Goal: Information Seeking & Learning: Learn about a topic

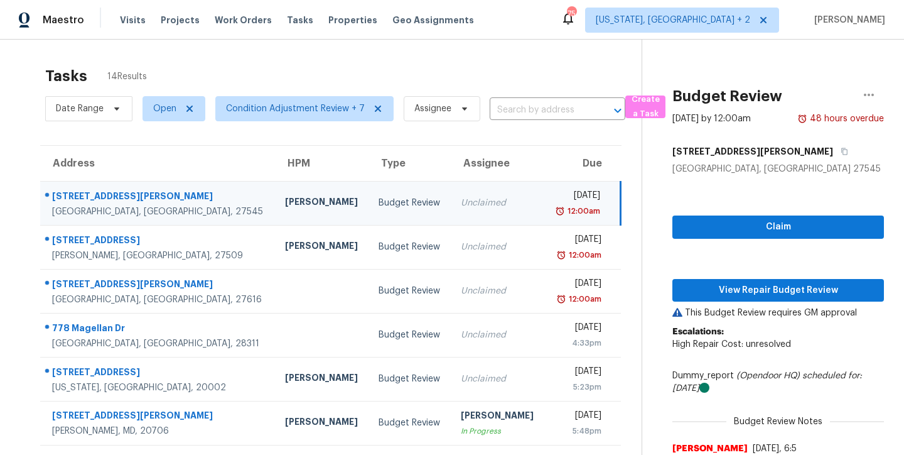
scroll to position [49, 0]
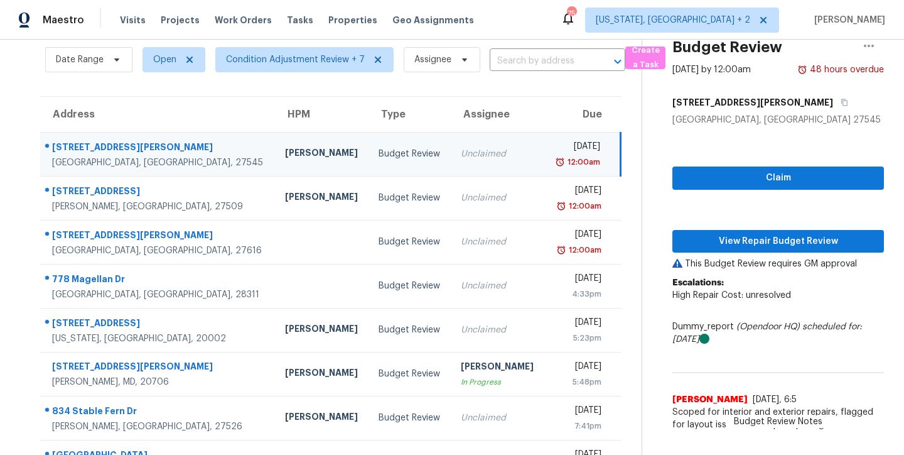
click at [514, 23] on div "Maestro Visits Projects Work Orders Tasks Properties Geo Assignments 75 [US_STA…" at bounding box center [452, 20] width 904 height 40
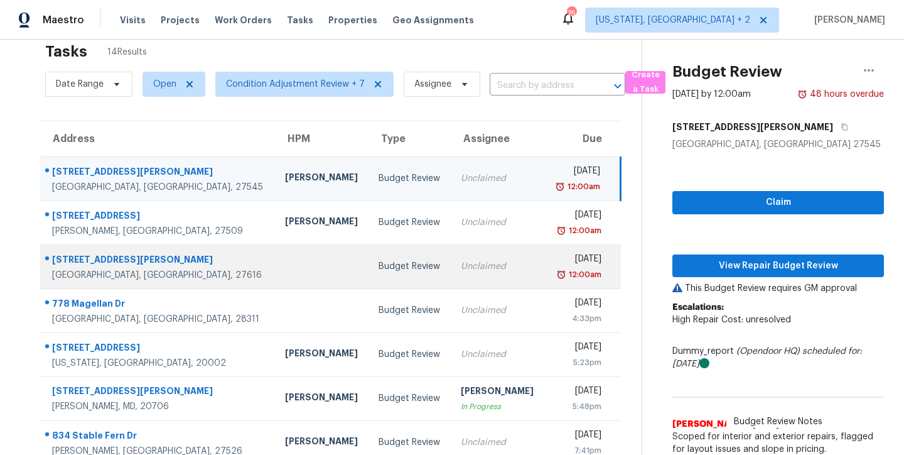
scroll to position [0, 0]
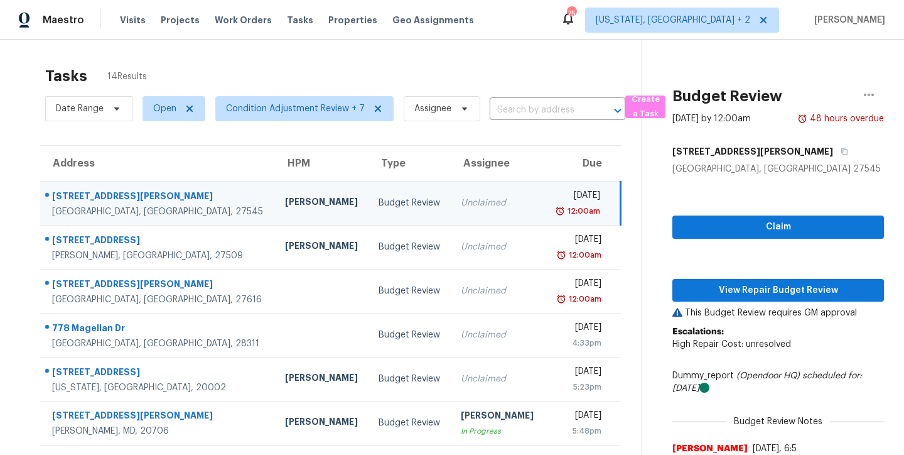
click at [387, 50] on div "Tasks 14 Results Date Range Open Condition Adjustment Review + 7 Assignee ​ Cre…" at bounding box center [452, 347] width 904 height 615
click at [503, 17] on div "Maestro Visits Projects Work Orders Tasks Properties Geo Assignments 75 Washing…" at bounding box center [452, 20] width 904 height 40
click at [419, 64] on div "Tasks 14 Results" at bounding box center [343, 76] width 597 height 33
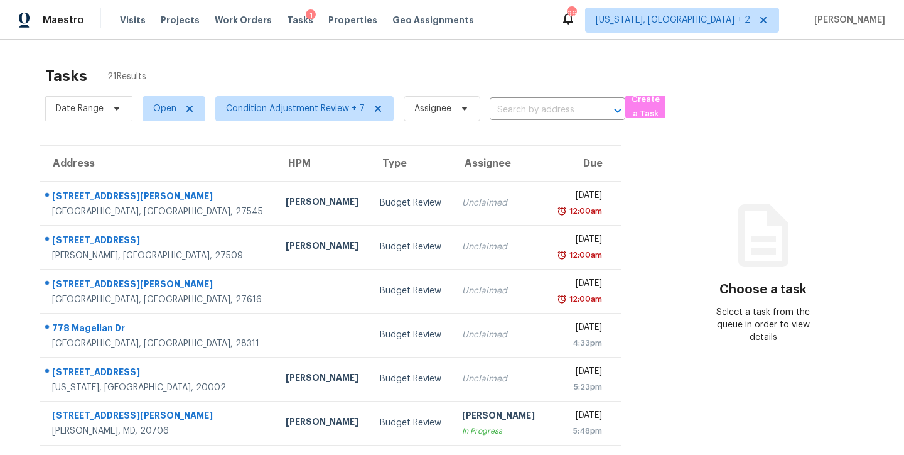
click at [480, 74] on div "Tasks 21 Results" at bounding box center [343, 76] width 597 height 33
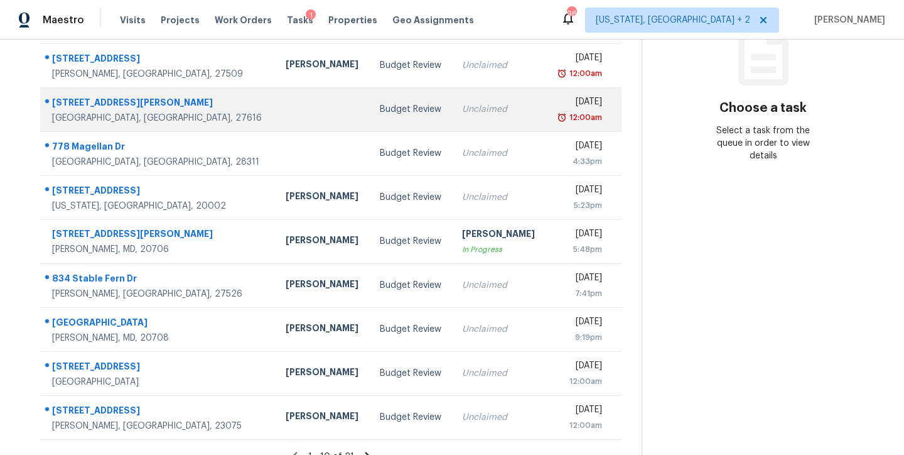
scroll to position [208, 0]
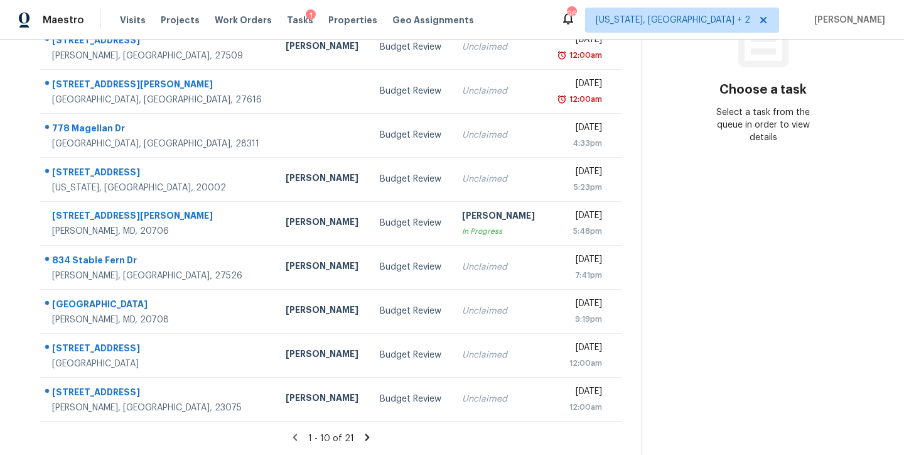
click at [365, 433] on icon at bounding box center [367, 436] width 4 height 7
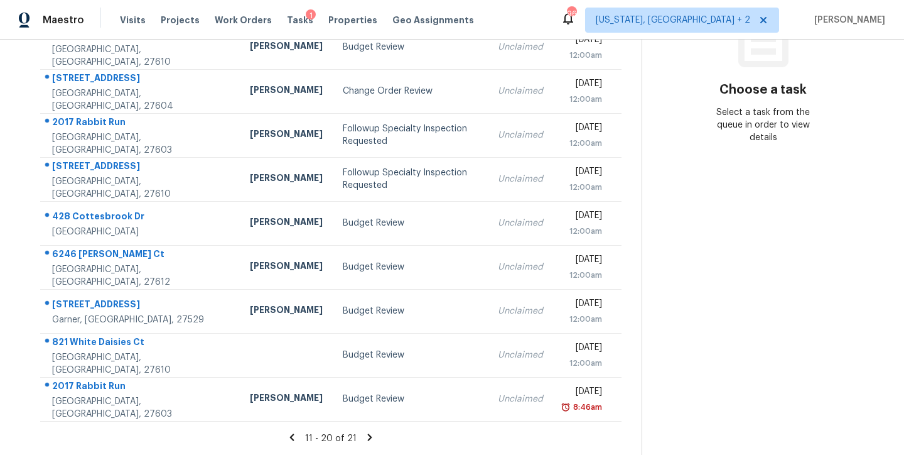
click at [368, 433] on icon at bounding box center [370, 436] width 4 height 7
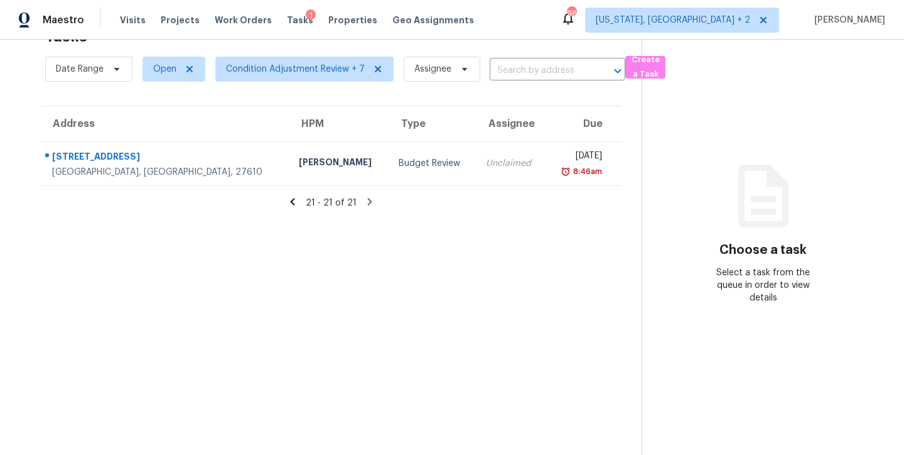
scroll to position [46, 0]
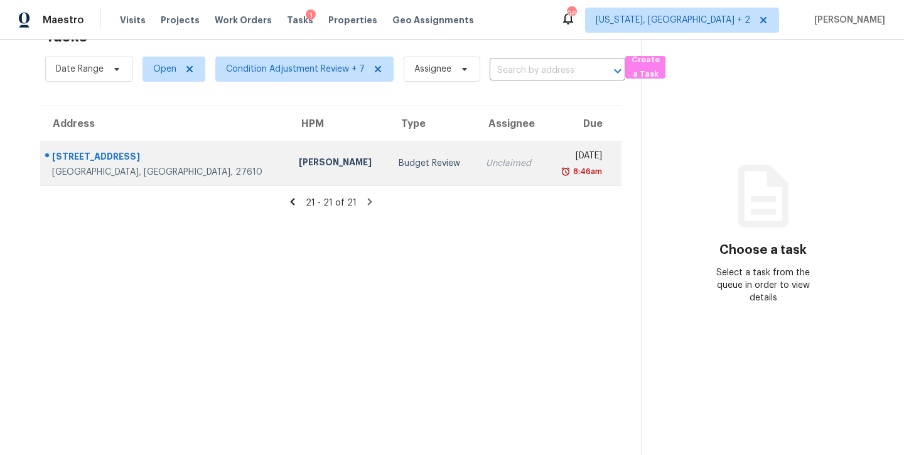
click at [399, 157] on div "Budget Review" at bounding box center [432, 163] width 67 height 13
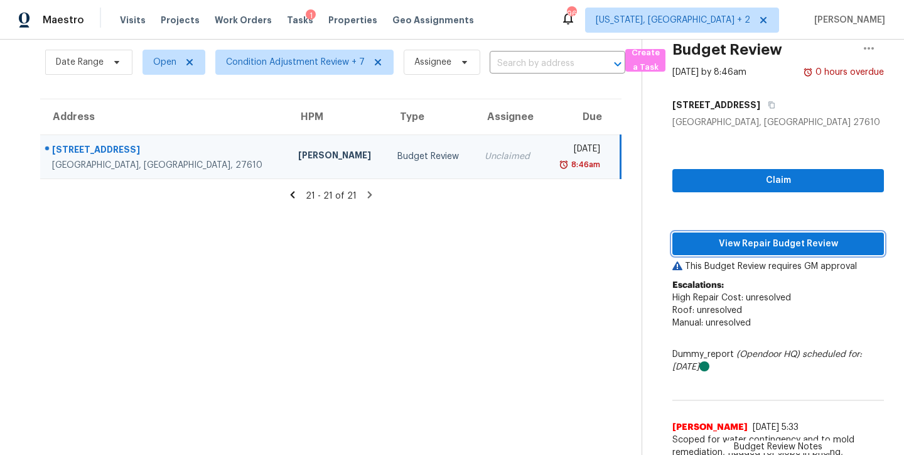
click at [800, 243] on span "View Repair Budget Review" at bounding box center [779, 244] width 192 height 16
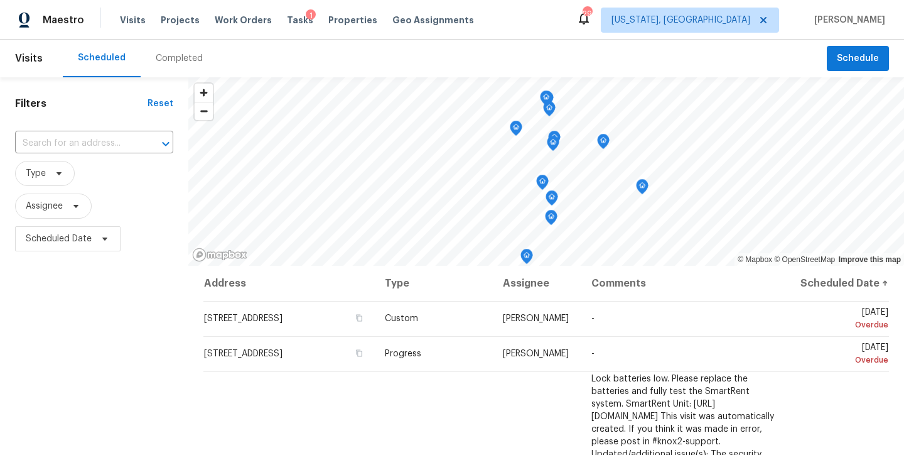
scroll to position [184, 0]
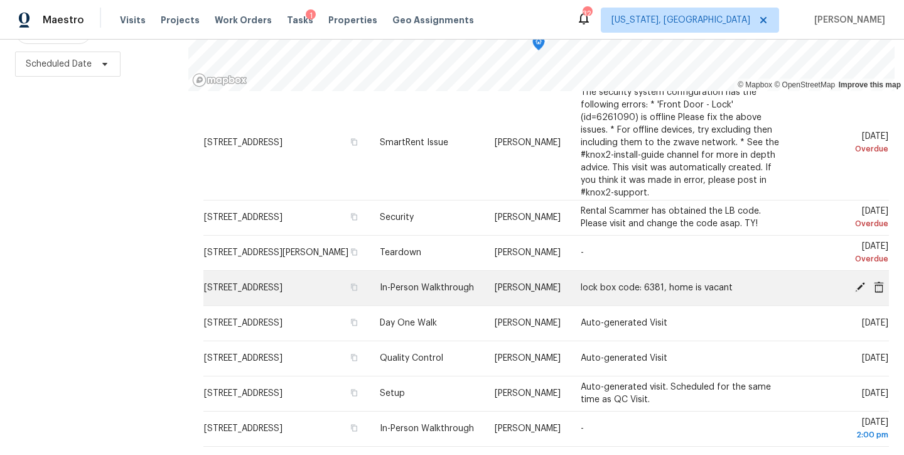
scroll to position [1412, 0]
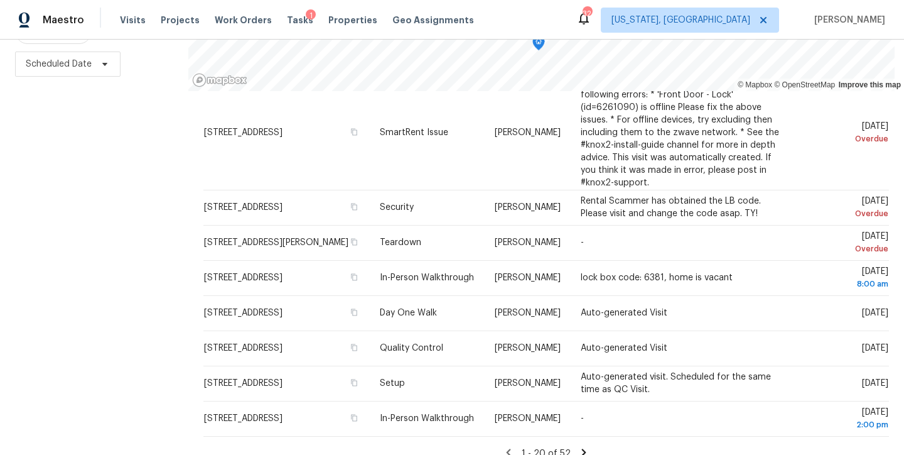
click at [578, 446] on icon at bounding box center [583, 451] width 11 height 11
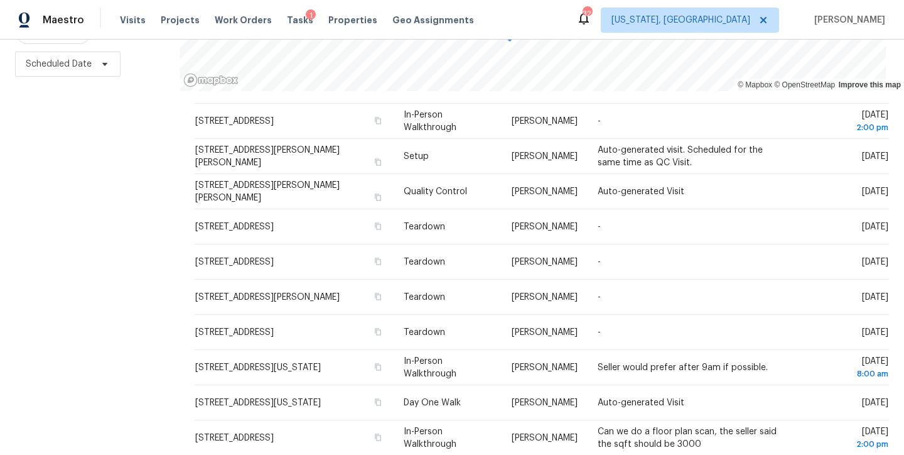
scroll to position [419, 0]
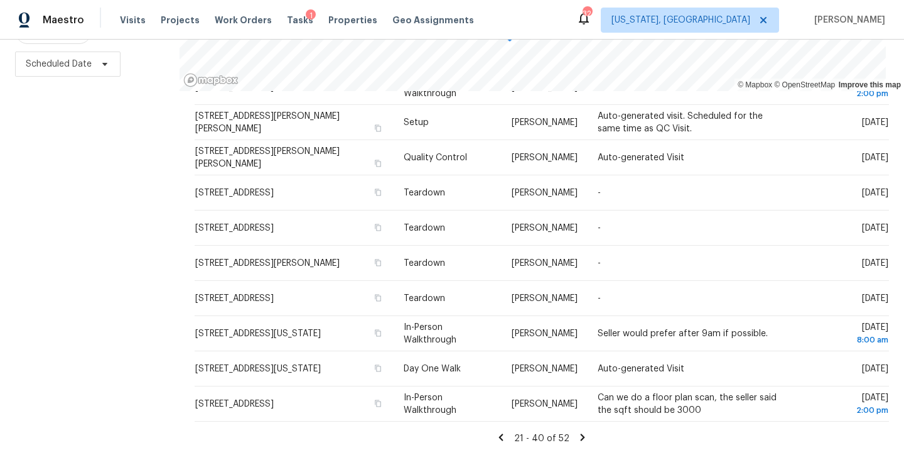
click at [499, 433] on icon at bounding box center [501, 436] width 4 height 7
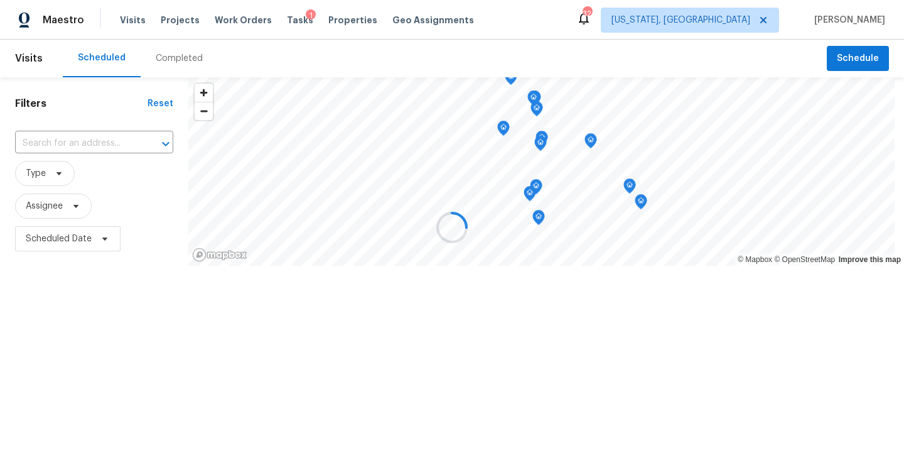
scroll to position [0, 0]
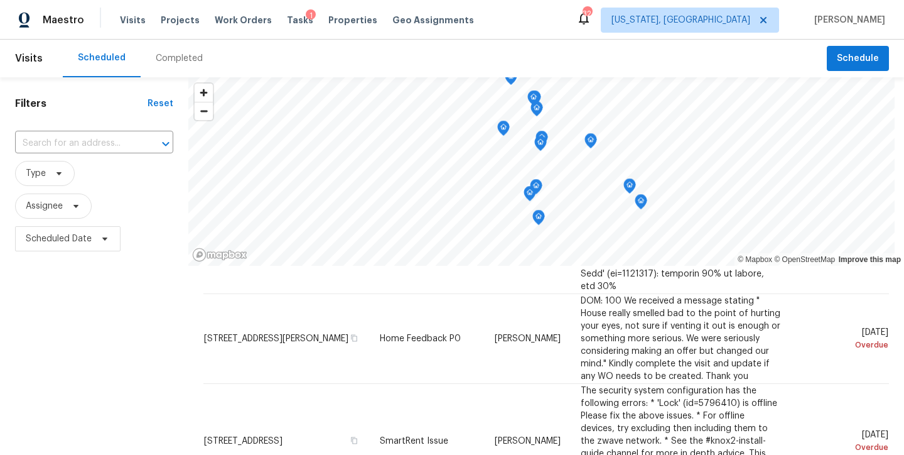
click at [83, 322] on div "Filters Reset ​ Type Assignee Scheduled Date" at bounding box center [94, 353] width 188 height 552
click at [89, 321] on div "Filters Reset ​ Type Assignee Scheduled Date" at bounding box center [94, 353] width 188 height 552
click at [483, 55] on div "Scheduled Completed" at bounding box center [445, 59] width 764 height 38
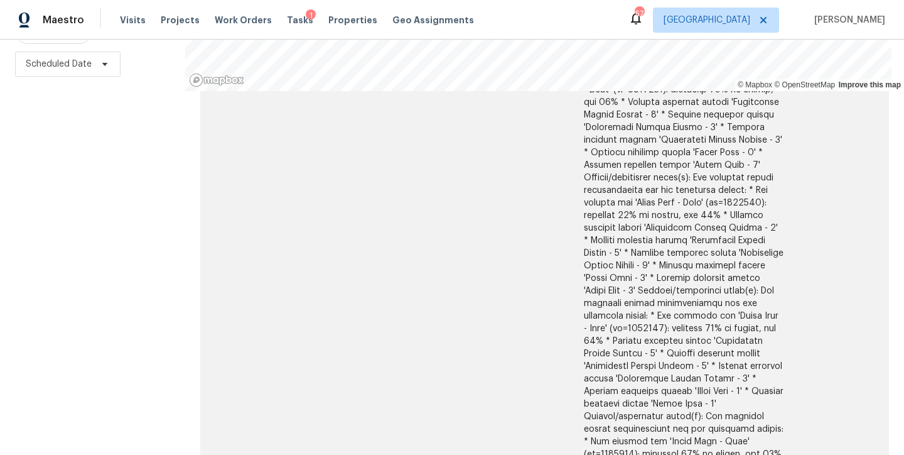
scroll to position [777, 0]
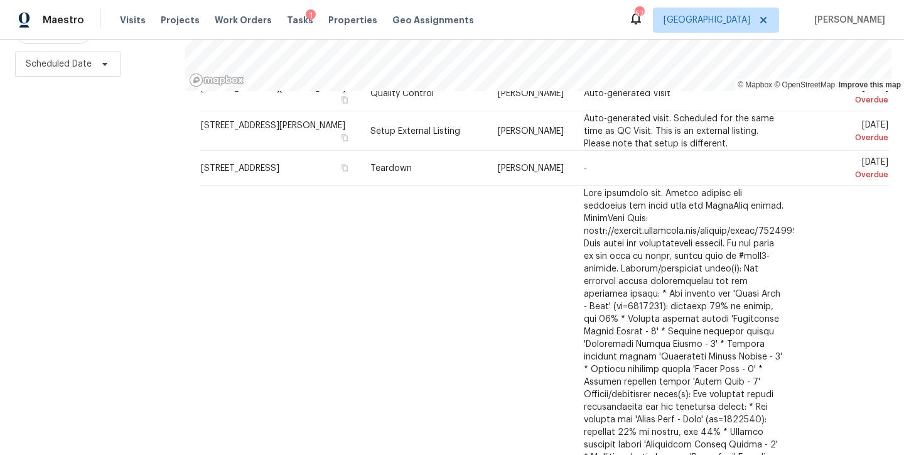
click at [105, 252] on div "Filters Reset ​ Type Assignee Scheduled Date" at bounding box center [92, 179] width 185 height 552
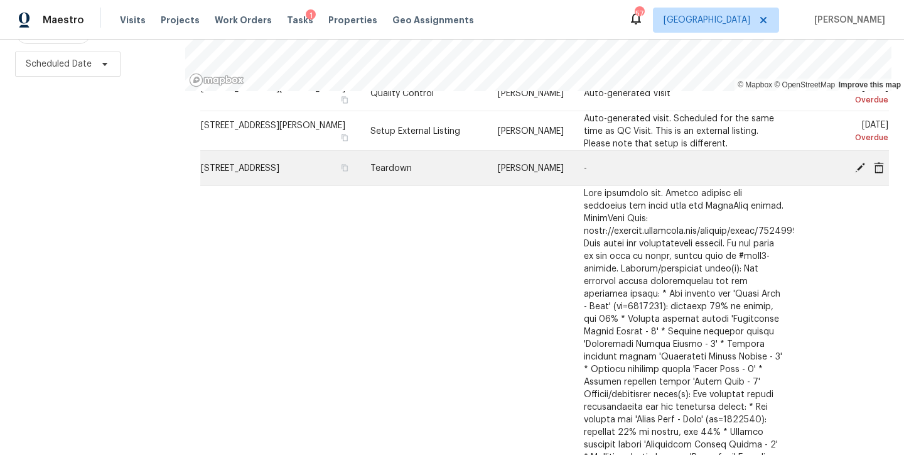
click at [855, 172] on icon at bounding box center [860, 167] width 10 height 10
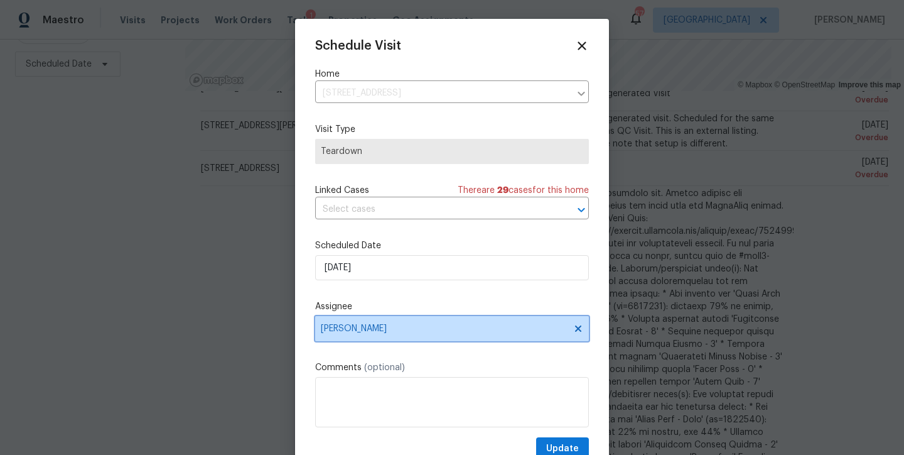
click at [375, 323] on span "[PERSON_NAME]" at bounding box center [452, 328] width 274 height 25
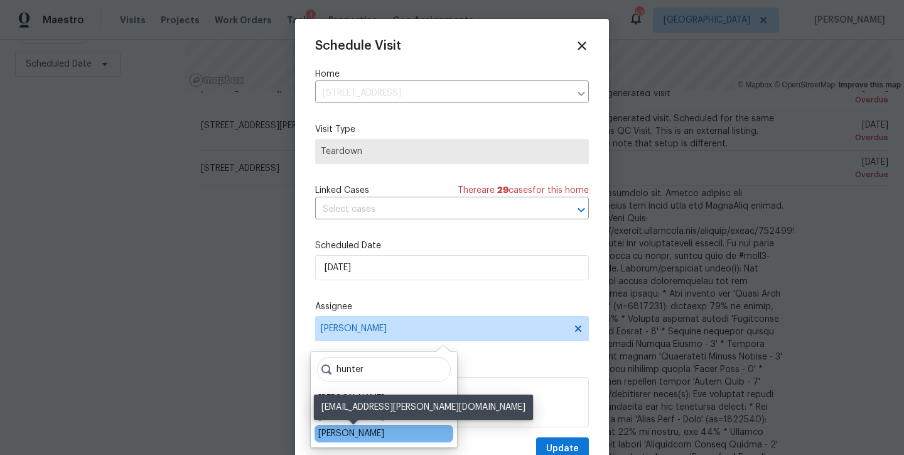
type input "hunter"
click at [372, 431] on div "Hunter Anderson" at bounding box center [351, 433] width 66 height 13
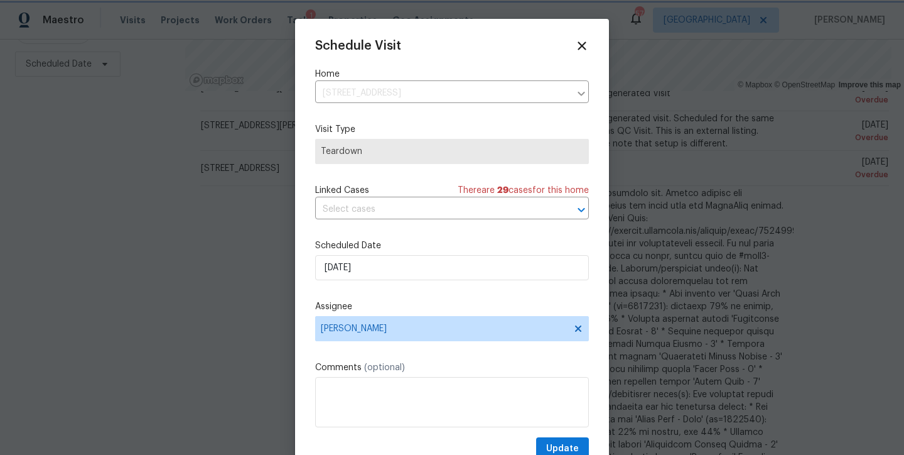
click at [141, 337] on div at bounding box center [452, 227] width 904 height 455
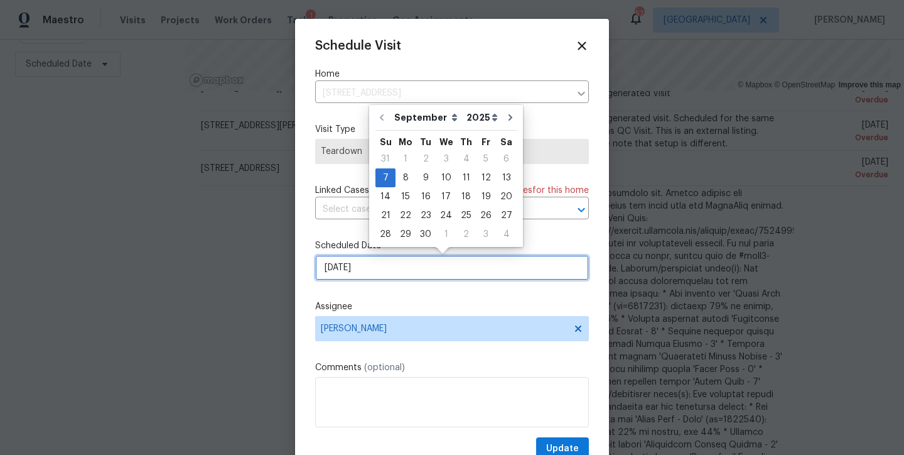
click at [381, 271] on input "9/7/2025" at bounding box center [452, 267] width 274 height 25
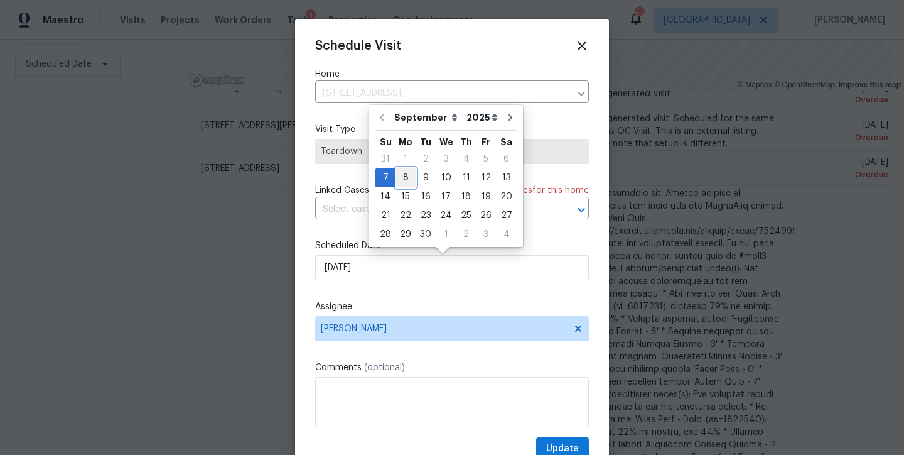
click at [406, 183] on div "8" at bounding box center [406, 178] width 20 height 18
type input "[DATE]"
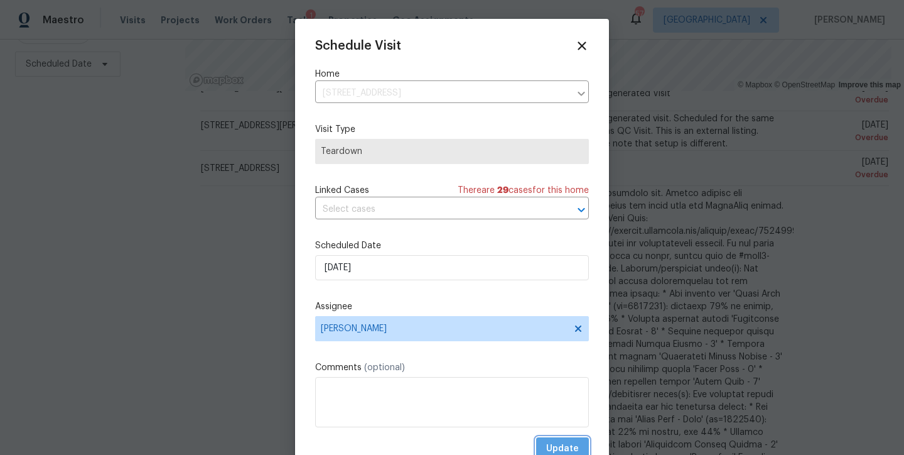
click at [554, 446] on span "Update" at bounding box center [562, 449] width 33 height 16
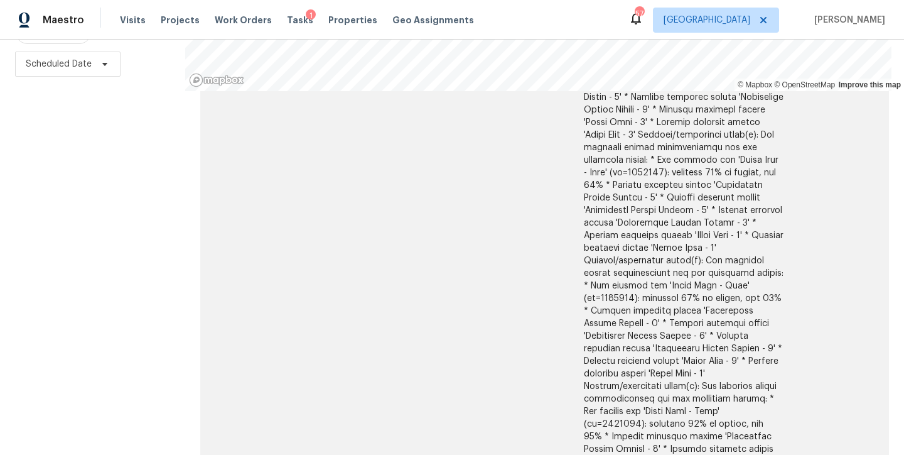
scroll to position [1378, 0]
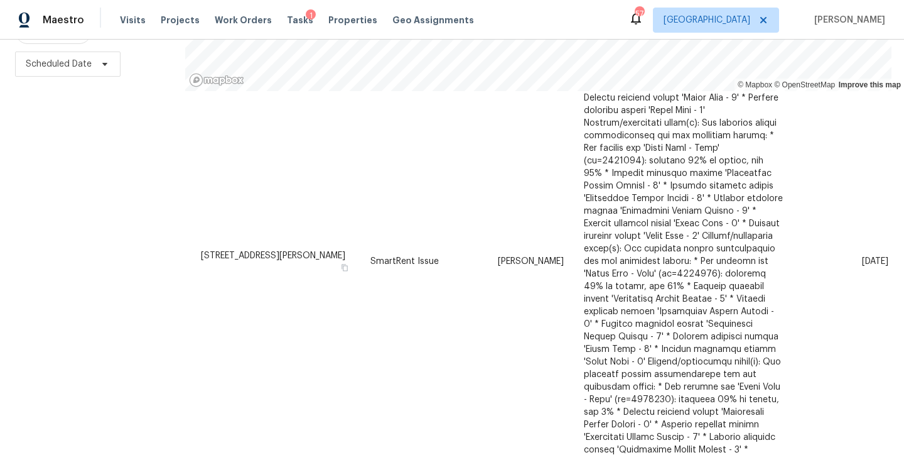
click at [64, 283] on div "Filters Reset ​ Type Assignee Scheduled Date" at bounding box center [92, 179] width 185 height 552
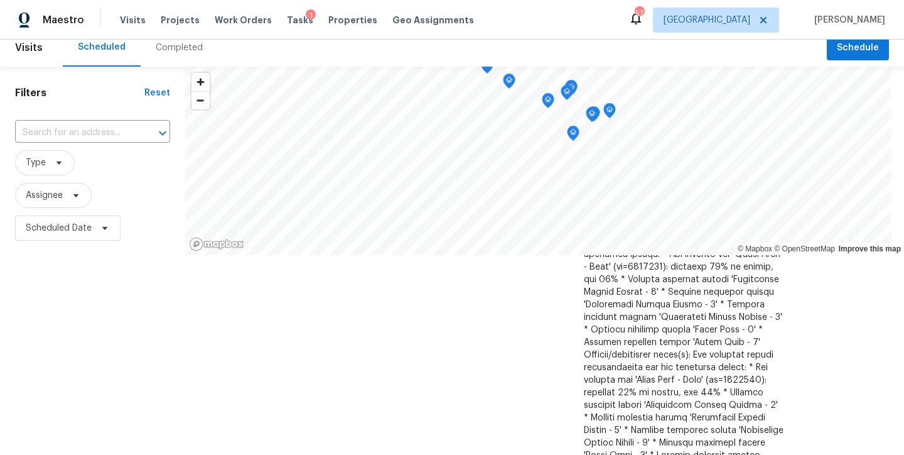
scroll to position [0, 0]
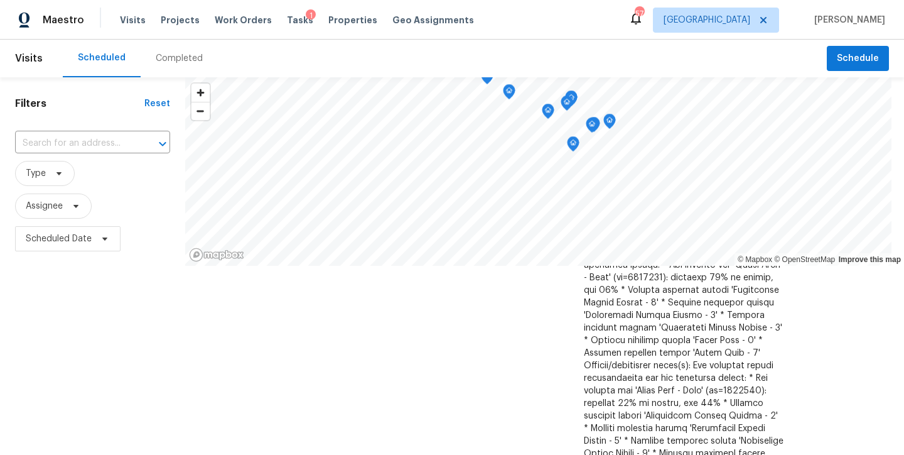
click at [64, 343] on div "Filters Reset ​ Type Assignee Scheduled Date" at bounding box center [92, 353] width 185 height 552
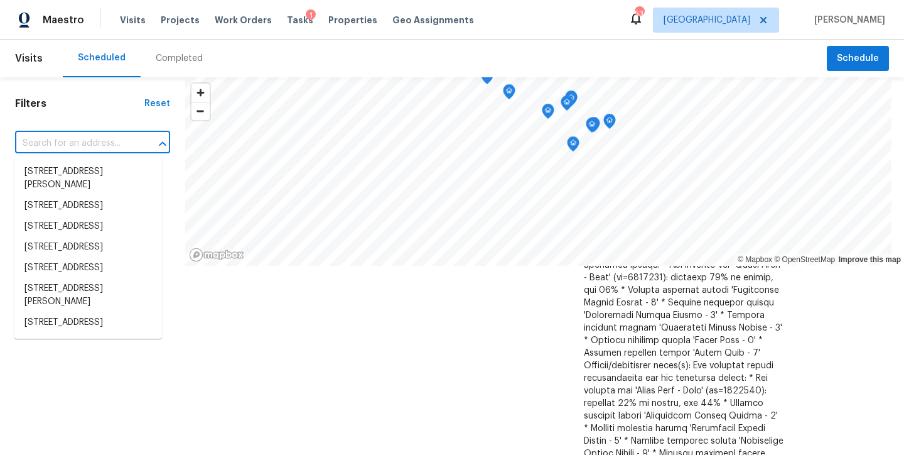
click at [104, 141] on input "text" at bounding box center [75, 143] width 120 height 19
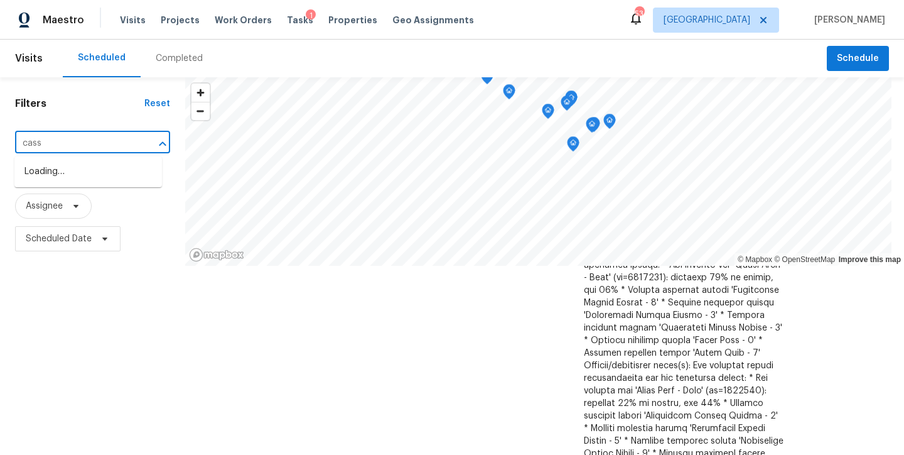
type input "cassa"
click at [62, 207] on li "3705 Cassaro Ln, Zebulon, NC 27597" at bounding box center [88, 212] width 148 height 34
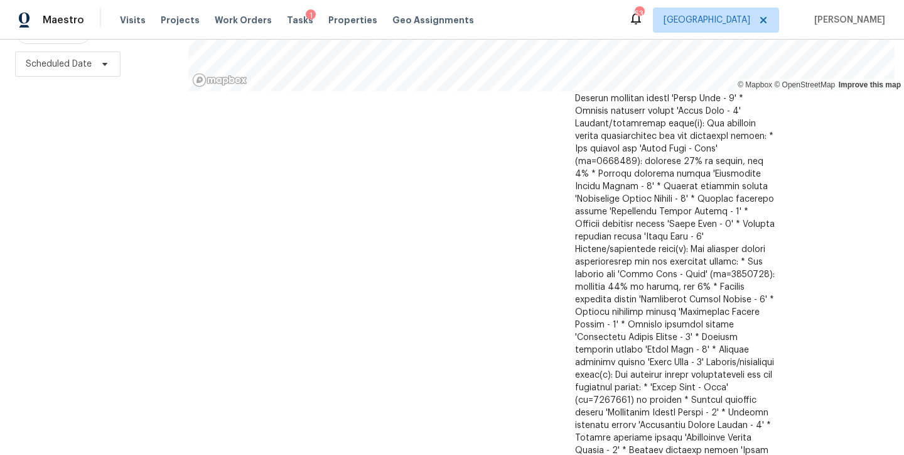
scroll to position [184, 0]
click at [94, 268] on div "Filters Reset 3705 Cassaro Ln, Zebulon, NC 27597 ​ Type Assignee Scheduled Date" at bounding box center [94, 179] width 188 height 552
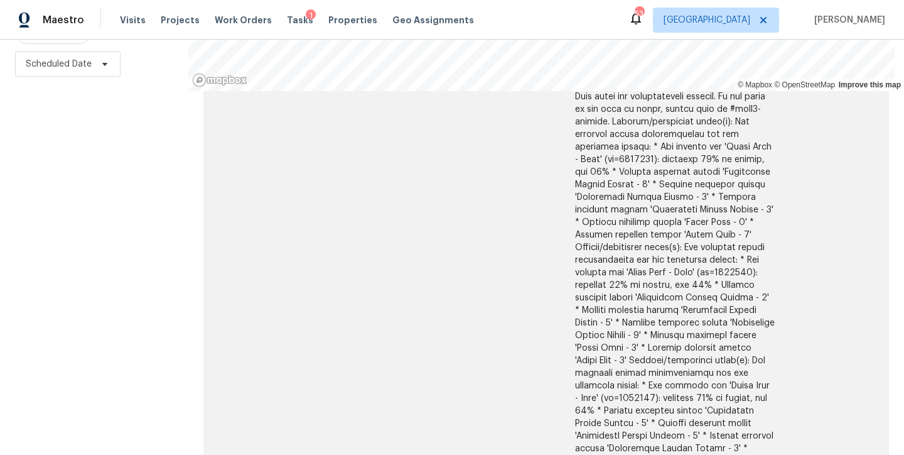
scroll to position [0, 0]
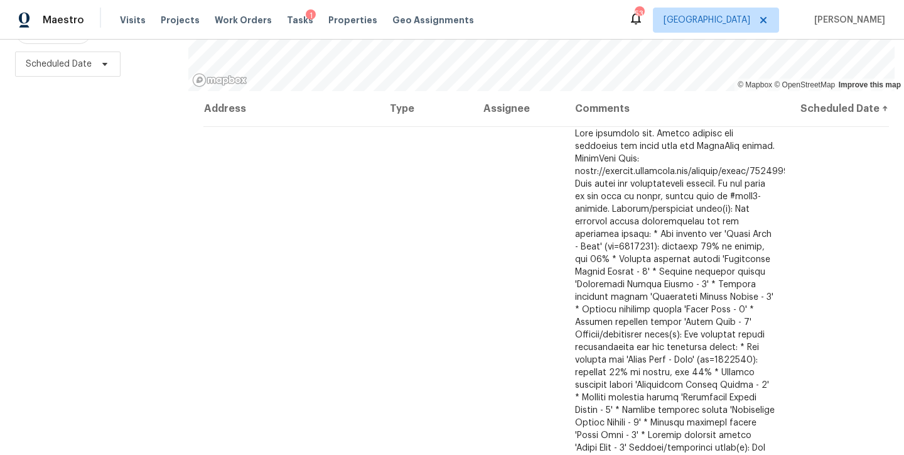
click at [112, 220] on div "Filters Reset 3705 Cassaro Ln, Zebulon, NC 27597 ​ Type Assignee Scheduled Date" at bounding box center [94, 179] width 188 height 552
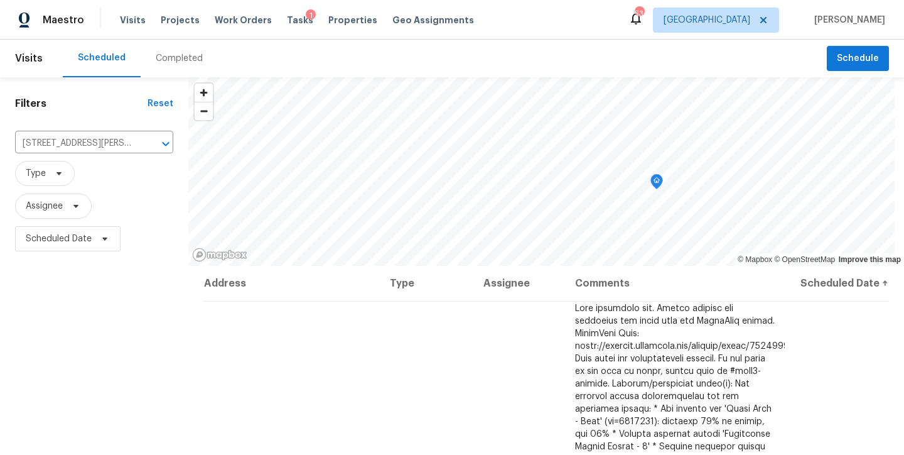
click at [588, 12] on div "Maestro Visits Projects Work Orders Tasks 1 Properties Geo Assignments 53 Ralei…" at bounding box center [452, 20] width 904 height 40
click at [151, 143] on icon "Clear" at bounding box center [150, 144] width 8 height 8
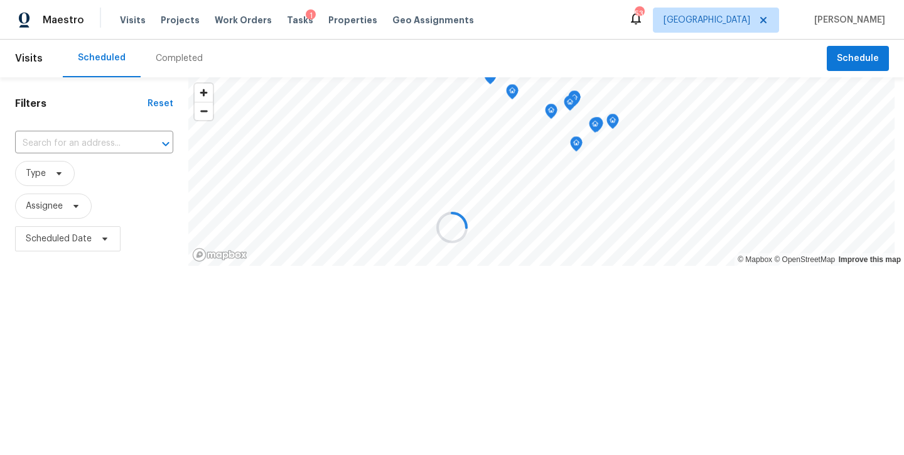
click at [612, 21] on div "Maestro Visits Projects Work Orders Tasks 1 Properties Geo Assignments 53 Ralei…" at bounding box center [452, 20] width 904 height 40
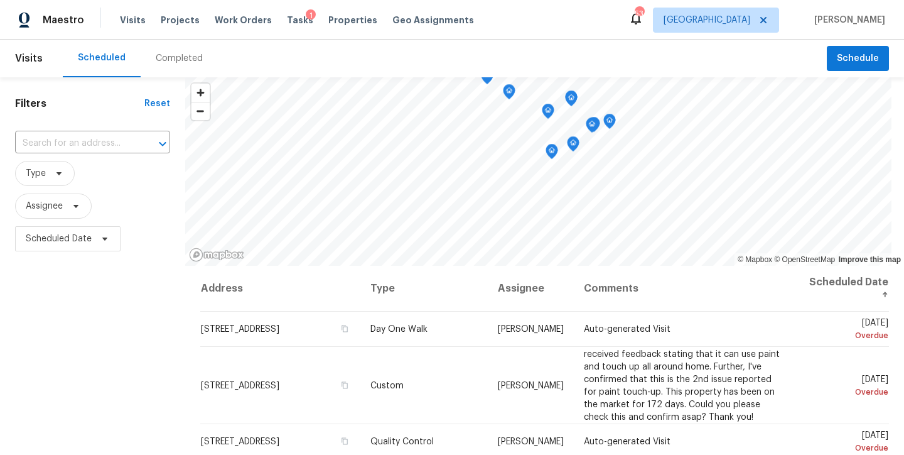
click at [531, 57] on div "Scheduled Completed" at bounding box center [445, 59] width 764 height 38
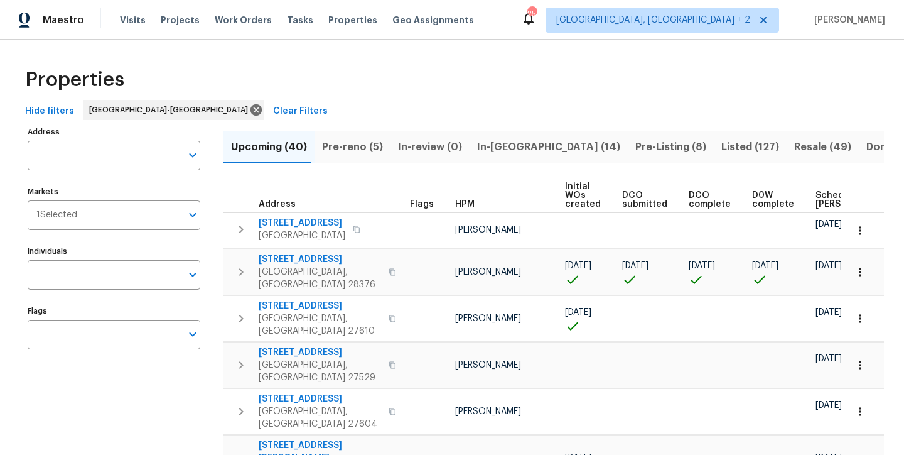
scroll to position [0, 162]
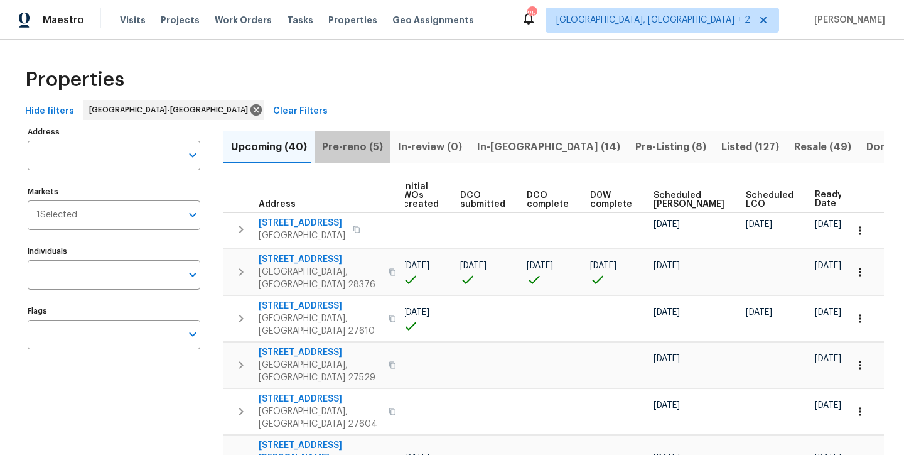
click at [355, 139] on span "Pre-reno (5)" at bounding box center [352, 147] width 61 height 18
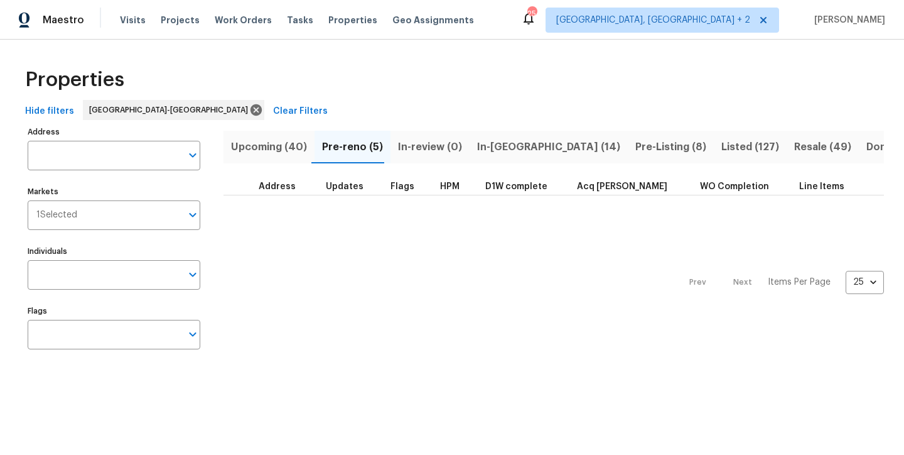
click at [385, 93] on div "Properties" at bounding box center [452, 80] width 864 height 40
click at [499, 30] on div "Maestro Visits Projects Work Orders Tasks Properties Geo Assignments 25 [GEOGRA…" at bounding box center [452, 20] width 904 height 40
click at [324, 81] on div "Properties" at bounding box center [452, 80] width 864 height 40
drag, startPoint x: 548, startPoint y: 21, endPoint x: 527, endPoint y: 71, distance: 54.3
click at [548, 21] on div "Maestro Visits Projects Work Orders Tasks Properties Geo Assignments 46 Charles…" at bounding box center [452, 20] width 904 height 40
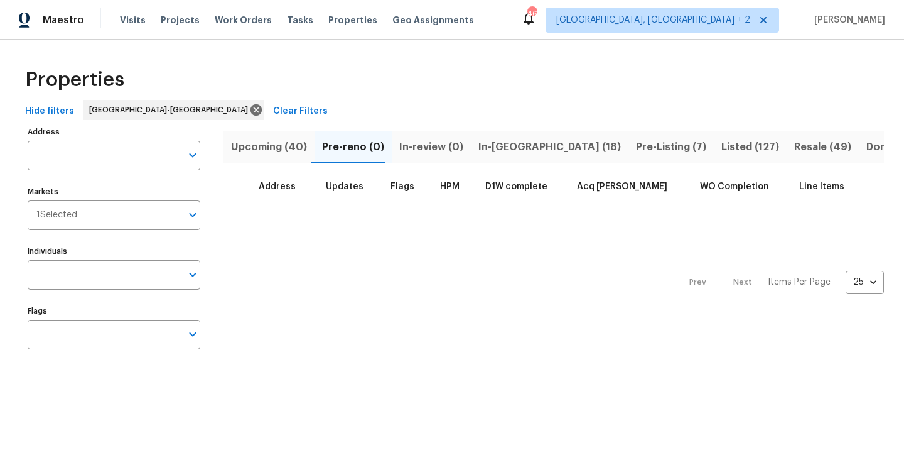
click at [503, 163] on button "In-reno (18)" at bounding box center [550, 147] width 158 height 33
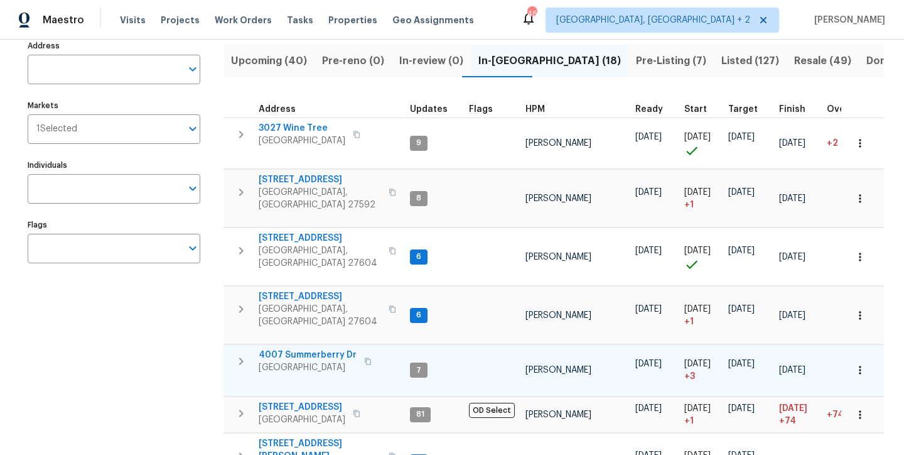
scroll to position [87, 0]
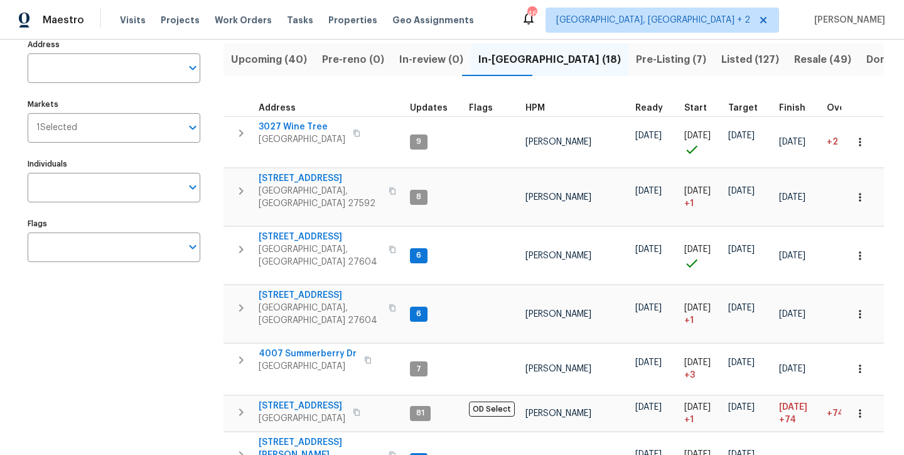
click at [531, 110] on span "HPM" at bounding box center [535, 108] width 19 height 9
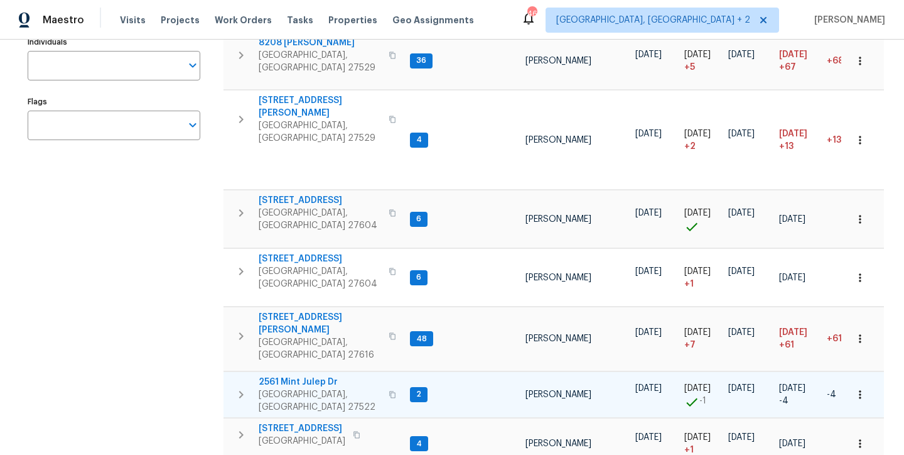
scroll to position [233, 0]
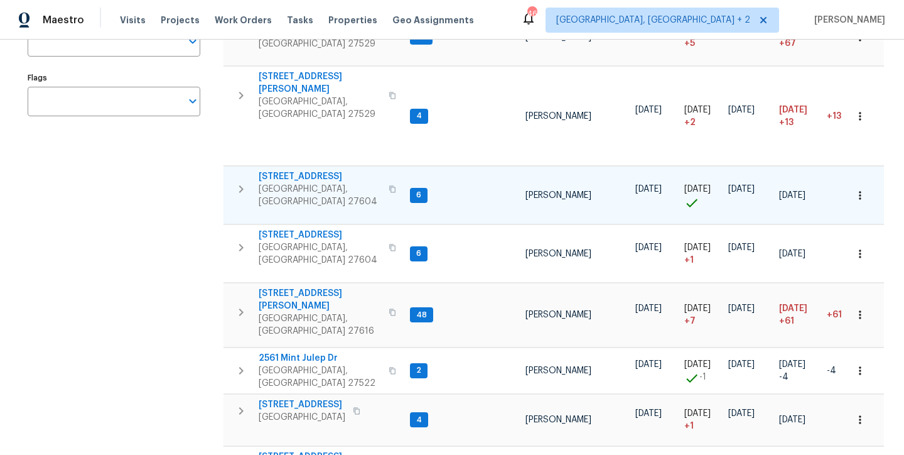
click at [237, 181] on icon "button" at bounding box center [241, 188] width 15 height 15
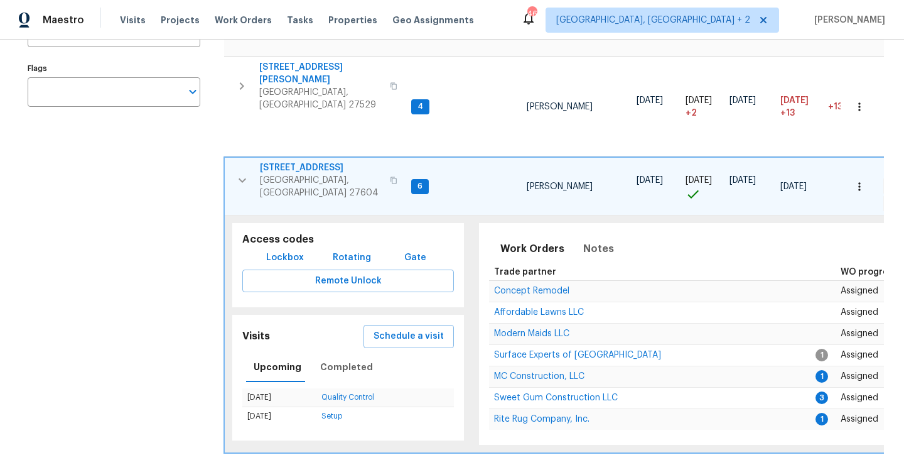
scroll to position [256, 0]
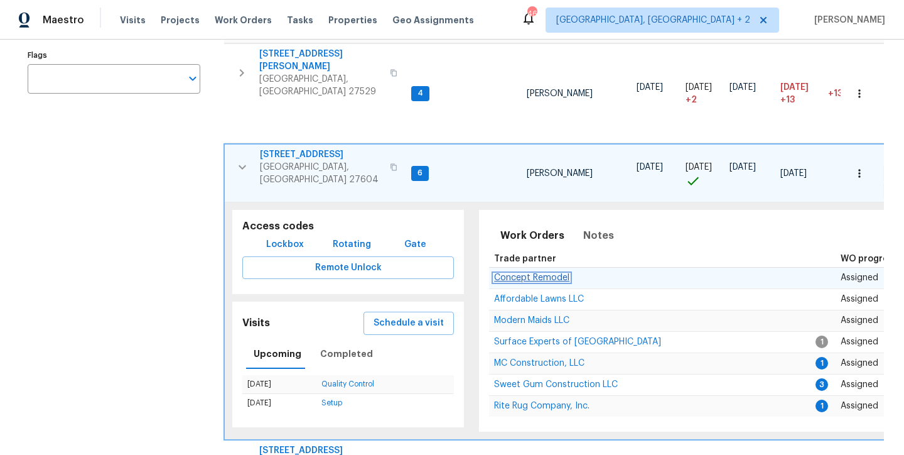
click at [519, 273] on span "Concept Remodel" at bounding box center [531, 277] width 75 height 9
click at [240, 159] on icon "button" at bounding box center [242, 166] width 15 height 15
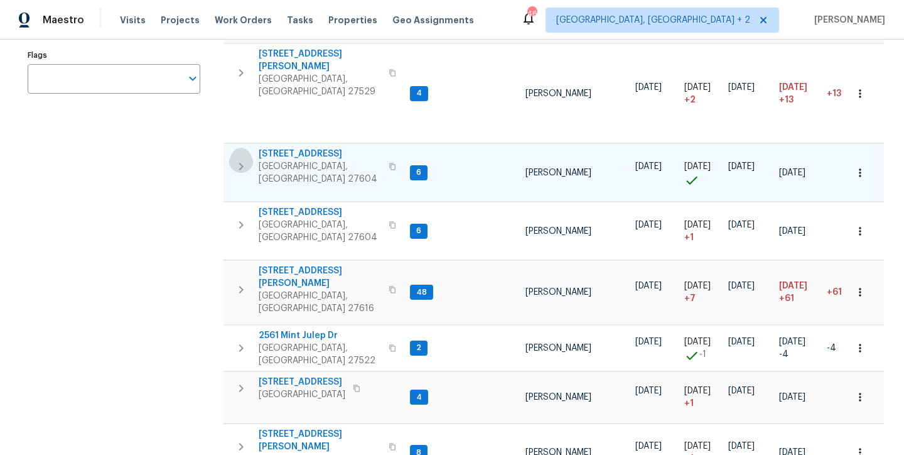
click at [240, 163] on icon "button" at bounding box center [241, 167] width 4 height 8
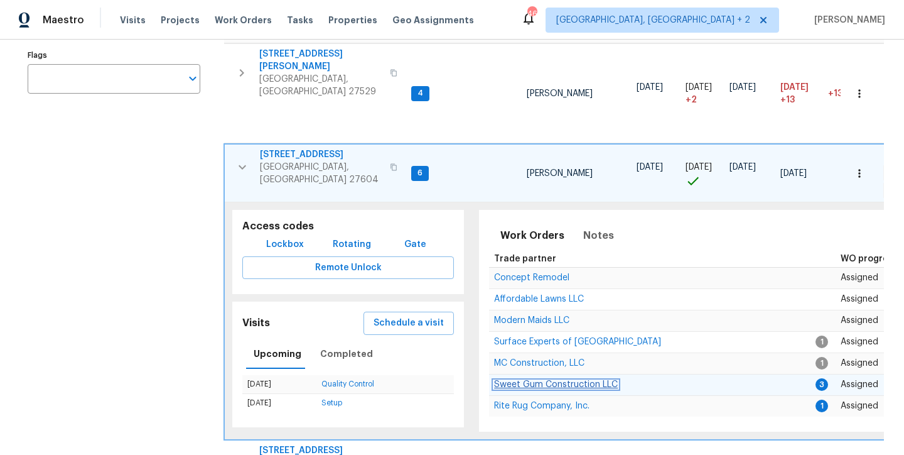
click at [521, 380] on span "Sweet Gum Construction LLC" at bounding box center [556, 384] width 124 height 9
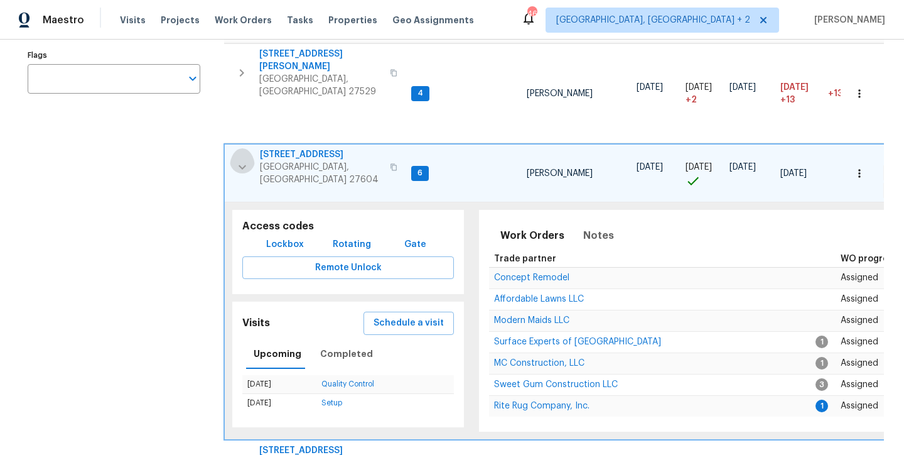
click at [240, 148] on button "button" at bounding box center [242, 167] width 25 height 38
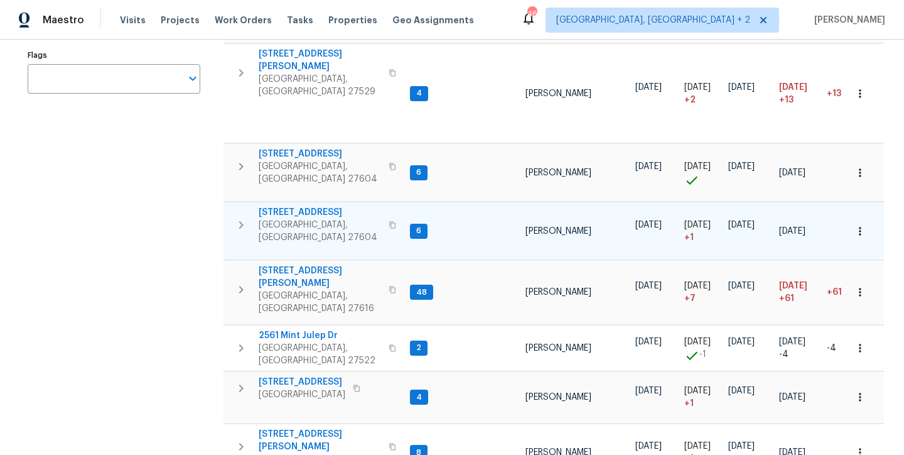
scroll to position [0, 0]
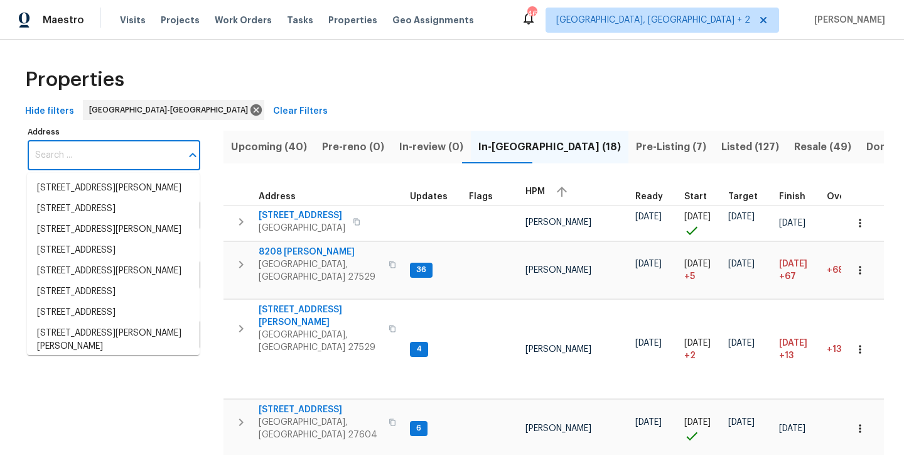
click at [73, 153] on input "Address" at bounding box center [105, 156] width 154 height 30
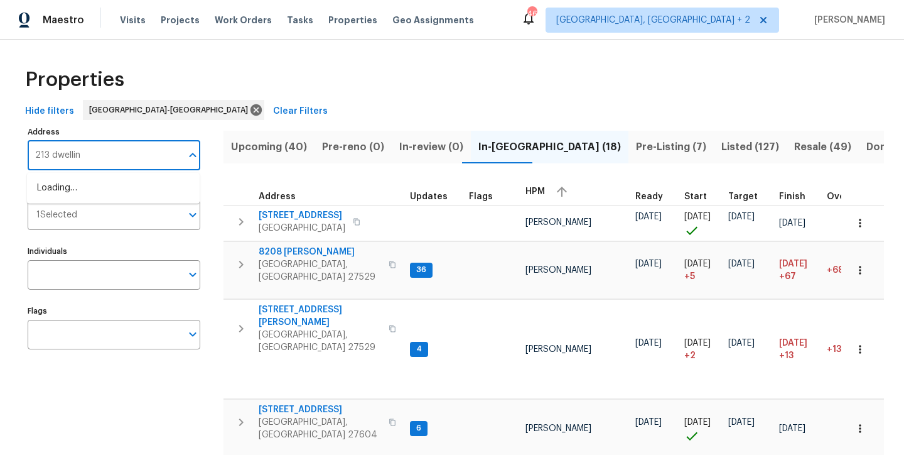
type input "213 dwelling"
click at [100, 190] on li "213 Dwelling Pl Knightdale NC 27545" at bounding box center [113, 188] width 173 height 21
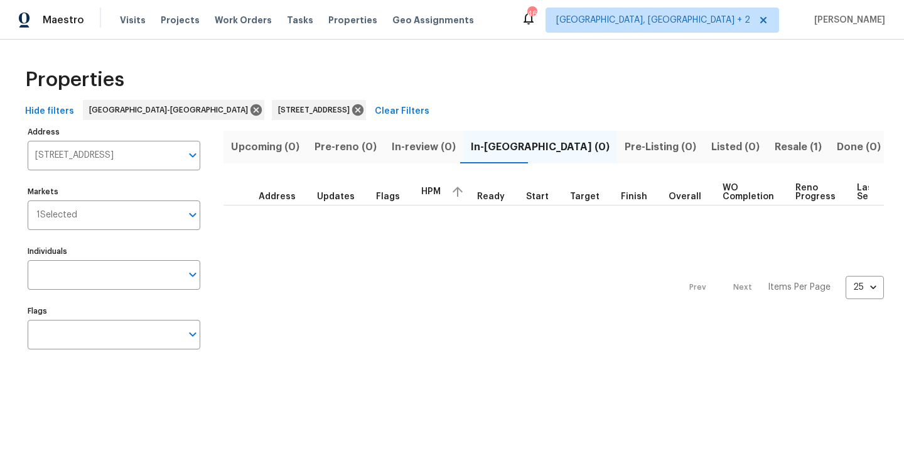
click at [775, 151] on span "Resale (1)" at bounding box center [798, 147] width 47 height 18
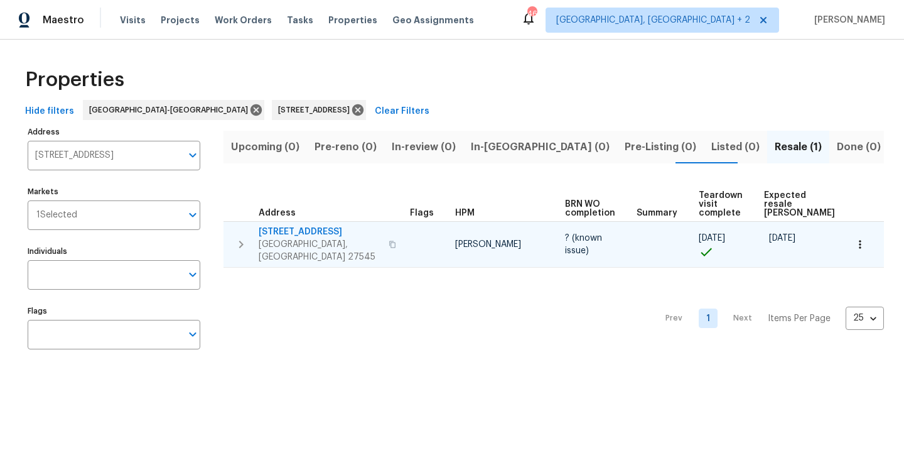
click at [275, 225] on span "[STREET_ADDRESS]" at bounding box center [320, 231] width 122 height 13
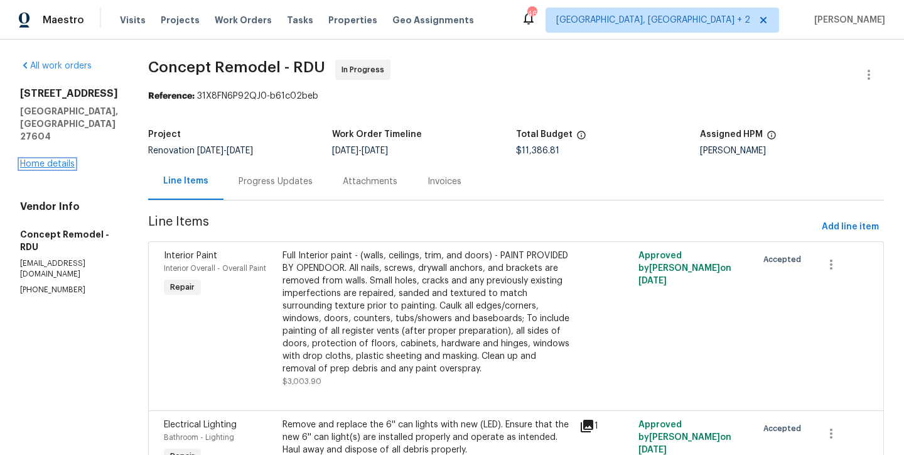
click at [62, 168] on link "Home details" at bounding box center [47, 163] width 55 height 9
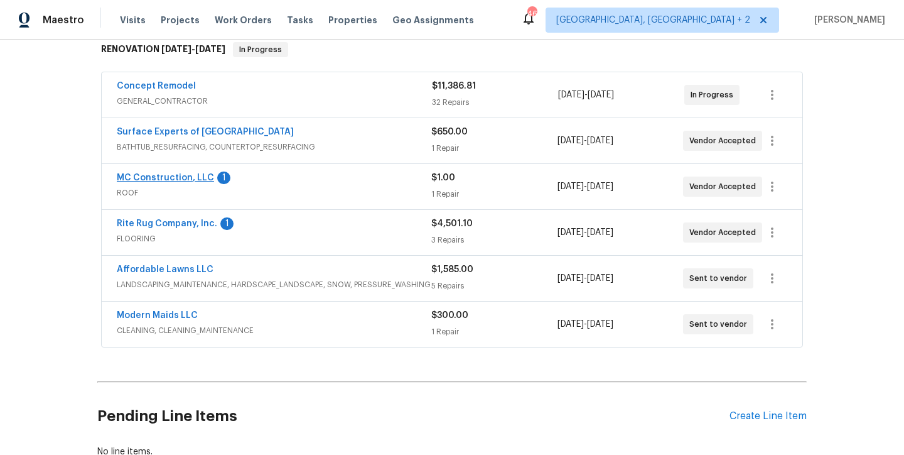
scroll to position [208, 0]
click at [149, 173] on link "MC Construction, LLC" at bounding box center [165, 177] width 97 height 9
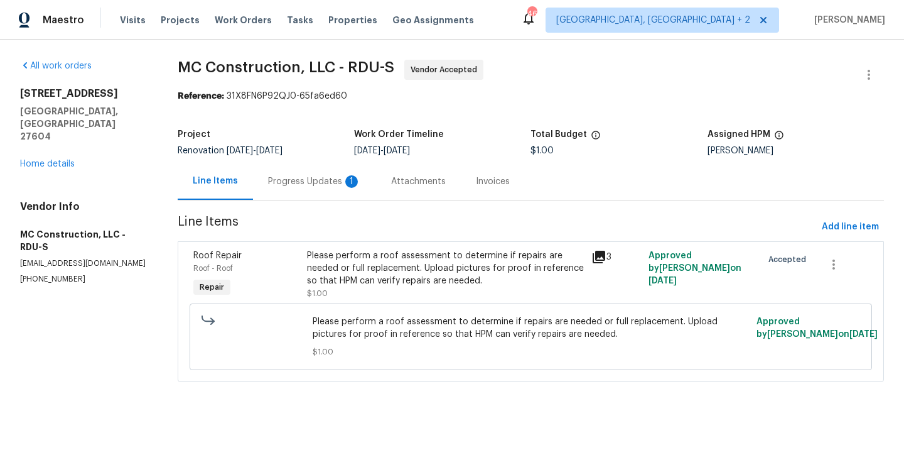
click at [287, 182] on div "Progress Updates 1" at bounding box center [314, 181] width 93 height 13
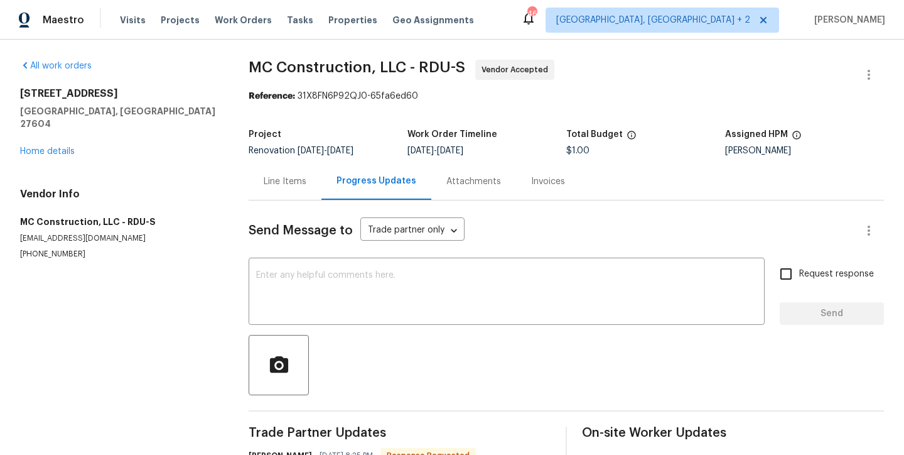
click at [291, 185] on div "Line Items" at bounding box center [285, 181] width 43 height 13
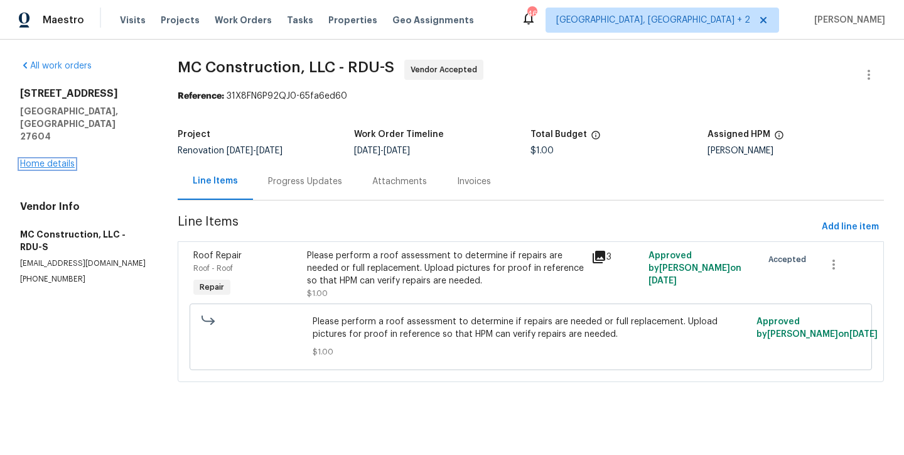
click at [59, 159] on link "Home details" at bounding box center [47, 163] width 55 height 9
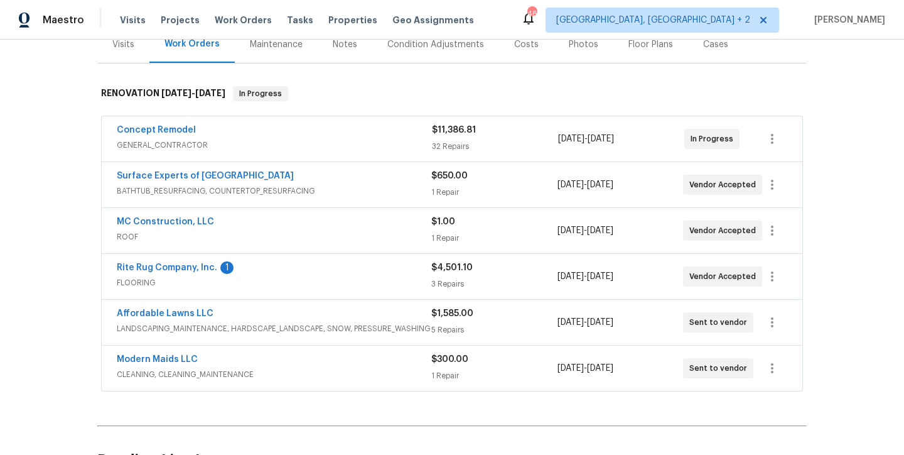
scroll to position [135, 0]
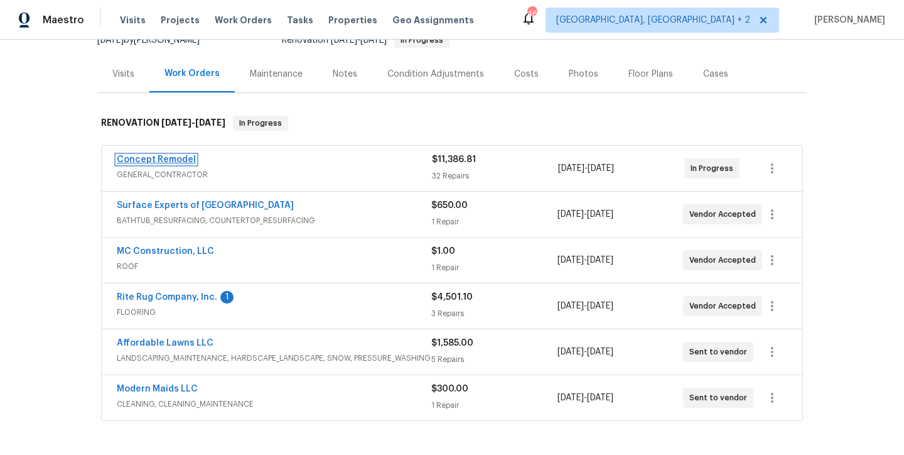
click at [124, 159] on link "Concept Remodel" at bounding box center [156, 159] width 79 height 9
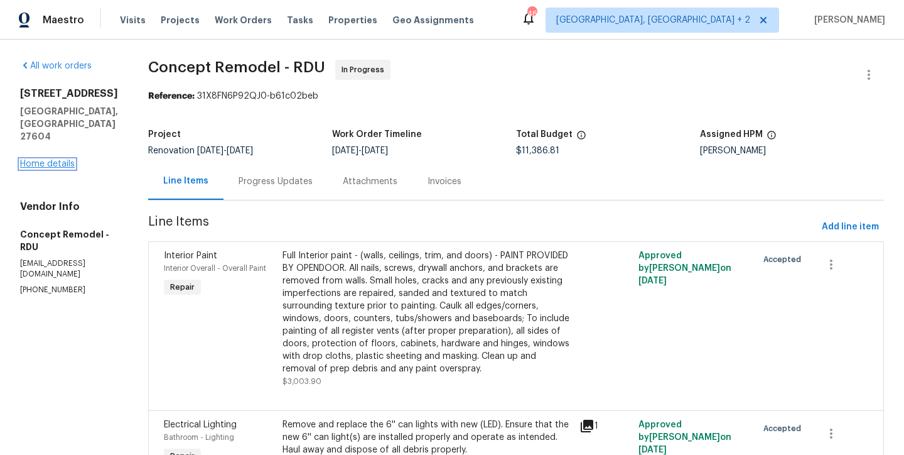
click at [56, 168] on link "Home details" at bounding box center [47, 163] width 55 height 9
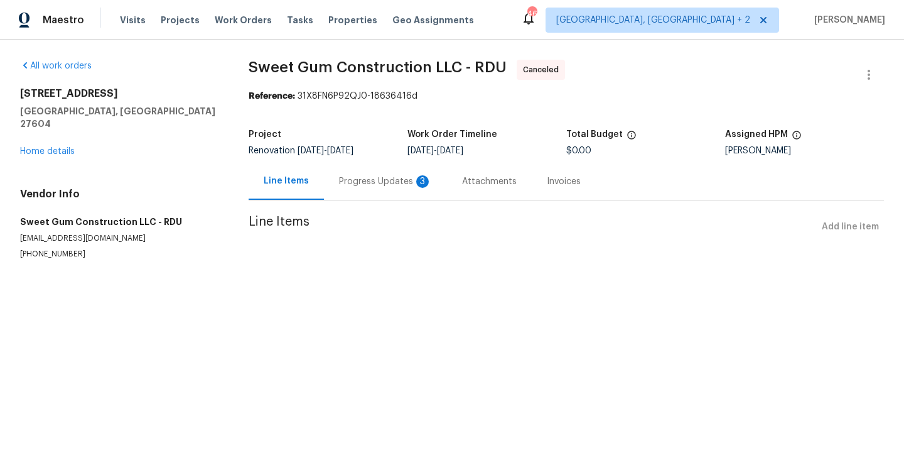
click at [381, 192] on div "Progress Updates 3" at bounding box center [385, 181] width 123 height 37
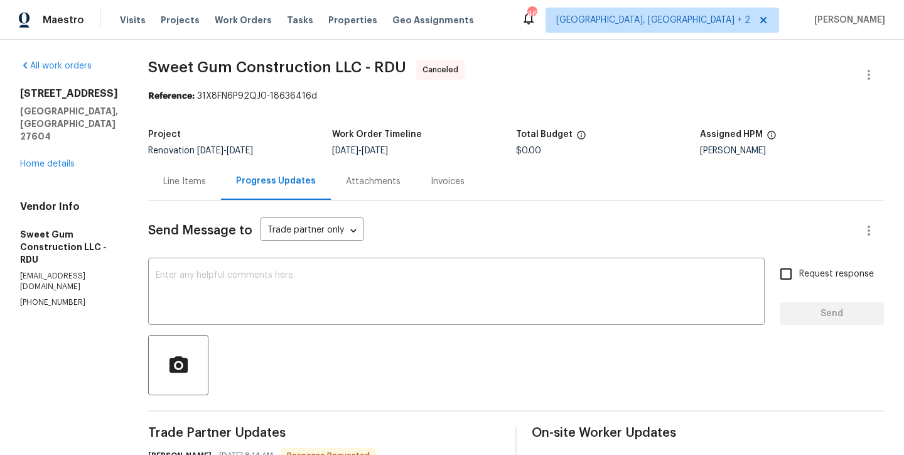
click at [589, 75] on span "Sweet Gum Construction LLC - RDU Canceled" at bounding box center [501, 75] width 706 height 30
click at [109, 200] on h4 "Vendor Info" at bounding box center [69, 206] width 98 height 13
click at [388, 152] on span "9/17/2025" at bounding box center [375, 150] width 26 height 9
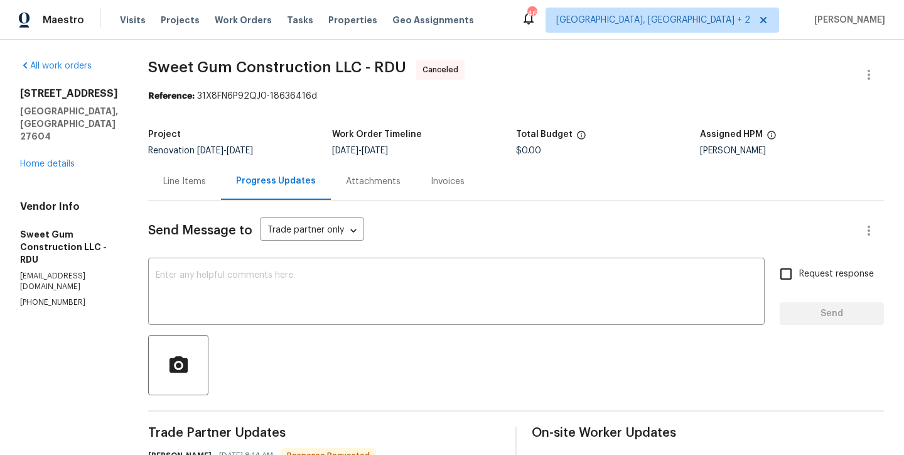
drag, startPoint x: 431, startPoint y: 151, endPoint x: 352, endPoint y: 153, distance: 79.1
click at [352, 153] on span "9/8/2025 - 9/17/2025" at bounding box center [360, 150] width 56 height 9
click at [433, 145] on div "Work Order Timeline" at bounding box center [424, 138] width 184 height 16
click at [453, 143] on div "Work Order Timeline" at bounding box center [424, 138] width 184 height 16
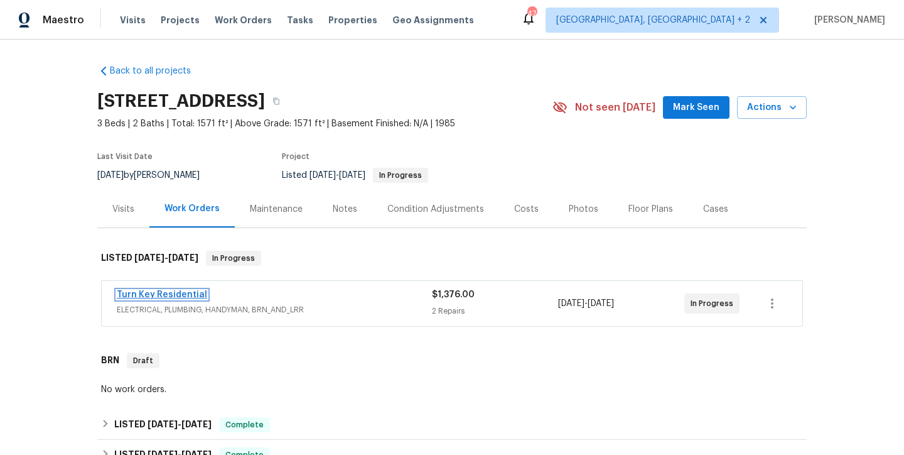
click at [167, 291] on link "Turn Key Residential" at bounding box center [162, 294] width 90 height 9
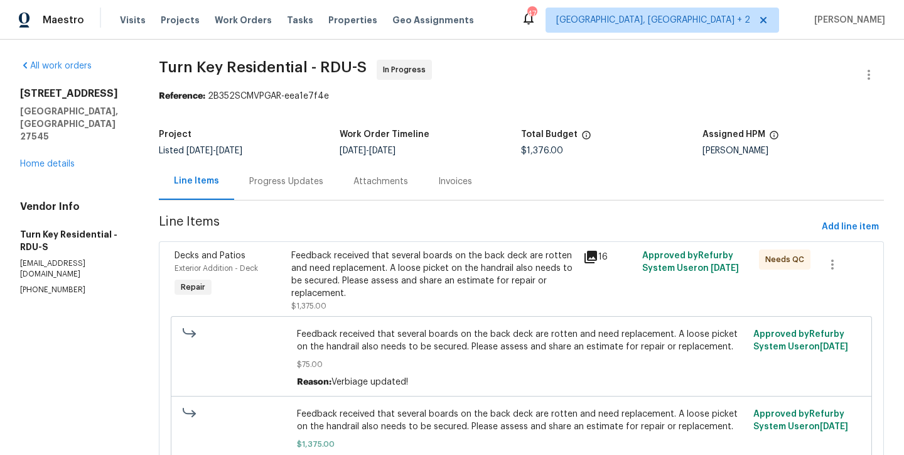
click at [580, 72] on span "Turn Key Residential - RDU-S In Progress" at bounding box center [506, 75] width 695 height 30
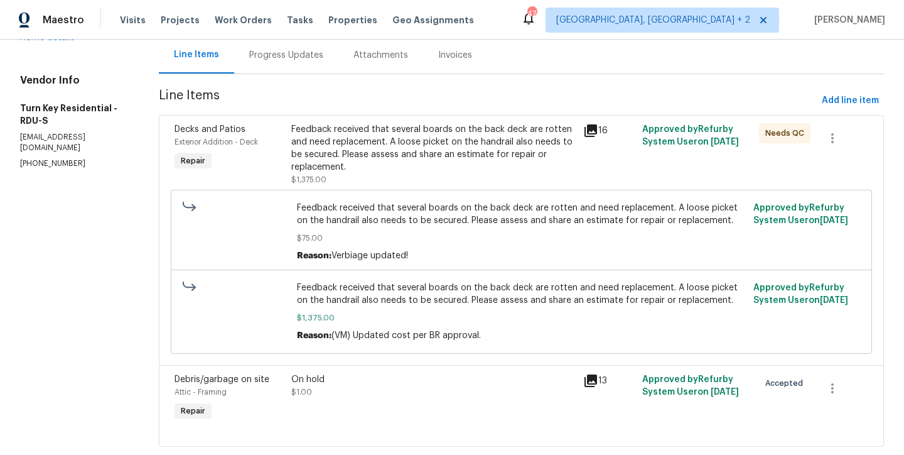
scroll to position [73, 0]
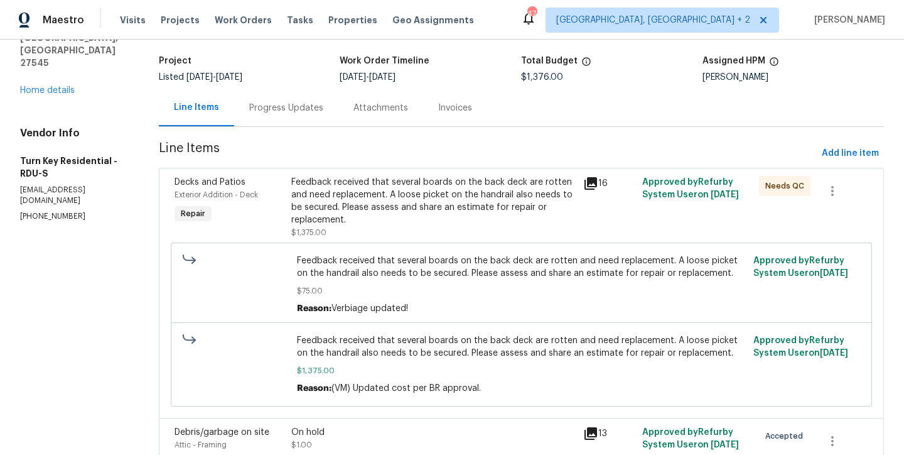
click at [495, 32] on div "Maestro Visits Projects Work Orders Tasks Properties Geo Assignments [STREET_AD…" at bounding box center [452, 20] width 904 height 40
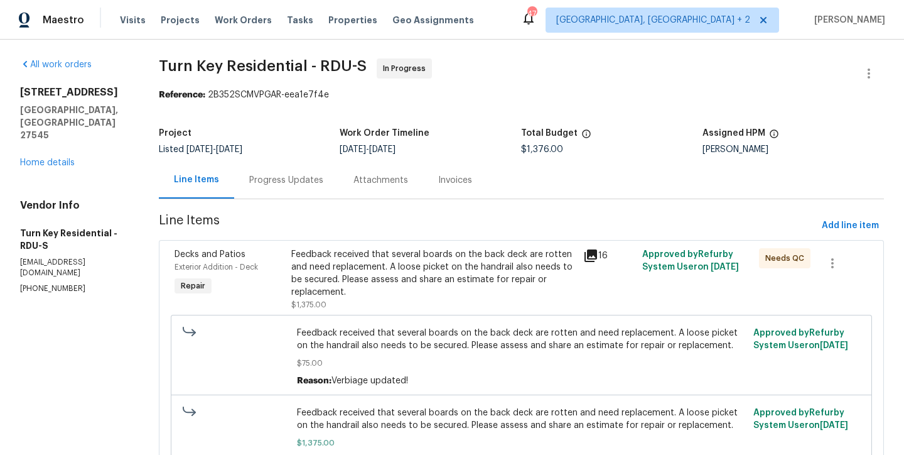
scroll to position [0, 0]
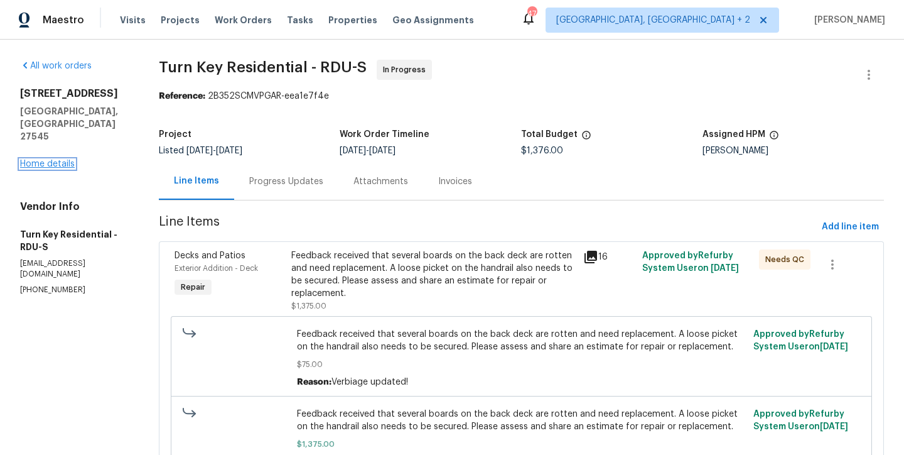
click at [64, 159] on link "Home details" at bounding box center [47, 163] width 55 height 9
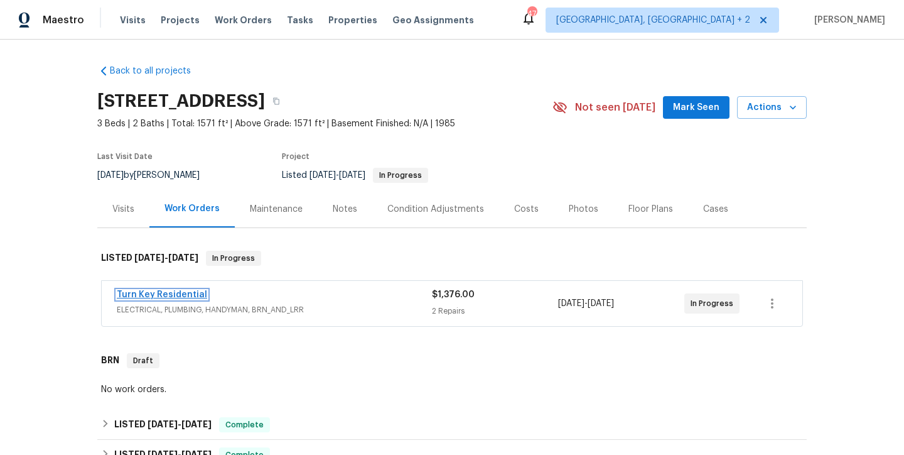
click at [166, 296] on link "Turn Key Residential" at bounding box center [162, 294] width 90 height 9
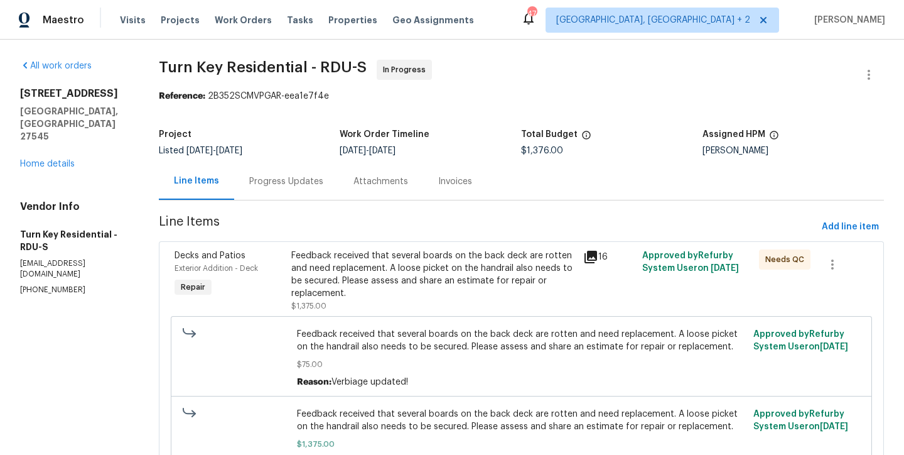
click at [281, 185] on div "Progress Updates" at bounding box center [286, 181] width 74 height 13
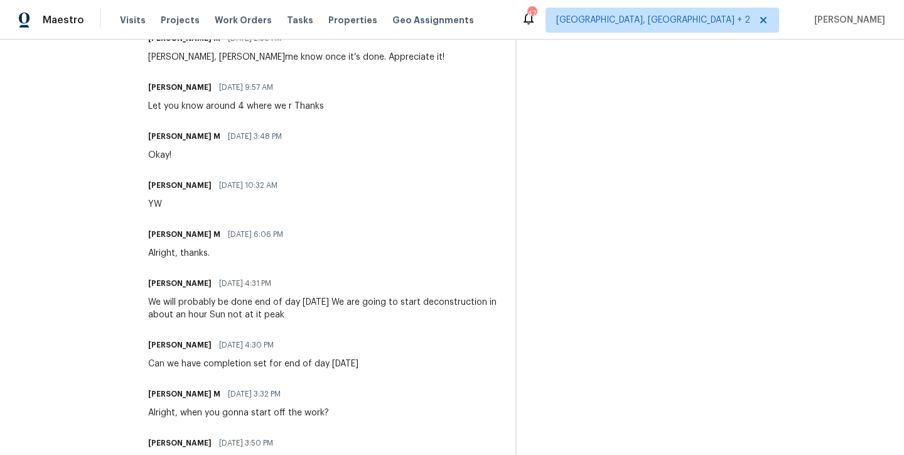
scroll to position [3787, 0]
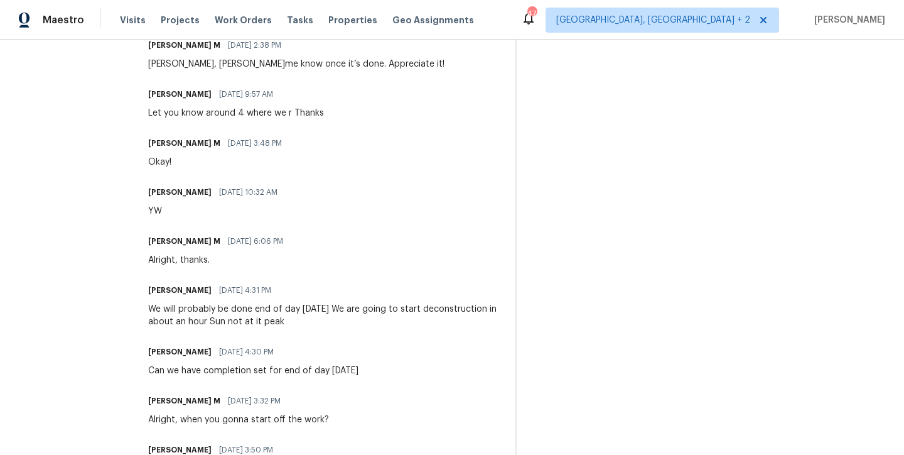
click at [358, 320] on div "We will probably be done end of day Thursday We are going to start deconstructi…" at bounding box center [324, 315] width 352 height 25
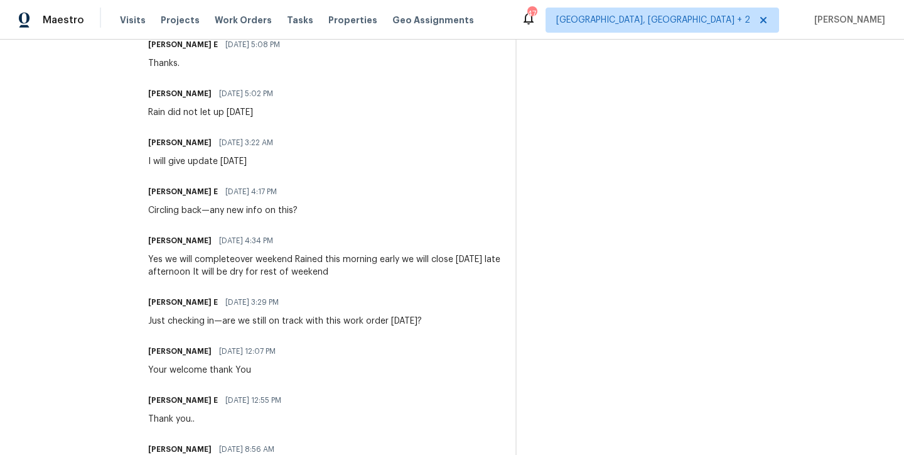
scroll to position [2664, 0]
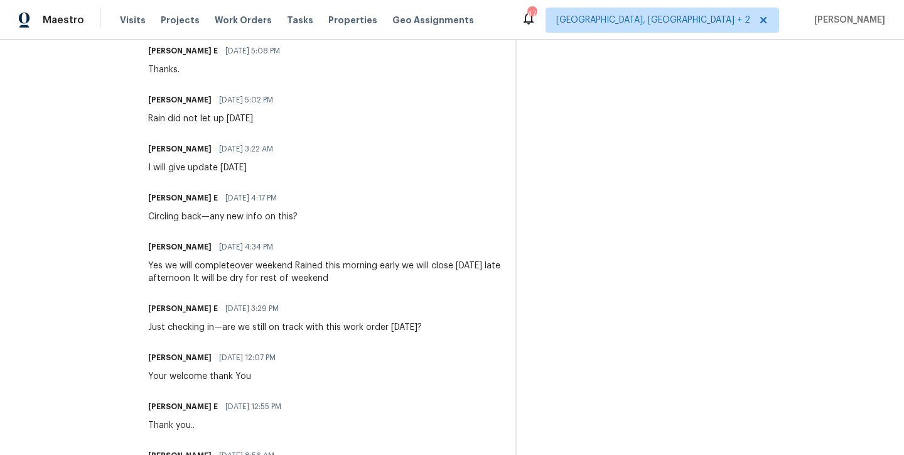
click at [291, 276] on div "Yes we will completeover weekend Rained this morning early we will close on Sun…" at bounding box center [324, 271] width 352 height 25
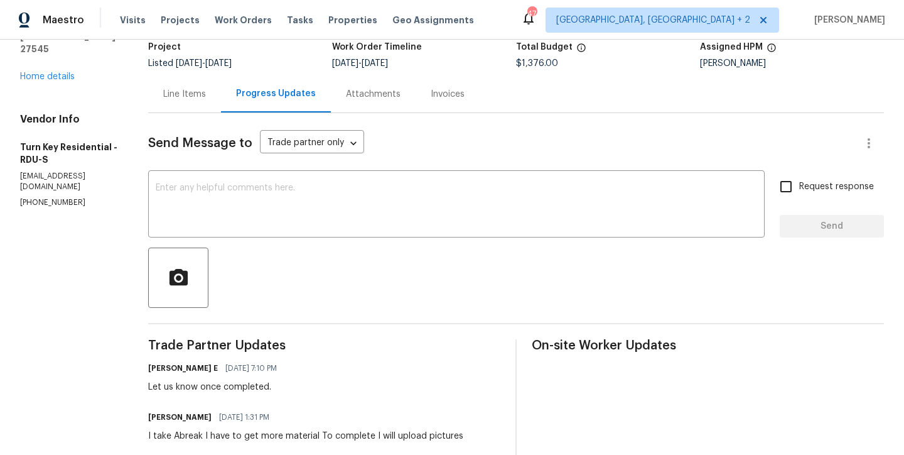
scroll to position [0, 0]
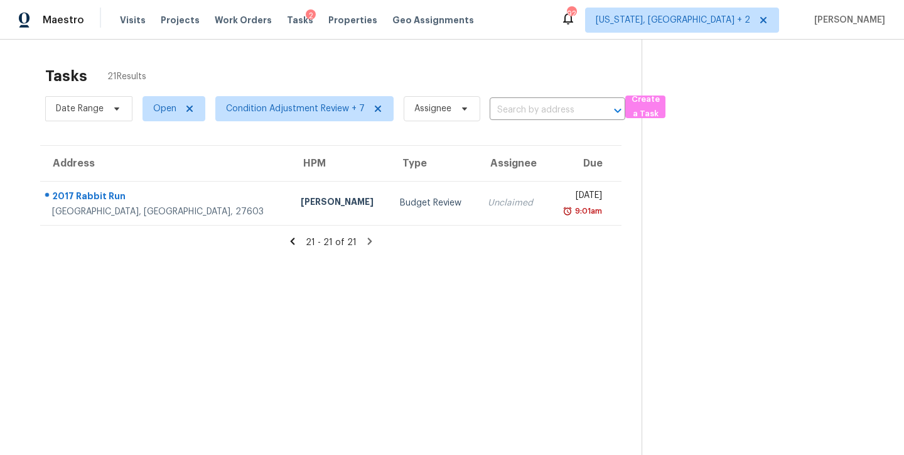
scroll to position [46, 0]
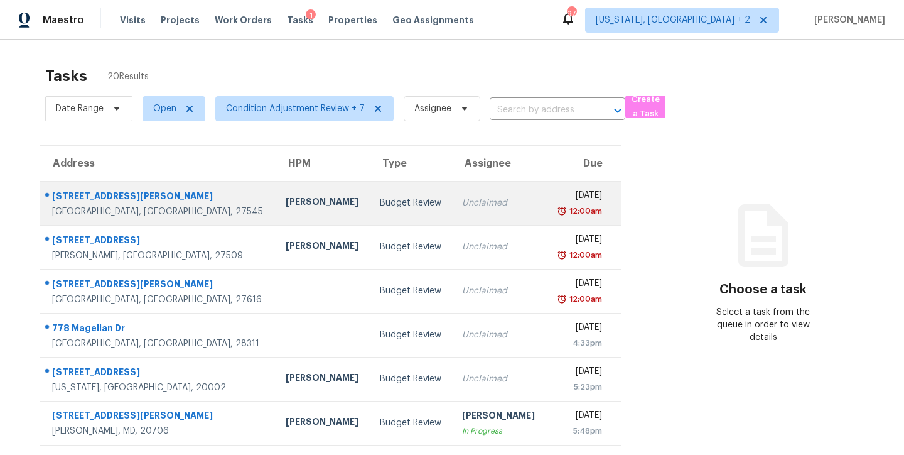
click at [380, 208] on div "Budget Review" at bounding box center [411, 203] width 62 height 13
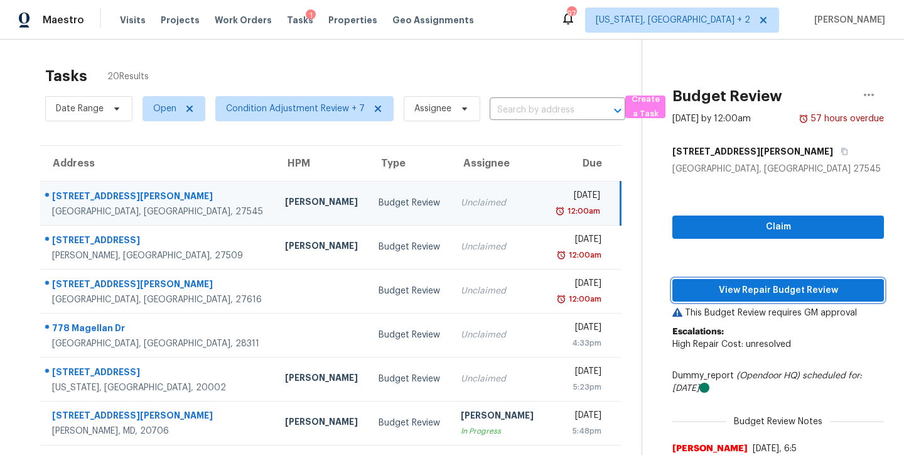
click at [796, 289] on span "View Repair Budget Review" at bounding box center [779, 291] width 192 height 16
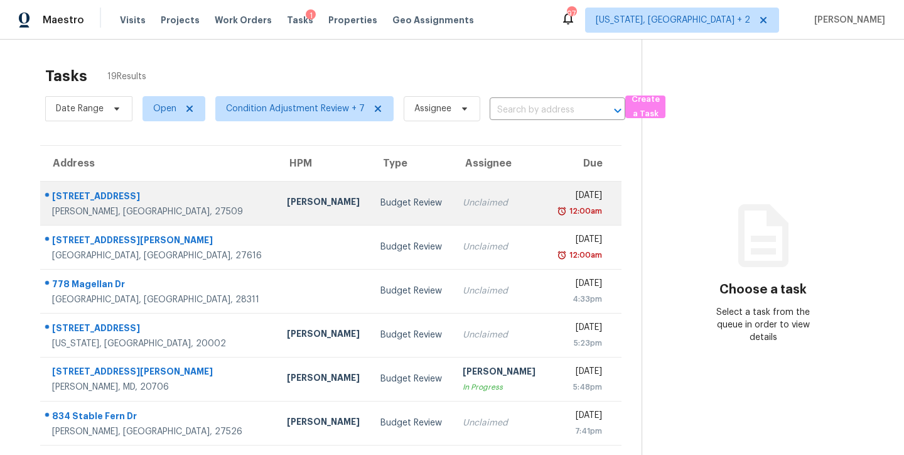
click at [381, 200] on div "Budget Review" at bounding box center [412, 203] width 62 height 13
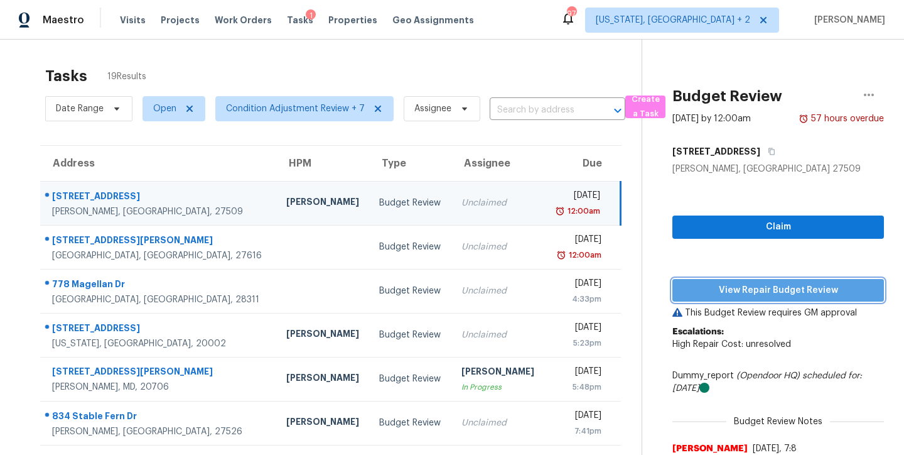
click at [848, 293] on span "View Repair Budget Review" at bounding box center [779, 291] width 192 height 16
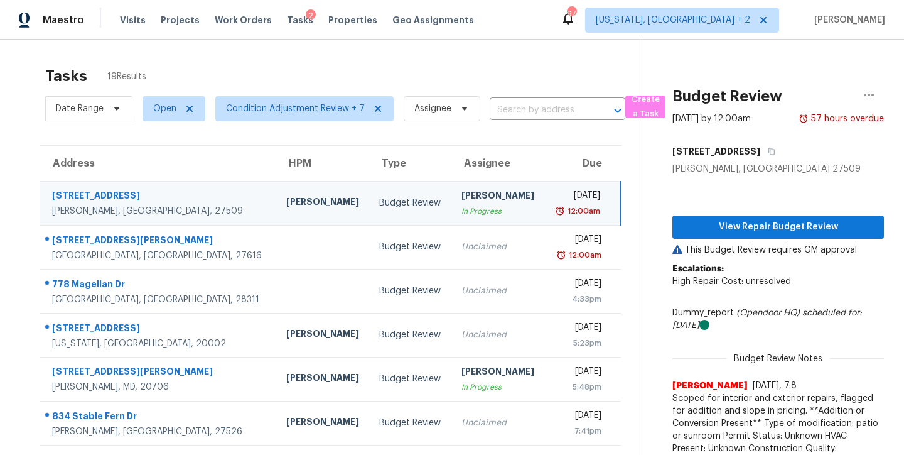
click at [514, 30] on div "Maestro Visits Projects Work Orders Tasks 2 Properties Geo Assignments 97 Washi…" at bounding box center [452, 20] width 904 height 40
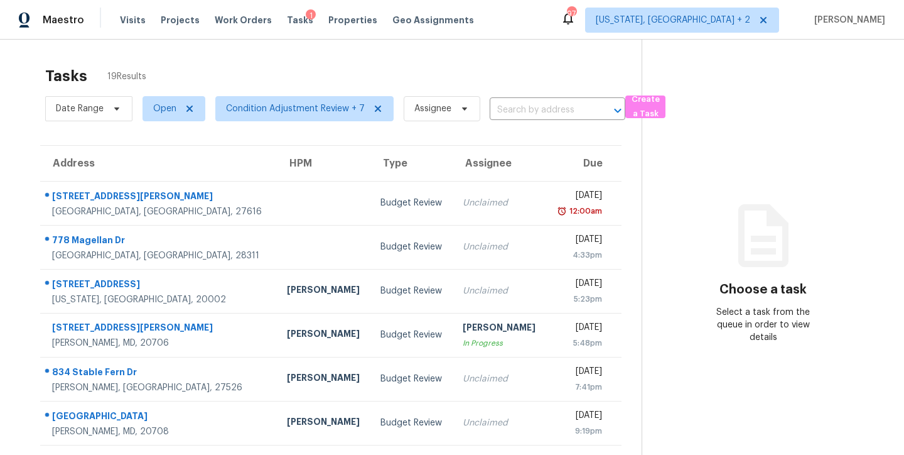
click at [37, 70] on section "Tasks 19 Results Date Range Open Condition Adjustment Review + 7 Assignee ​ Cre…" at bounding box center [331, 357] width 622 height 595
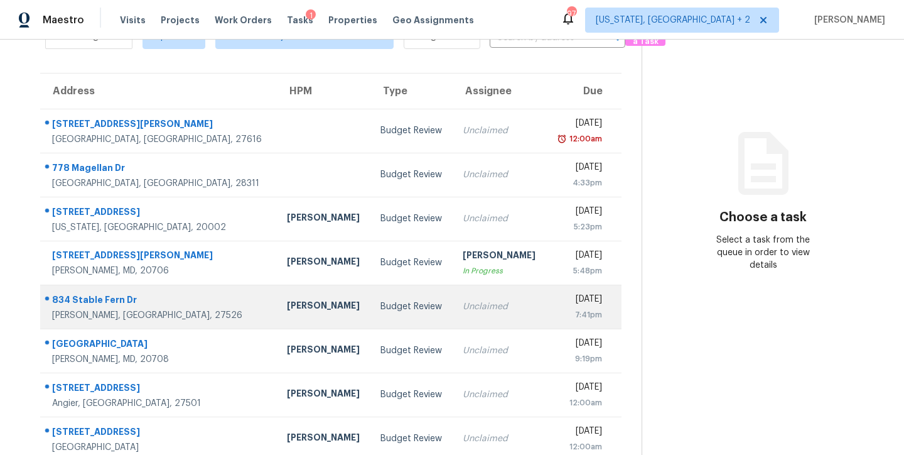
scroll to position [117, 0]
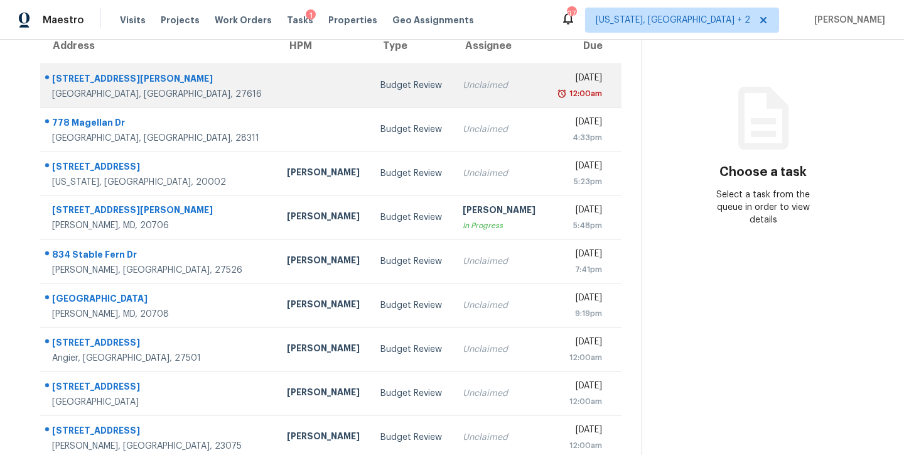
click at [277, 90] on td at bounding box center [324, 85] width 94 height 44
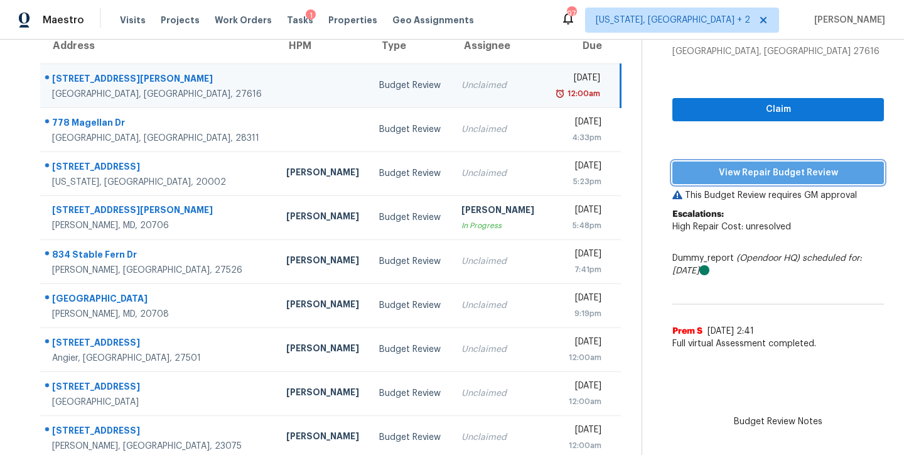
click at [787, 180] on span "View Repair Budget Review" at bounding box center [779, 173] width 192 height 16
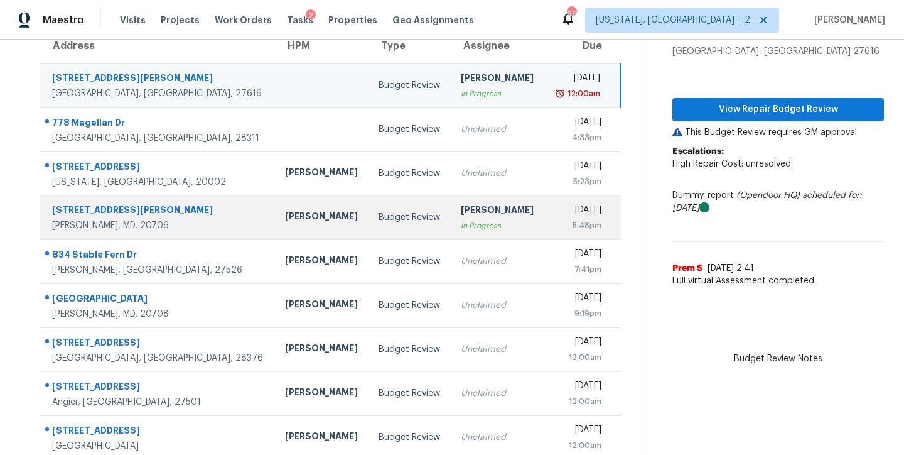
scroll to position [0, 0]
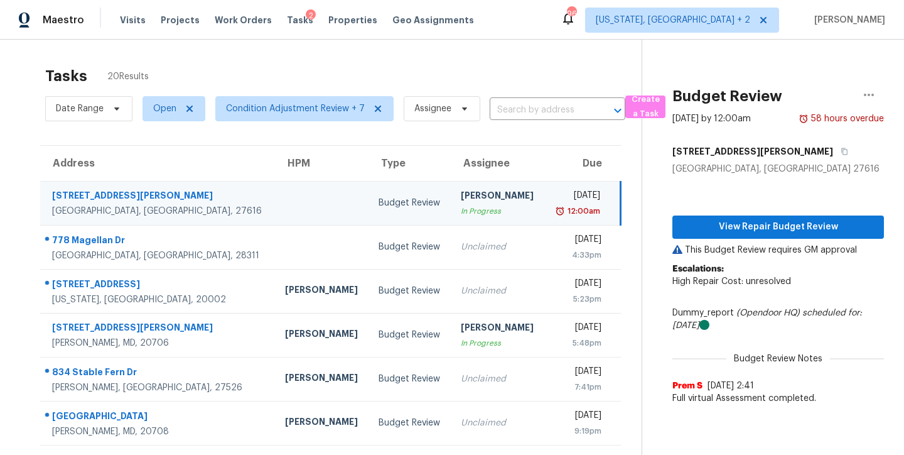
click at [322, 67] on div "Tasks 20 Results" at bounding box center [343, 76] width 597 height 33
click at [576, 23] on div "Maestro Visits Projects Work Orders Tasks 2 Properties Geo Assignments 96 Washi…" at bounding box center [452, 20] width 904 height 40
click at [532, 67] on div "Tasks 20 Results" at bounding box center [343, 76] width 597 height 33
click at [507, 27] on div "Maestro Visits Projects Work Orders Tasks 2 Properties Geo Assignments 96 Washi…" at bounding box center [452, 20] width 904 height 40
click at [306, 14] on div "2" at bounding box center [311, 15] width 10 height 13
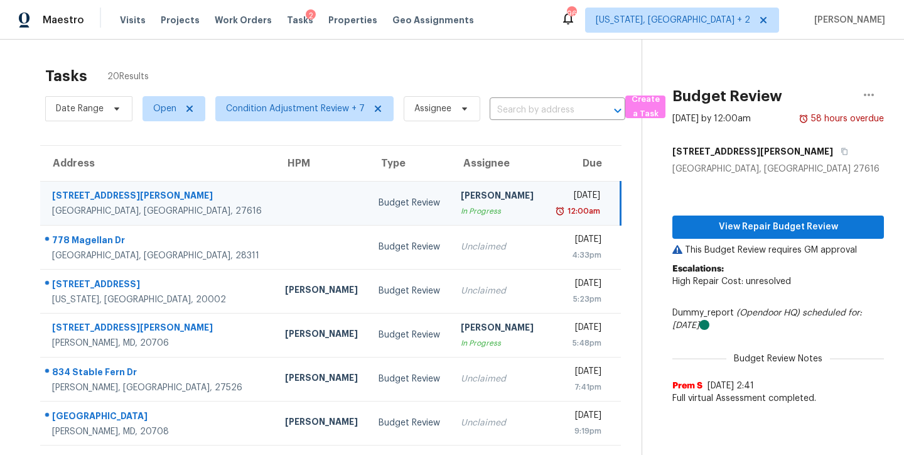
click at [493, 22] on div "Maestro Visits Projects Work Orders Tasks 2 Properties Geo Assignments 96 Washi…" at bounding box center [452, 20] width 904 height 40
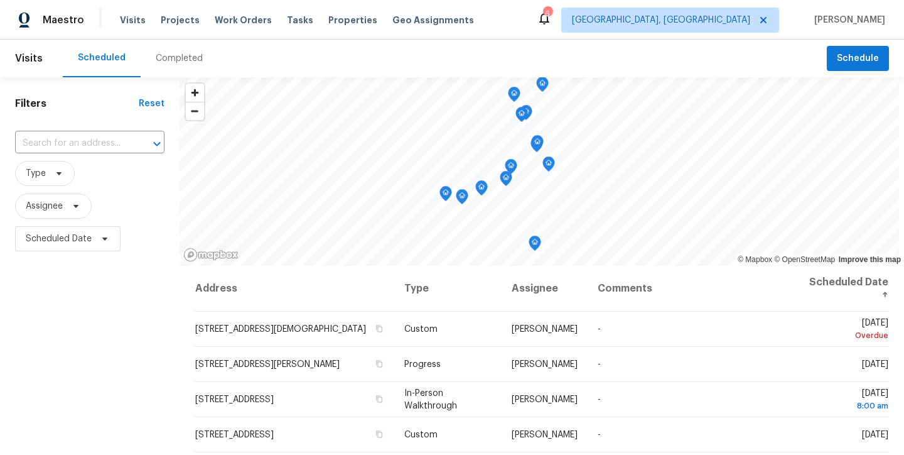
click at [173, 59] on div "Completed" at bounding box center [179, 58] width 47 height 13
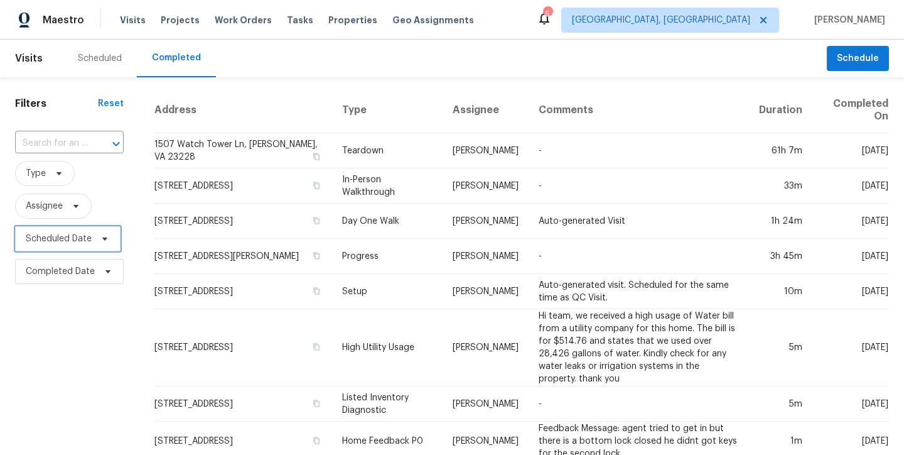
click at [68, 239] on span "Scheduled Date" at bounding box center [59, 238] width 66 height 13
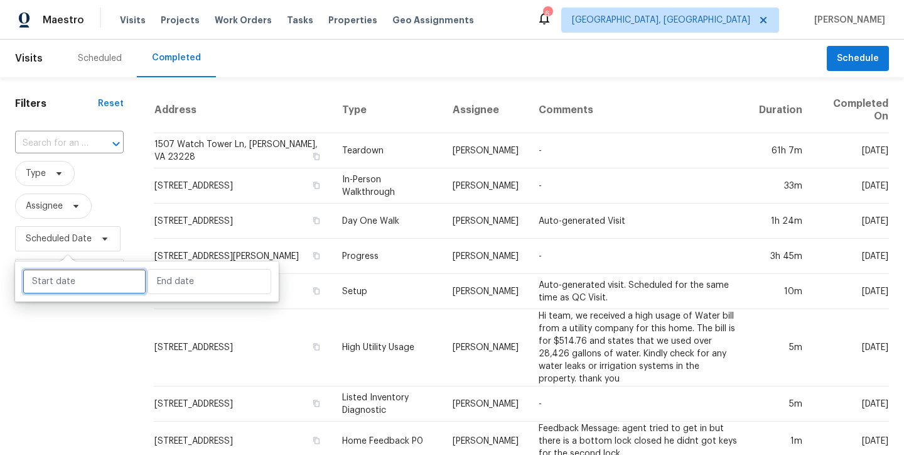
click at [65, 274] on input "text" at bounding box center [85, 281] width 124 height 25
select select "8"
select select "2025"
select select "9"
select select "2025"
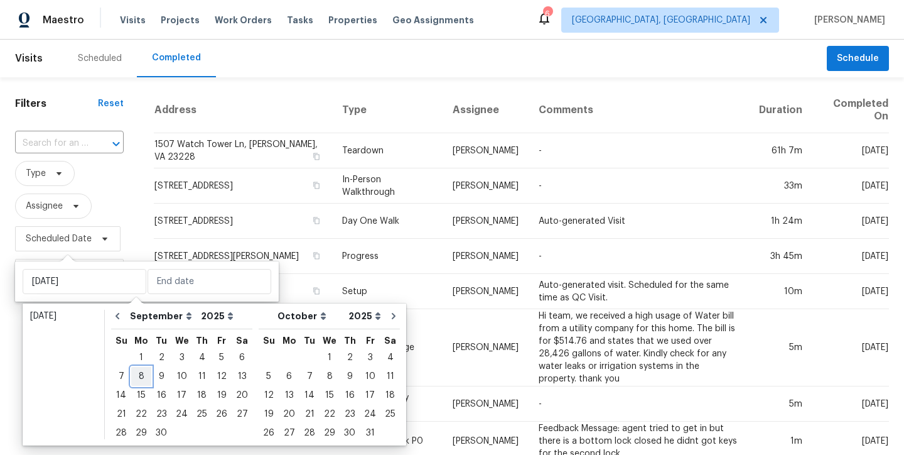
click at [146, 375] on div "8" at bounding box center [141, 376] width 20 height 18
type input "Mon, Sep 08"
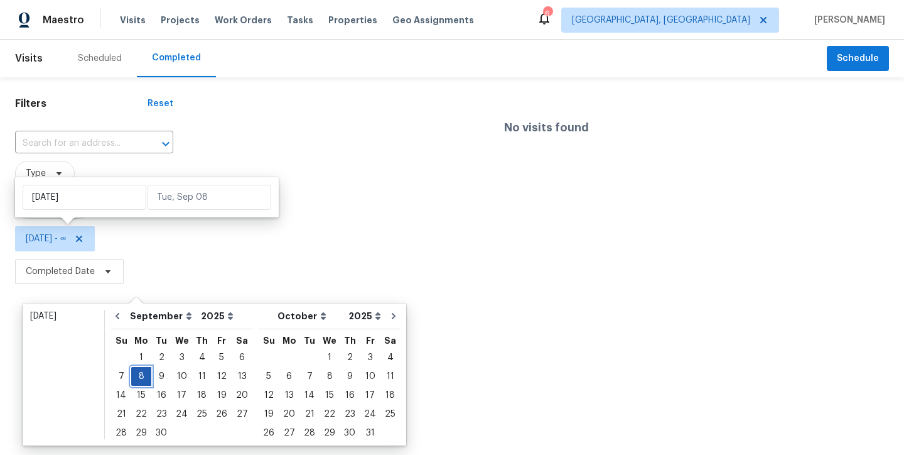
click at [143, 376] on div "8" at bounding box center [141, 376] width 20 height 18
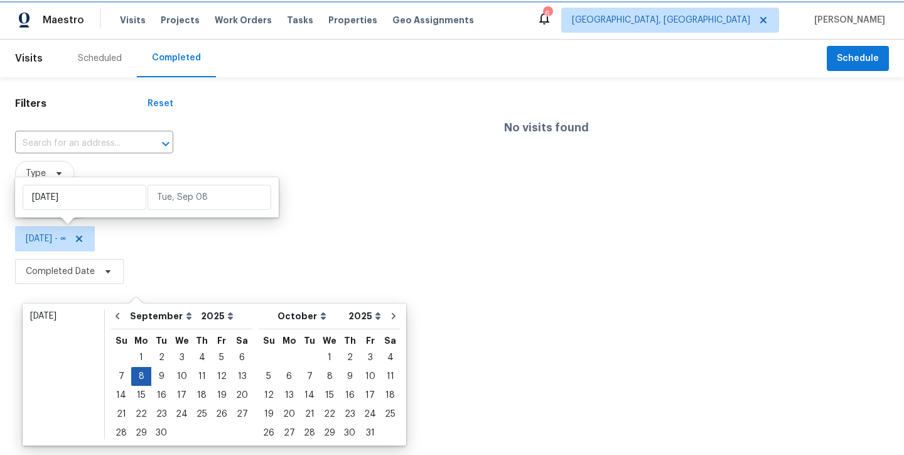
type input "Mon, Sep 08"
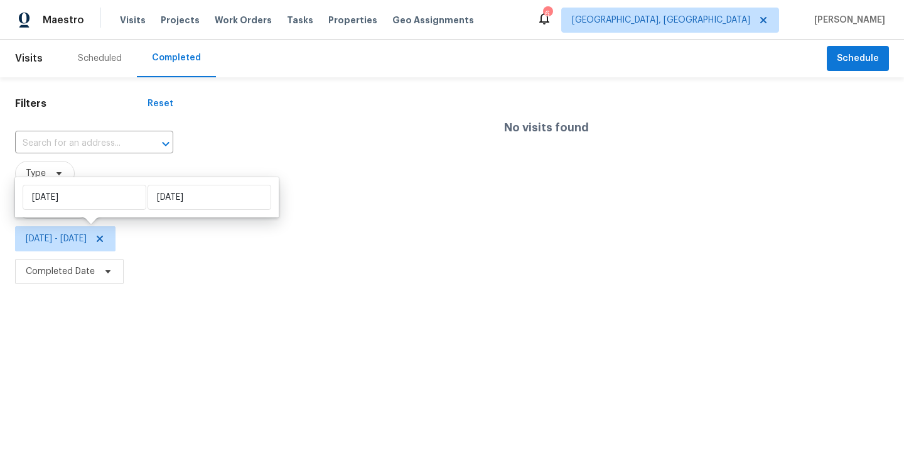
click at [38, 288] on html "Maestro Visits Projects Work Orders Tasks Properties Geo Assignments 6 Richmond…" at bounding box center [452, 144] width 904 height 288
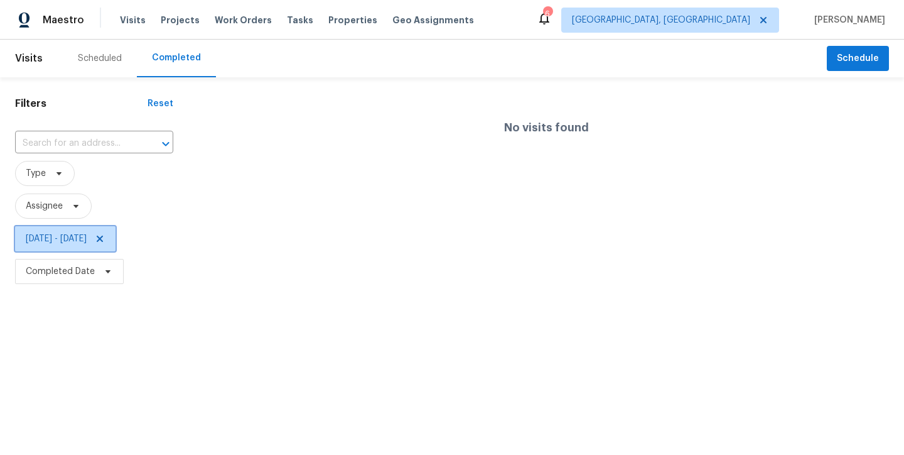
click at [103, 241] on icon at bounding box center [100, 238] width 6 height 6
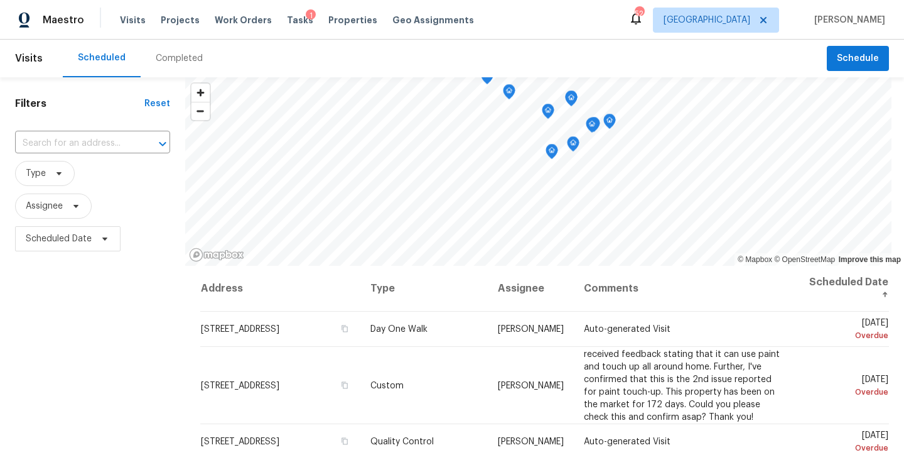
click at [193, 57] on div "Completed" at bounding box center [179, 58] width 47 height 13
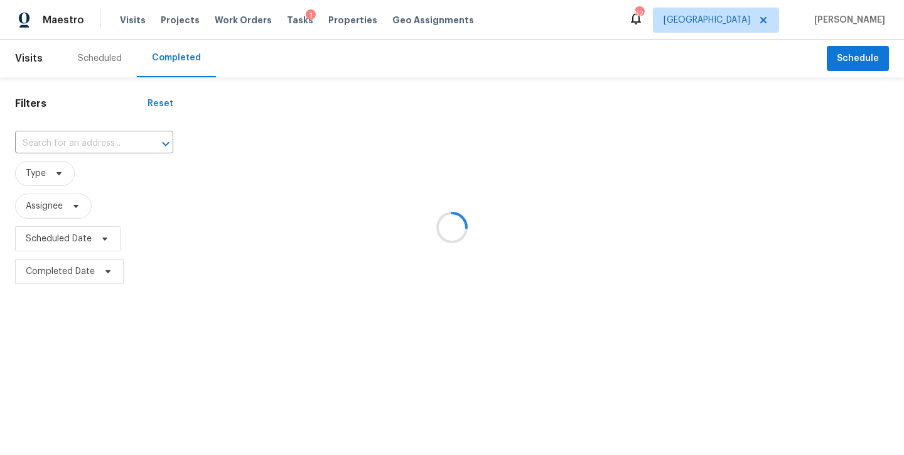
click at [37, 275] on div at bounding box center [452, 227] width 904 height 455
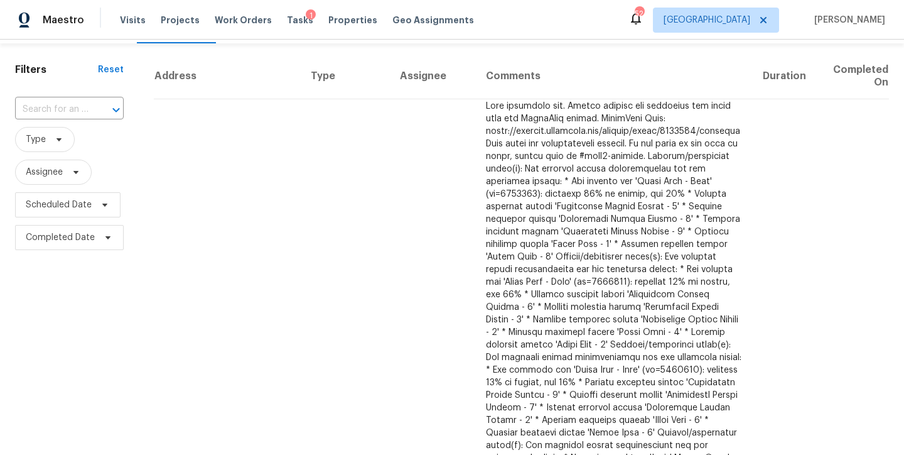
scroll to position [96, 0]
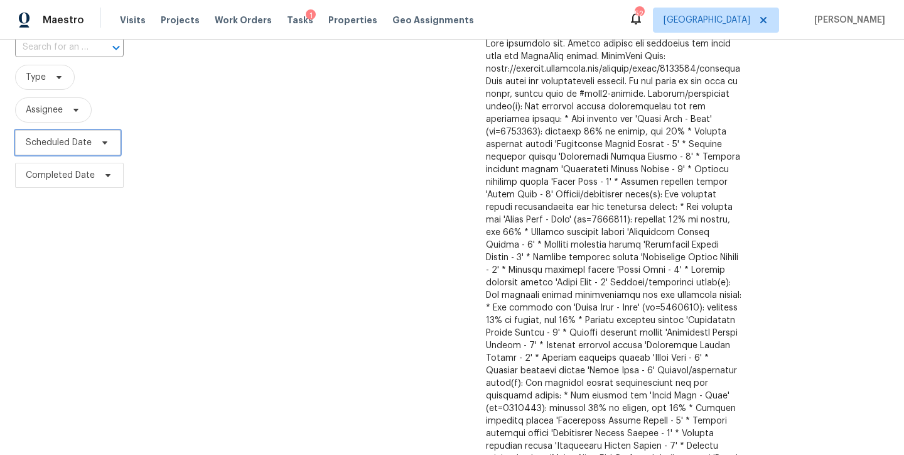
click at [55, 142] on span "Scheduled Date" at bounding box center [59, 142] width 66 height 13
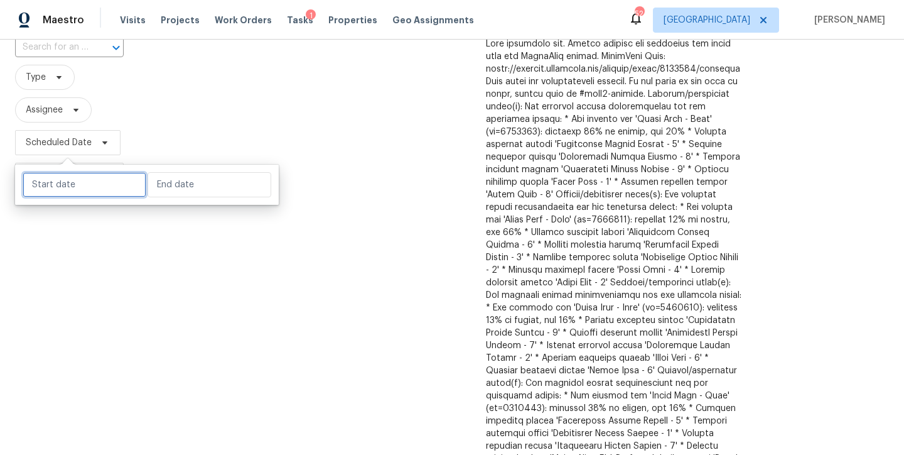
click at [82, 188] on input "text" at bounding box center [85, 184] width 124 height 25
select select "8"
select select "2025"
select select "9"
select select "2025"
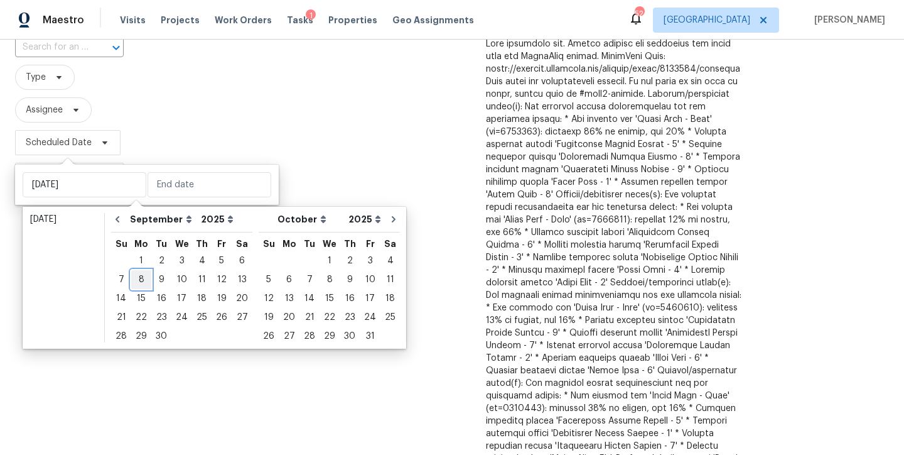
click at [136, 279] on div "8" at bounding box center [141, 280] width 20 height 18
type input "Mon, Sep 08"
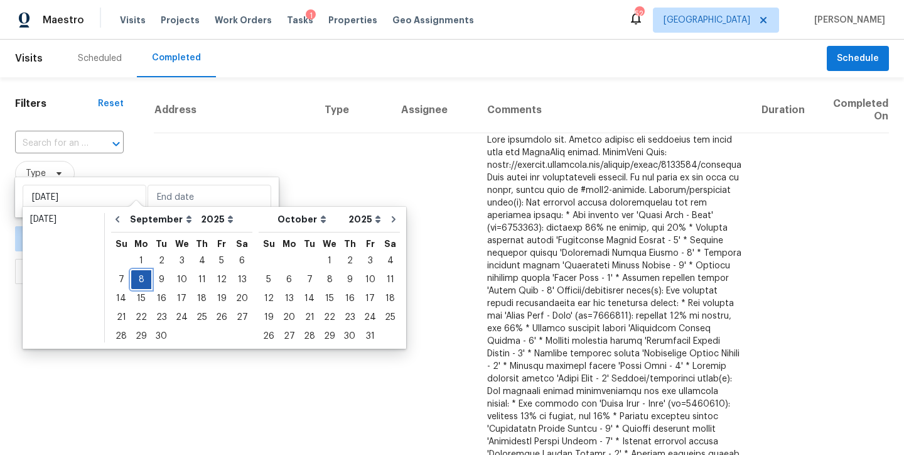
click at [139, 281] on div "8" at bounding box center [141, 280] width 20 height 18
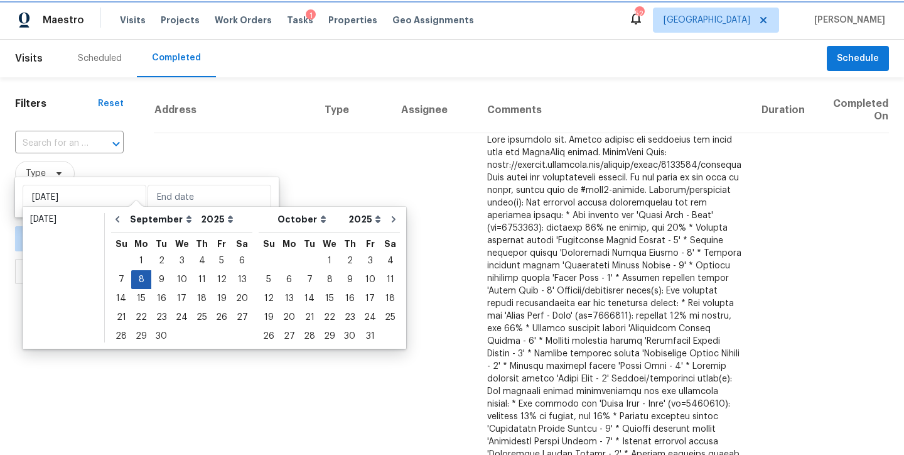
type input "Mon, Sep 08"
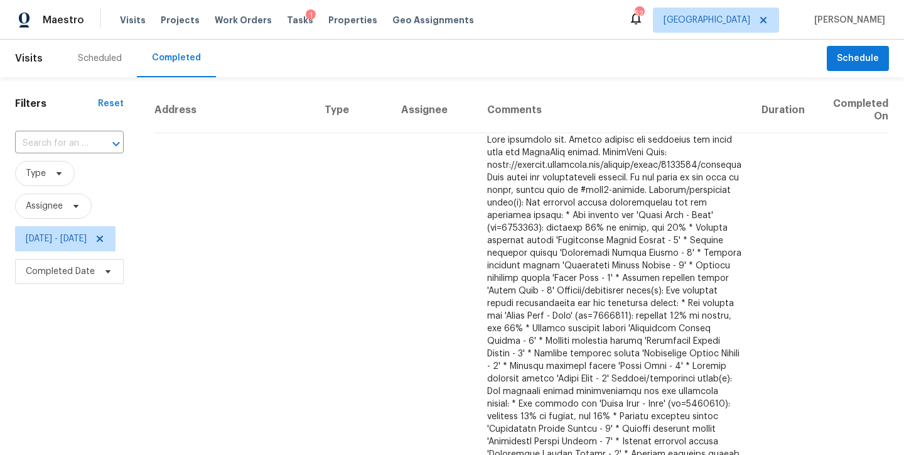
click at [560, 25] on div "Maestro Visits Projects Work Orders Tasks 1 Properties Geo Assignments 52 Ralei…" at bounding box center [452, 20] width 904 height 40
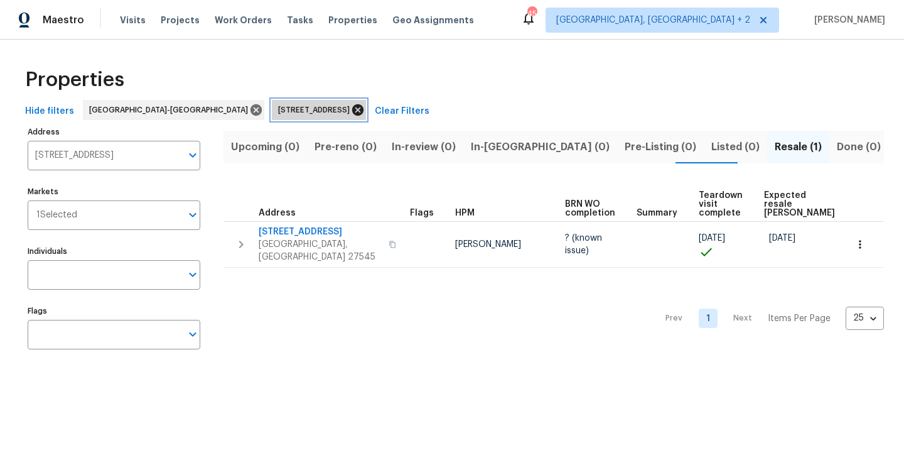
click at [352, 105] on icon at bounding box center [357, 109] width 11 height 11
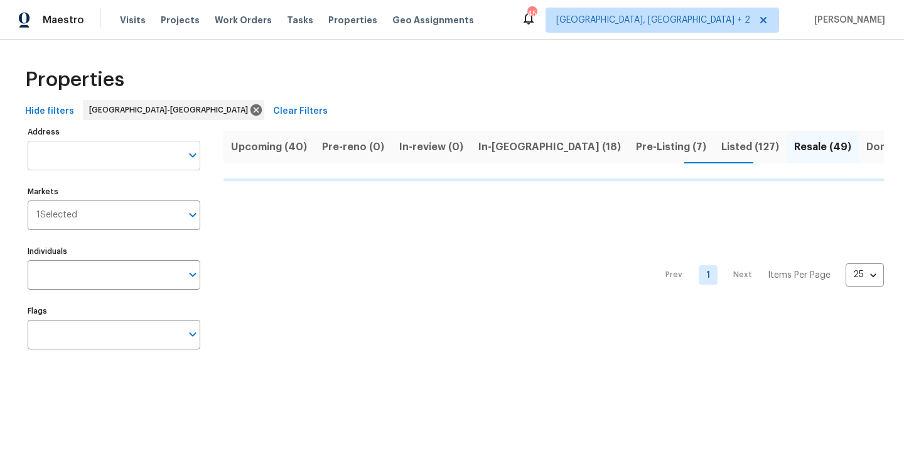
click at [62, 166] on input "Address" at bounding box center [105, 156] width 154 height 30
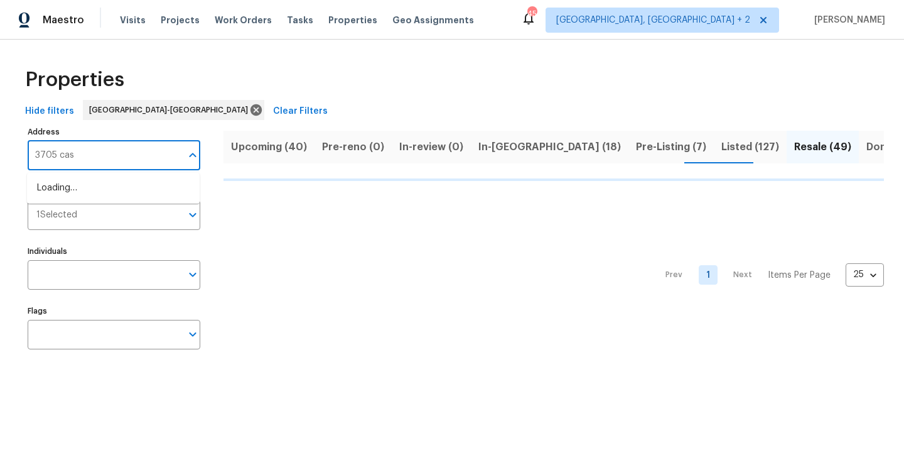
type input "3705 cass"
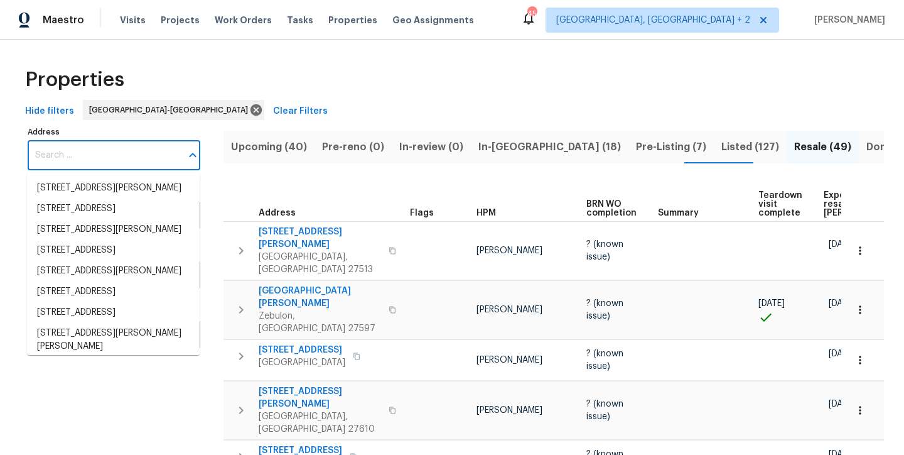
click at [97, 160] on input "Address" at bounding box center [105, 156] width 154 height 30
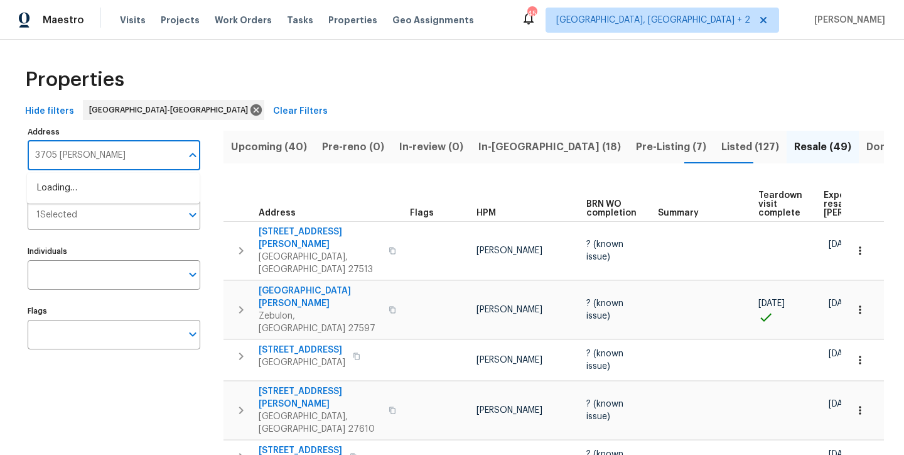
type input "3705 [PERSON_NAME]"
click at [116, 193] on li "3705 Cassaro Ln Zebulon NC 27597" at bounding box center [113, 188] width 173 height 21
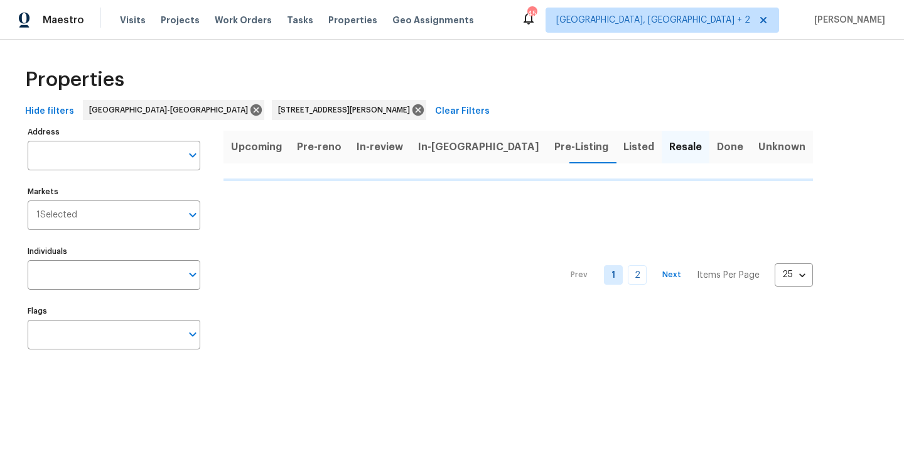
type input "3705 Cassaro Ln Zebulon NC 27597"
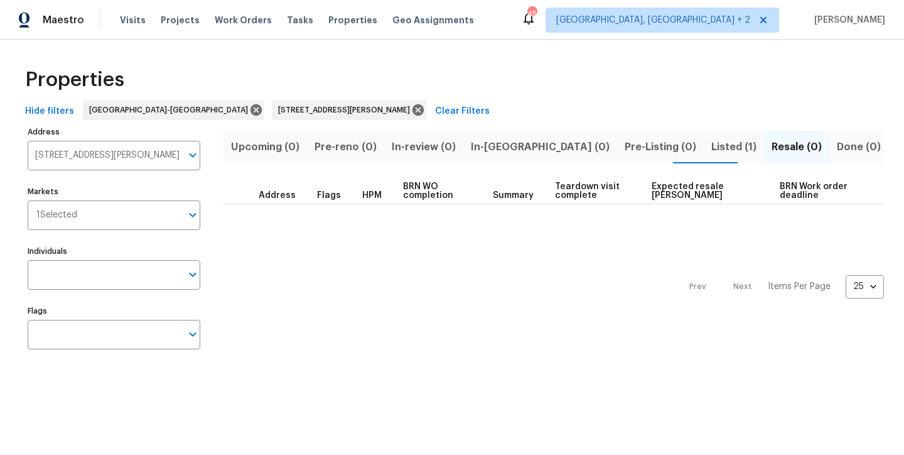
click at [711, 144] on span "Listed (1)" at bounding box center [733, 147] width 45 height 18
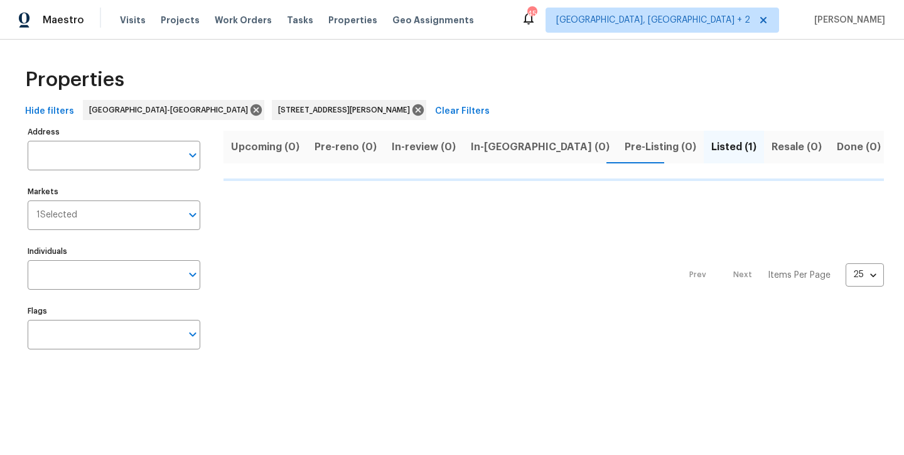
type input "3705 Cassaro Ln Zebulon NC 27597"
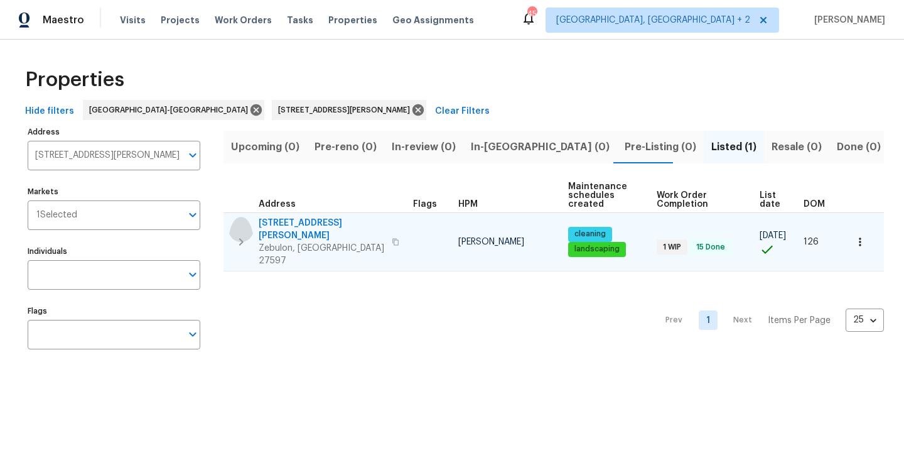
click at [244, 234] on icon "button" at bounding box center [241, 241] width 15 height 15
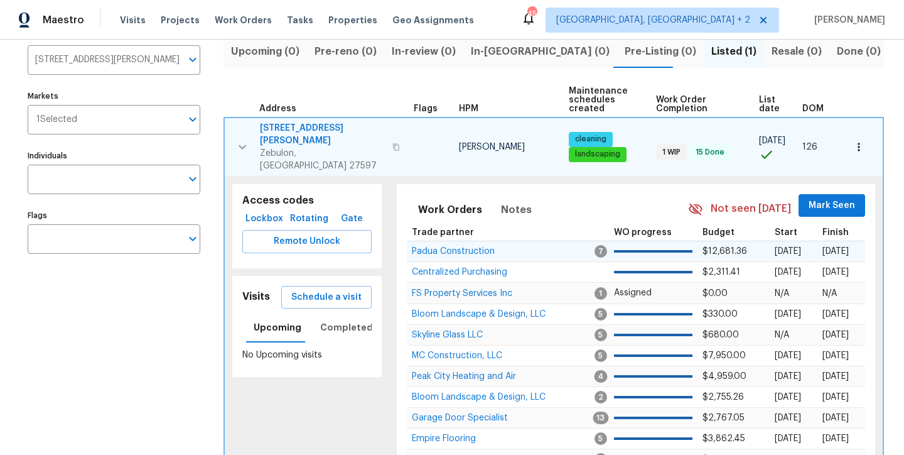
scroll to position [173, 0]
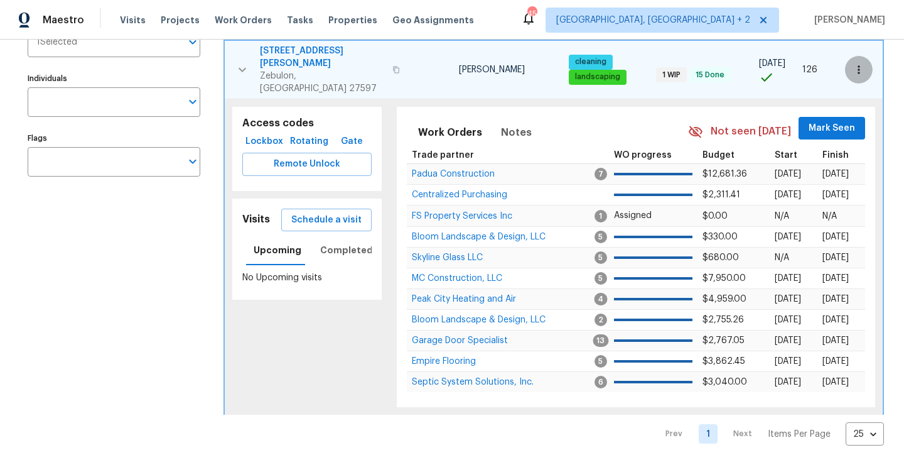
click at [853, 63] on icon "button" at bounding box center [859, 69] width 13 height 13
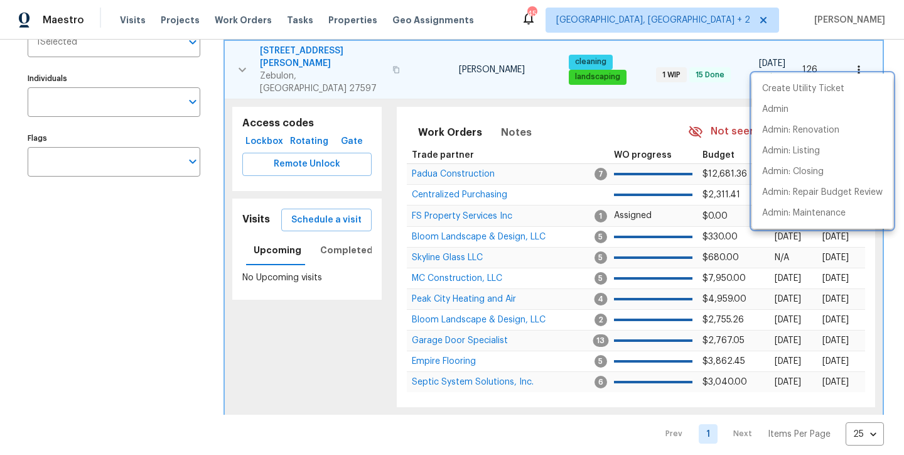
click at [277, 52] on div at bounding box center [452, 227] width 904 height 455
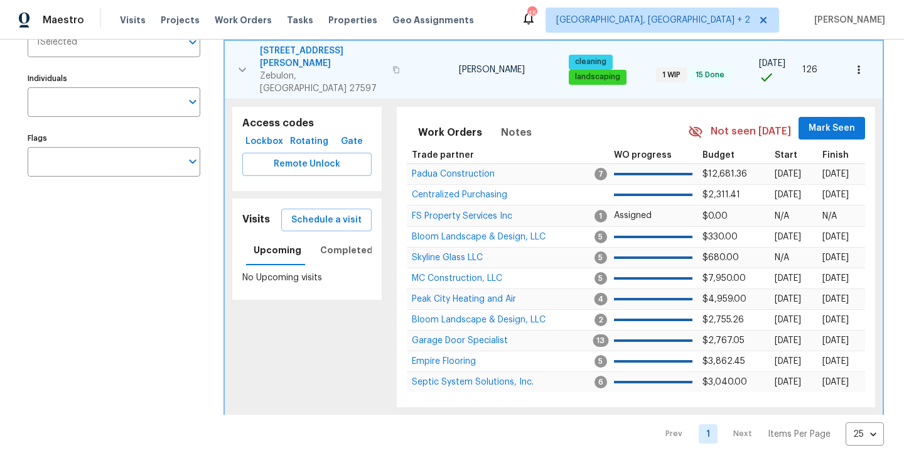
click at [280, 50] on span "[STREET_ADDRESS][PERSON_NAME]" at bounding box center [322, 57] width 125 height 25
click at [239, 62] on icon "button" at bounding box center [242, 69] width 15 height 15
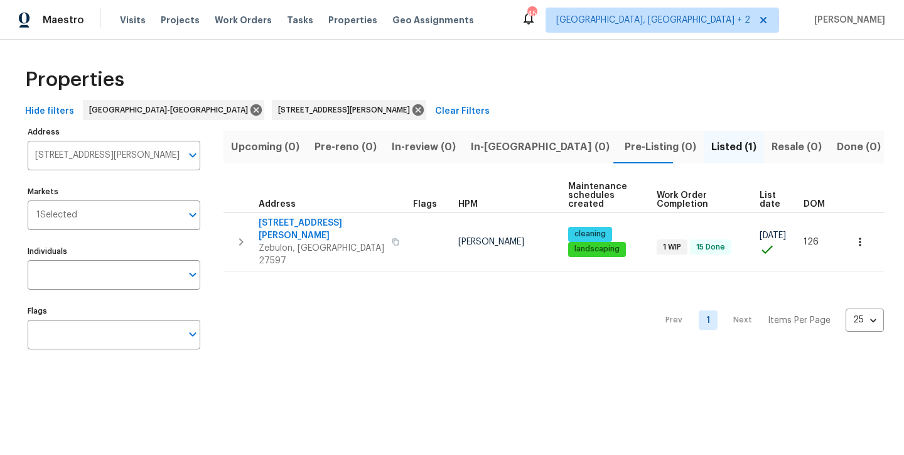
scroll to position [0, 0]
click at [512, 23] on div "Maestro Visits Projects Work Orders Tasks Properties Geo Assignments 45 Charles…" at bounding box center [452, 20] width 904 height 40
drag, startPoint x: 310, startPoint y: 109, endPoint x: 338, endPoint y: 88, distance: 35.9
click at [411, 109] on icon at bounding box center [418, 110] width 14 height 14
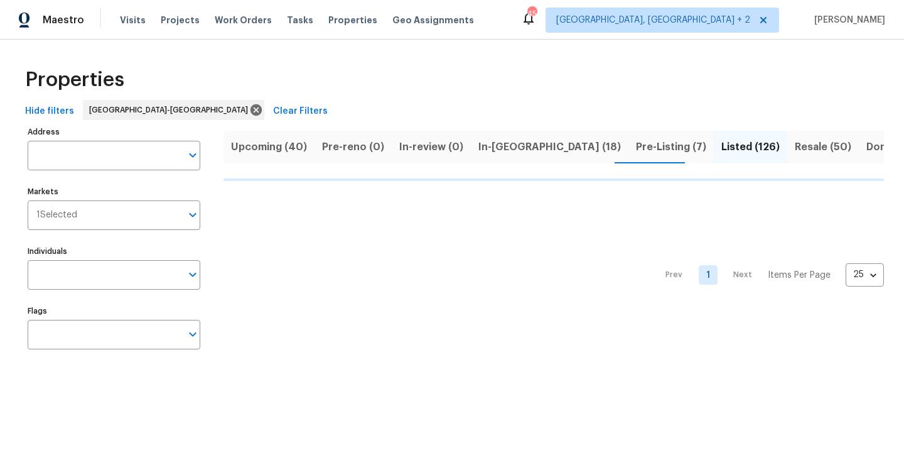
click at [512, 24] on div "Maestro Visits Projects Work Orders Tasks Properties Geo Assignments 45 Charles…" at bounding box center [452, 20] width 904 height 40
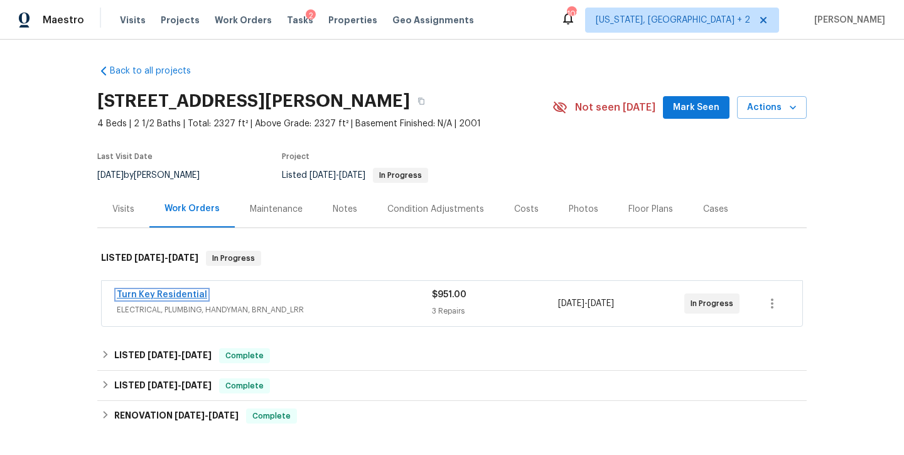
click at [143, 296] on link "Turn Key Residential" at bounding box center [162, 294] width 90 height 9
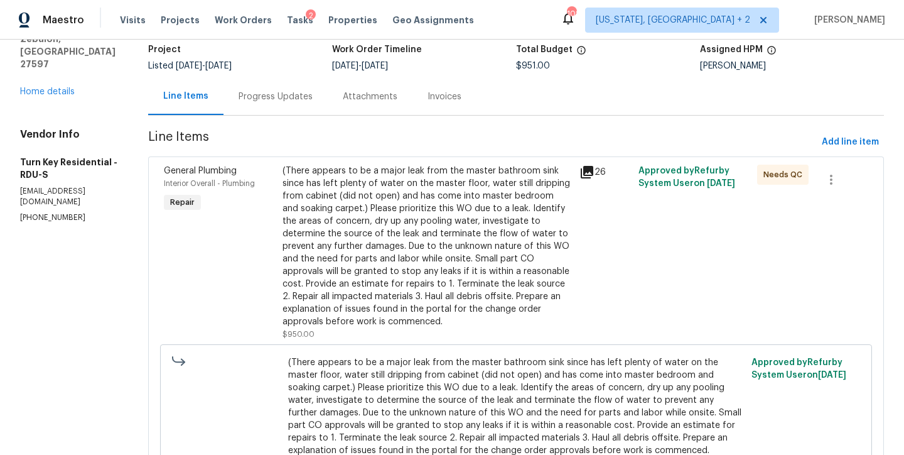
scroll to position [136, 0]
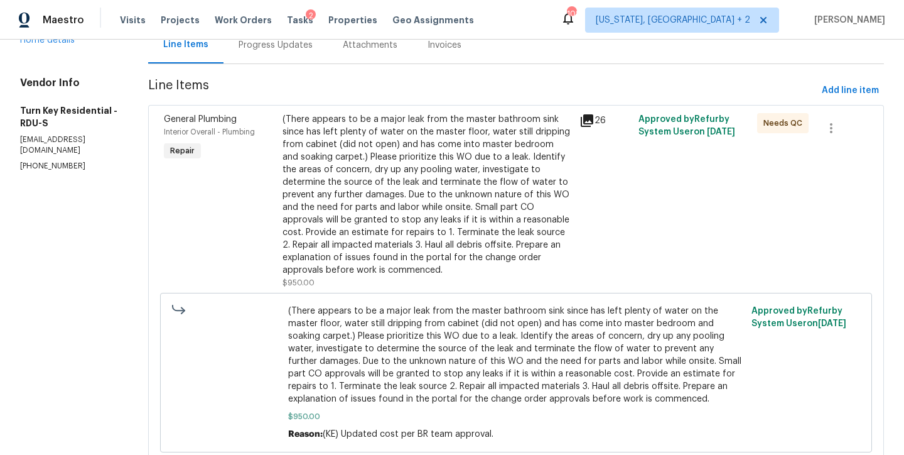
click at [487, 167] on div "(There appears to be a major leak from the master bathroom sink since has left …" at bounding box center [427, 194] width 289 height 163
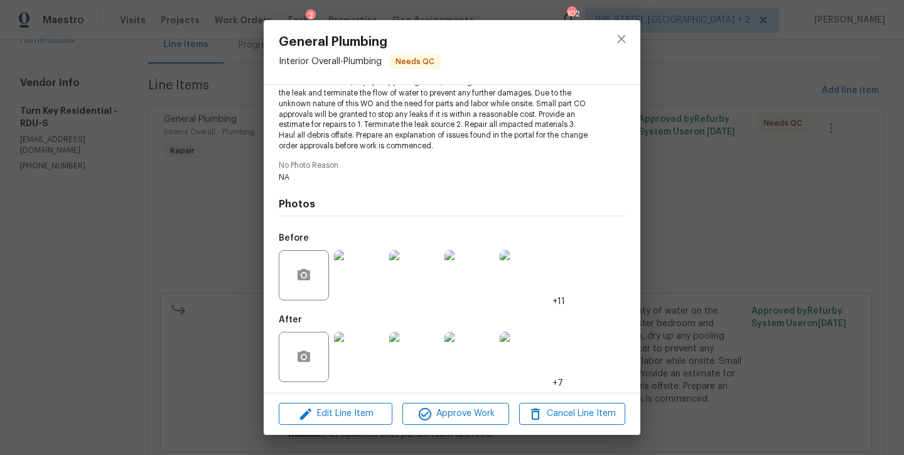
scroll to position [186, 0]
click at [361, 359] on img at bounding box center [359, 355] width 50 height 50
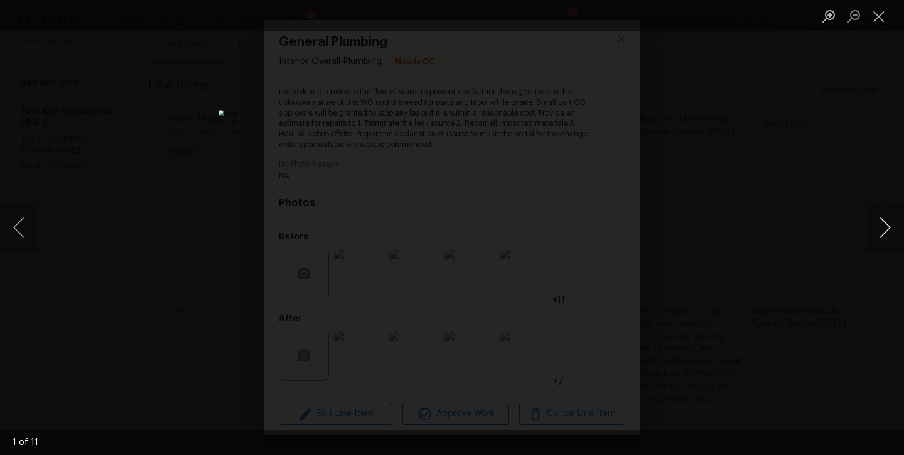
click at [894, 228] on button "Next image" at bounding box center [886, 227] width 38 height 50
click at [890, 228] on button "Next image" at bounding box center [886, 227] width 38 height 50
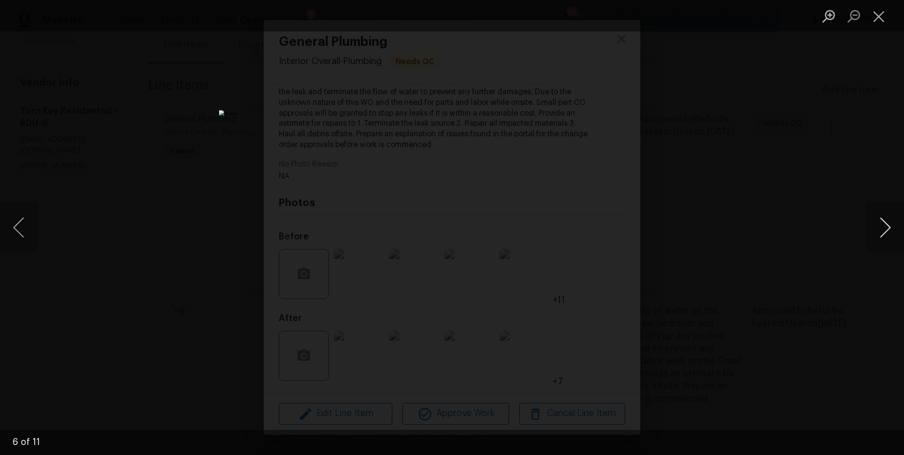
click at [890, 228] on button "Next image" at bounding box center [886, 227] width 38 height 50
click at [10, 232] on button "Previous image" at bounding box center [19, 227] width 38 height 50
click at [895, 230] on button "Next image" at bounding box center [886, 227] width 38 height 50
click at [891, 230] on button "Next image" at bounding box center [886, 227] width 38 height 50
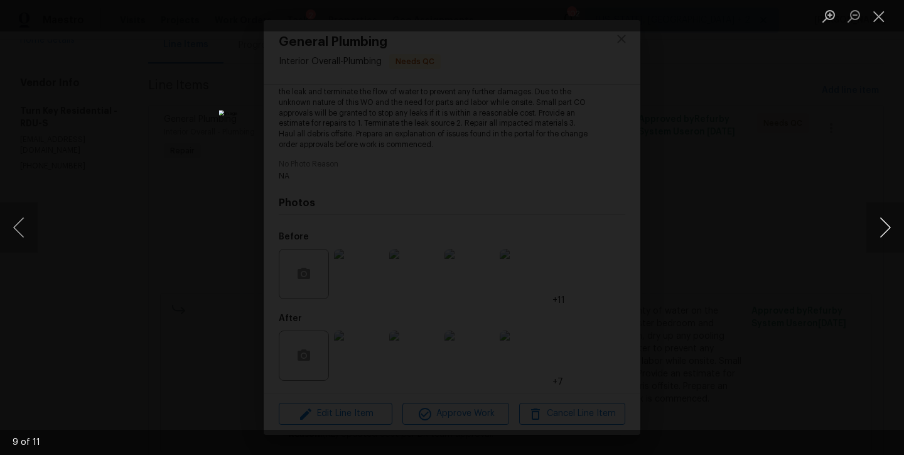
click at [891, 230] on button "Next image" at bounding box center [886, 227] width 38 height 50
click at [877, 16] on button "Close lightbox" at bounding box center [879, 16] width 25 height 22
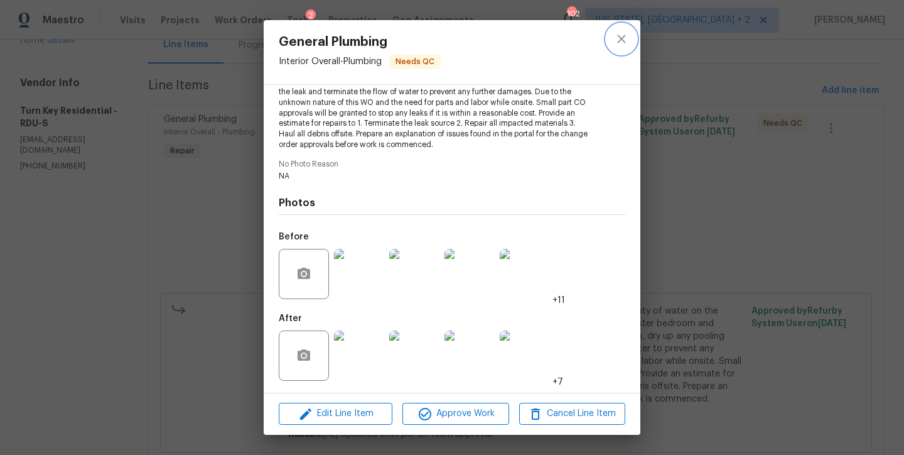
click at [621, 37] on icon "close" at bounding box center [621, 38] width 15 height 15
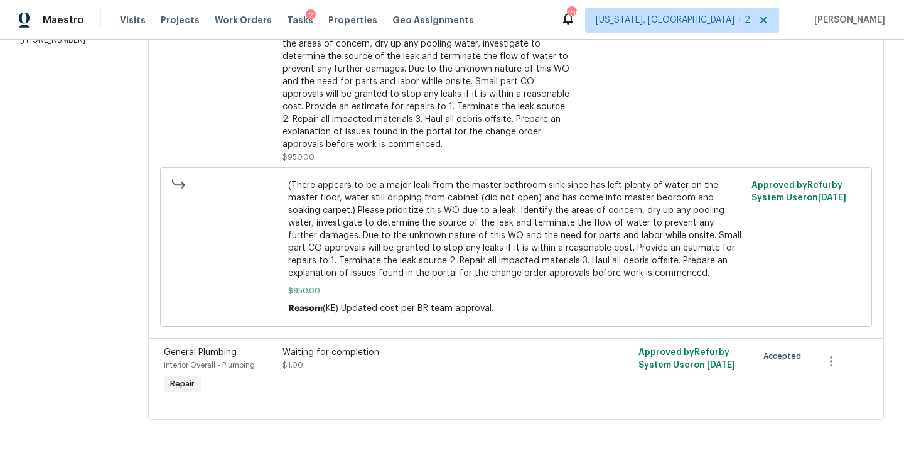
scroll to position [50, 0]
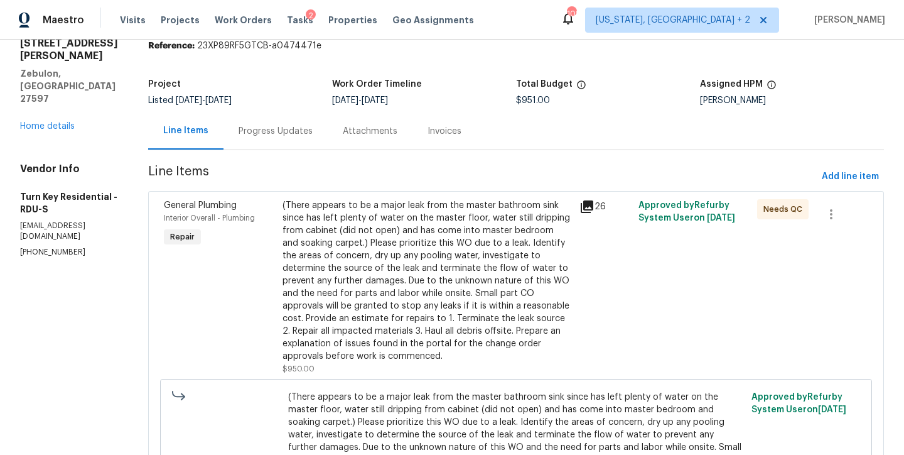
click at [409, 269] on div "(There appears to be a major leak from the master bathroom sink since has left …" at bounding box center [427, 280] width 289 height 163
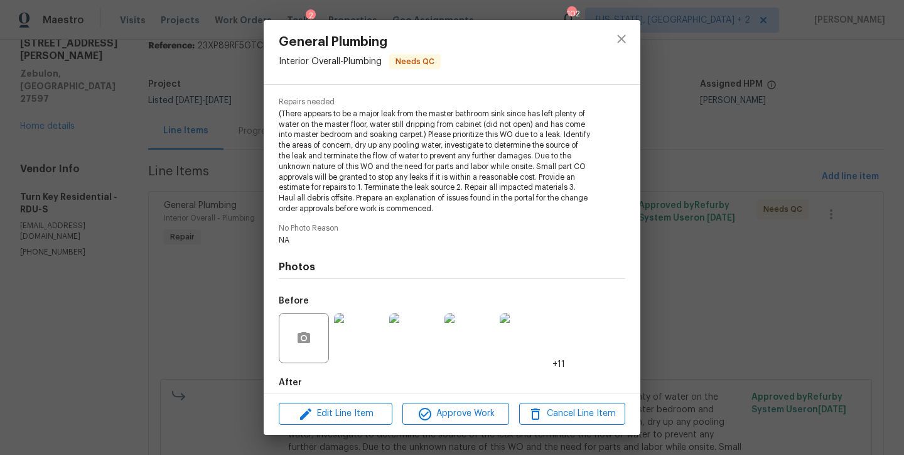
scroll to position [186, 0]
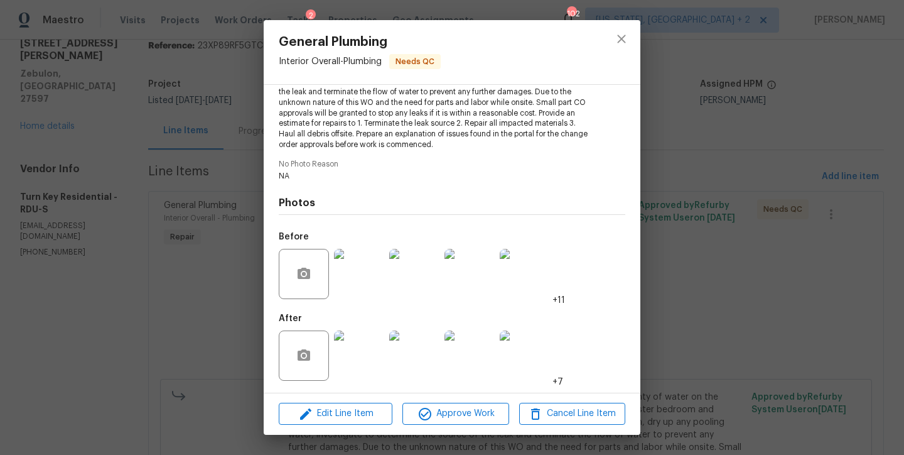
click at [372, 355] on img at bounding box center [359, 355] width 50 height 50
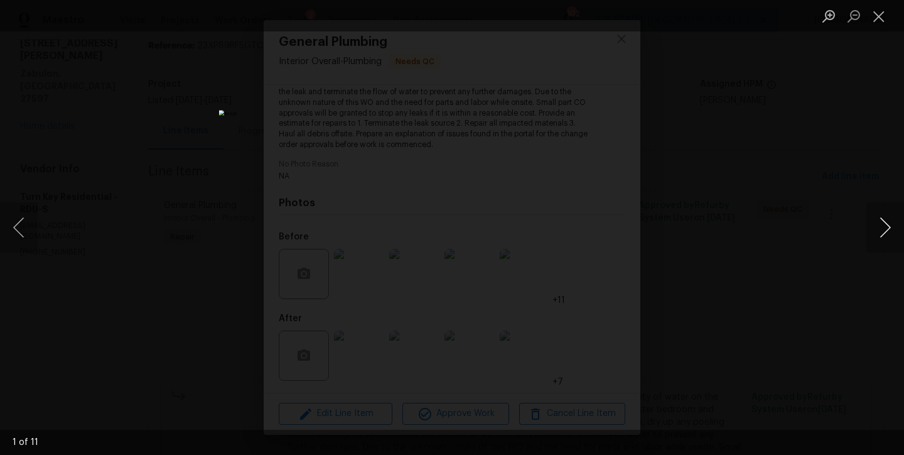
click at [885, 231] on button "Next image" at bounding box center [886, 227] width 38 height 50
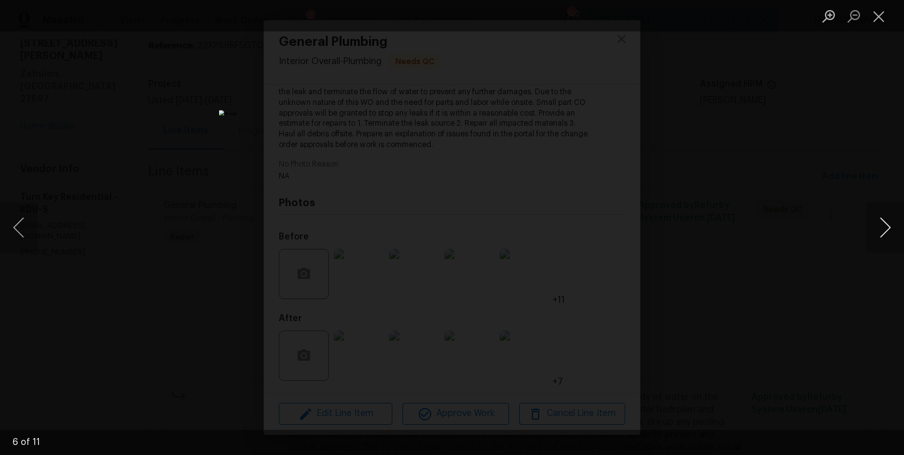
click at [884, 224] on button "Next image" at bounding box center [886, 227] width 38 height 50
click at [878, 16] on button "Close lightbox" at bounding box center [879, 16] width 25 height 22
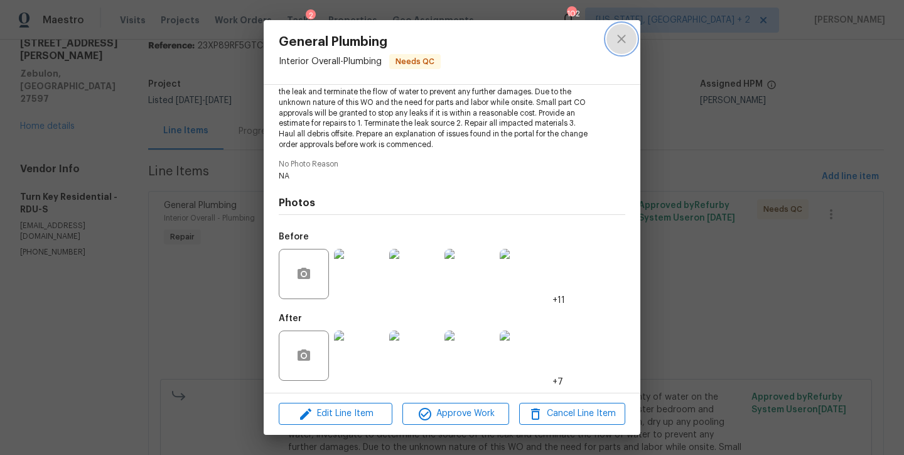
click at [630, 33] on button "close" at bounding box center [622, 39] width 30 height 30
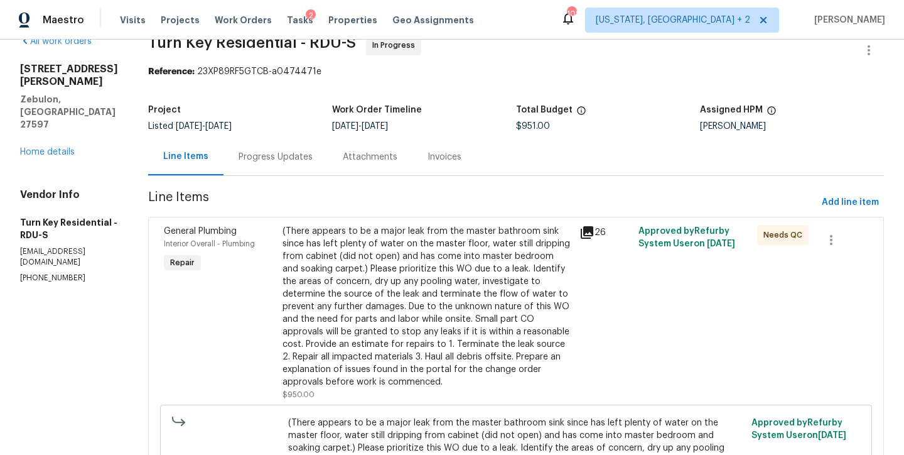
scroll to position [0, 0]
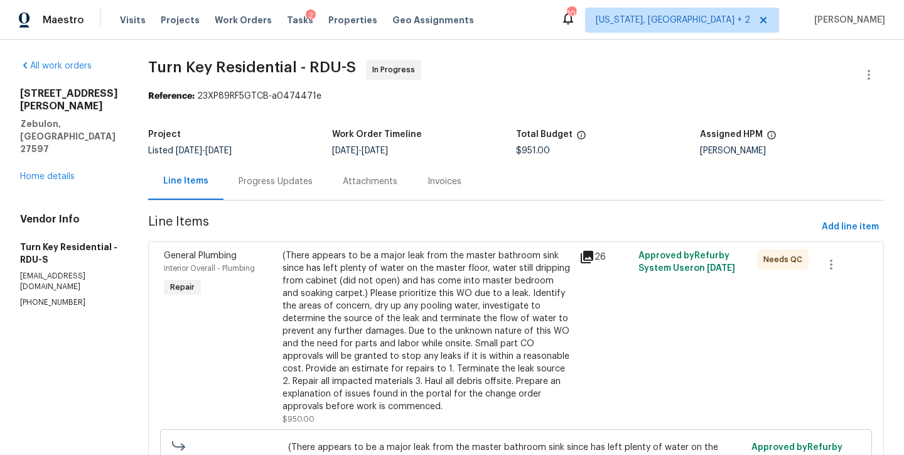
click at [470, 96] on div "Reference: 23XP89RF5GTCB-a0474471e" at bounding box center [516, 96] width 736 height 13
click at [31, 172] on link "Home details" at bounding box center [47, 176] width 55 height 9
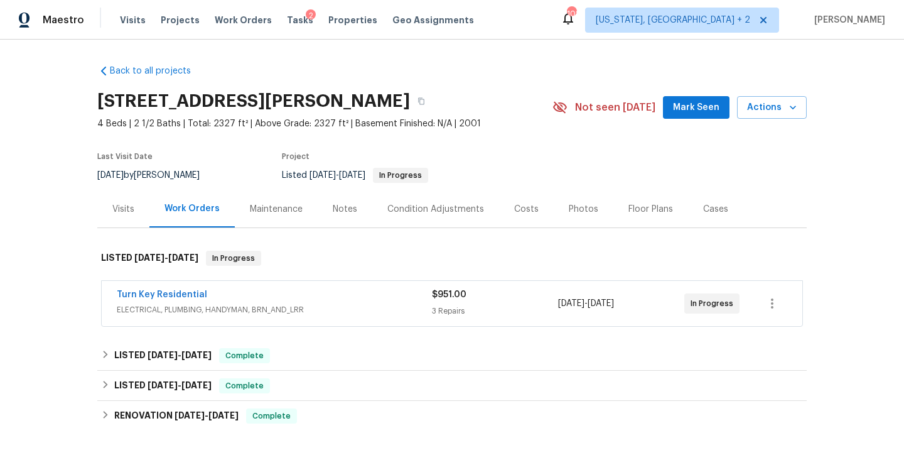
click at [250, 212] on div "Maintenance" at bounding box center [276, 209] width 53 height 13
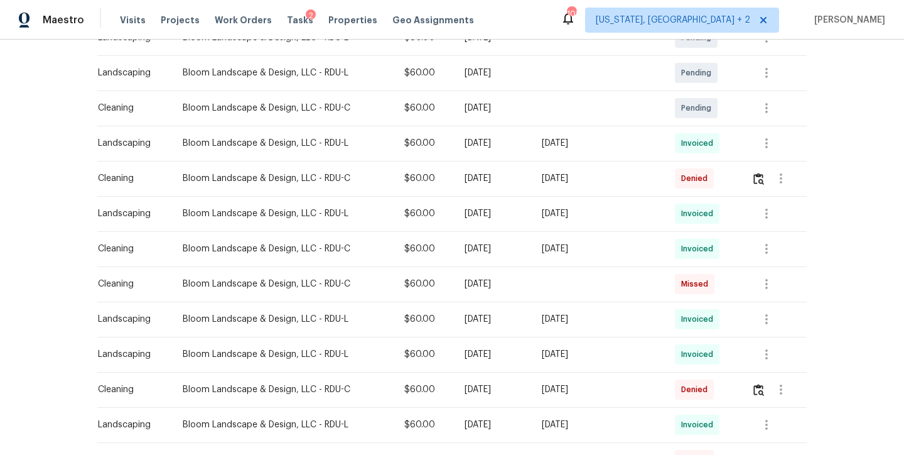
scroll to position [288, 0]
click at [755, 175] on img "button" at bounding box center [759, 177] width 11 height 12
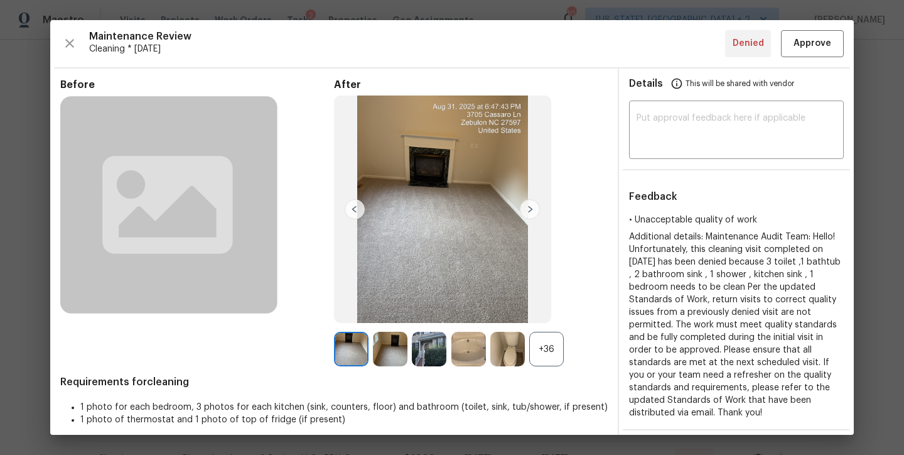
click at [529, 211] on img at bounding box center [530, 209] width 20 height 20
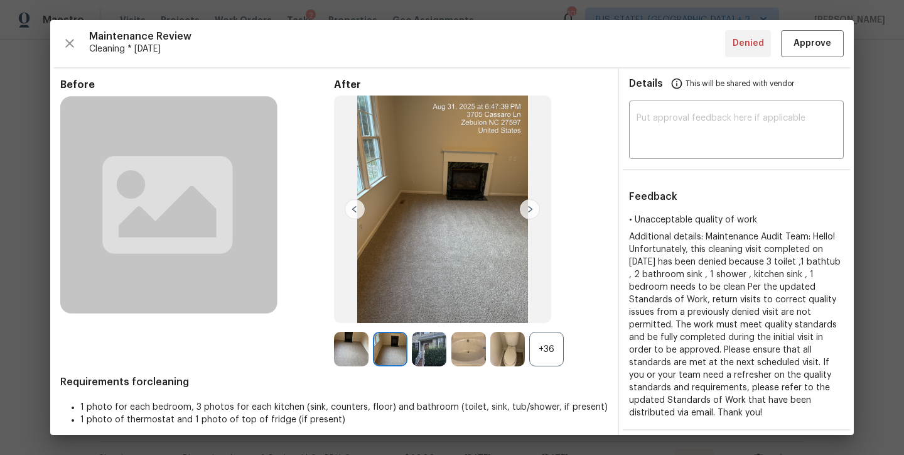
click at [529, 211] on img at bounding box center [530, 209] width 20 height 20
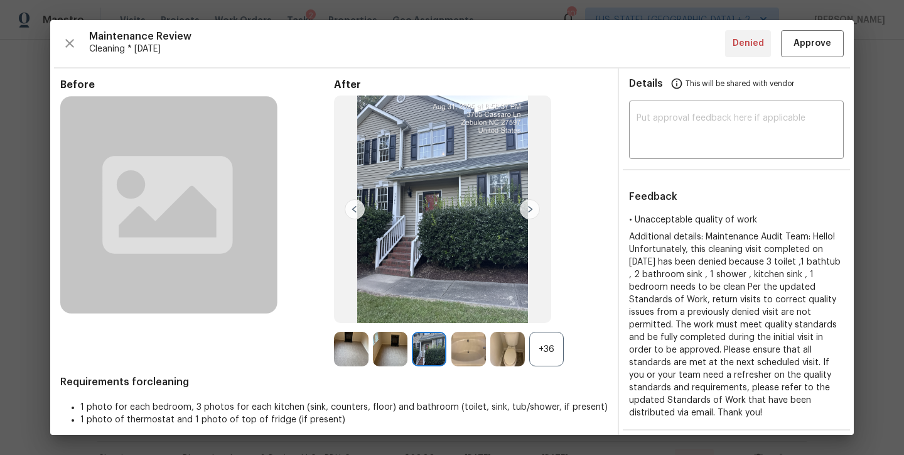
click at [529, 211] on img at bounding box center [530, 209] width 20 height 20
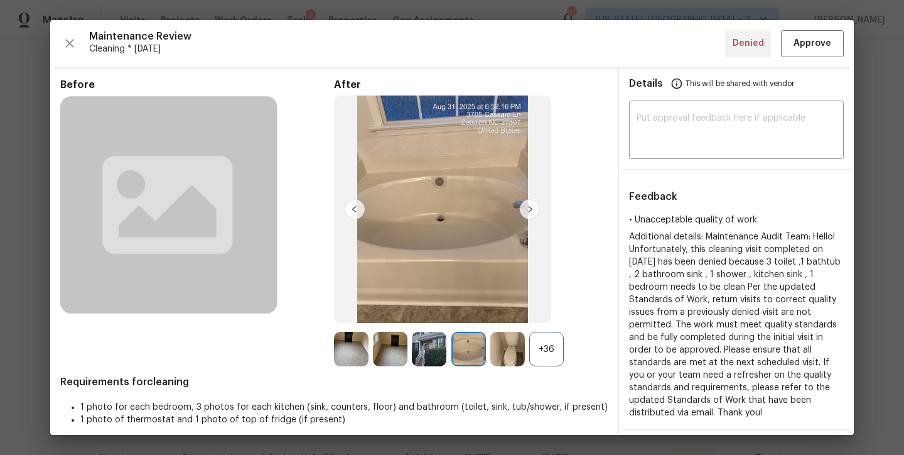
click at [529, 211] on img at bounding box center [530, 209] width 20 height 20
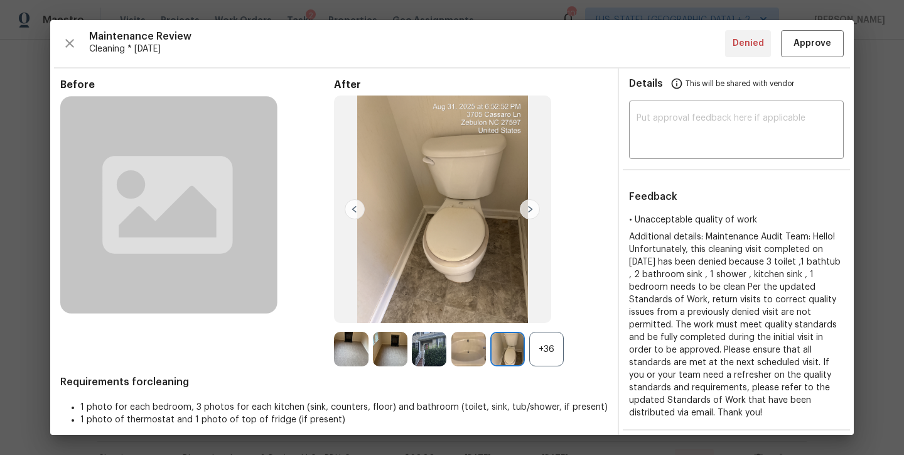
click at [529, 211] on img at bounding box center [530, 209] width 20 height 20
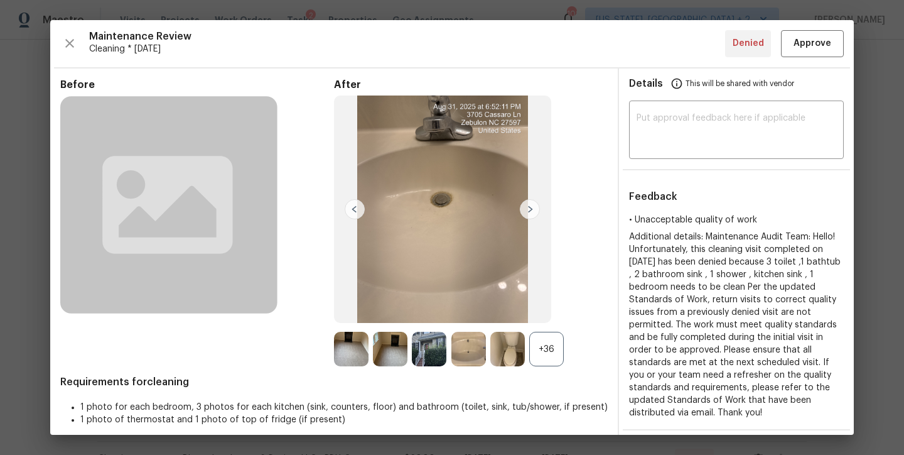
click at [529, 211] on img at bounding box center [530, 209] width 20 height 20
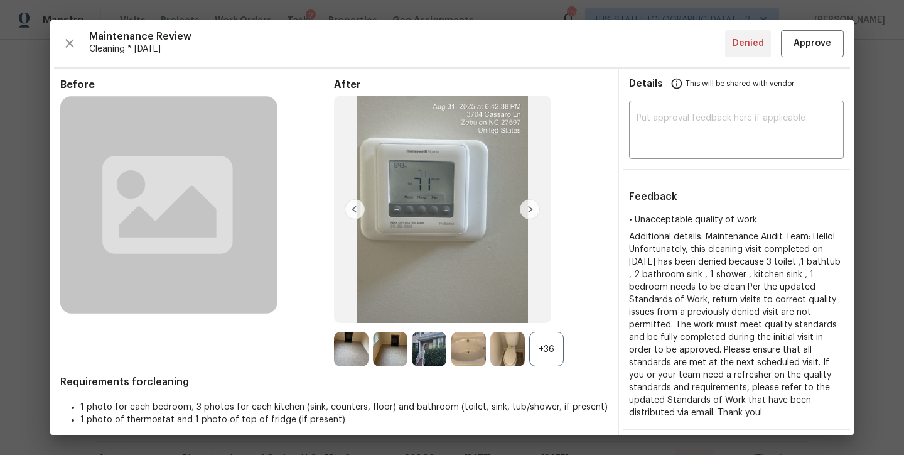
click at [529, 211] on img at bounding box center [530, 209] width 20 height 20
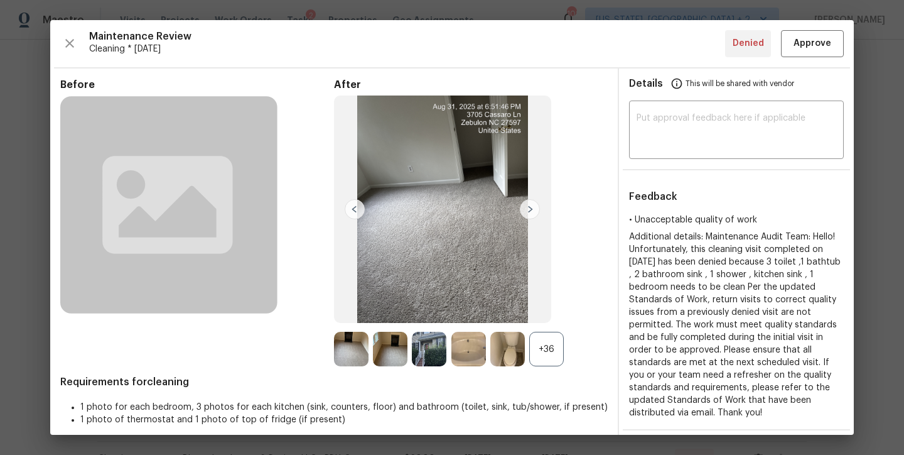
click at [529, 211] on img at bounding box center [530, 209] width 20 height 20
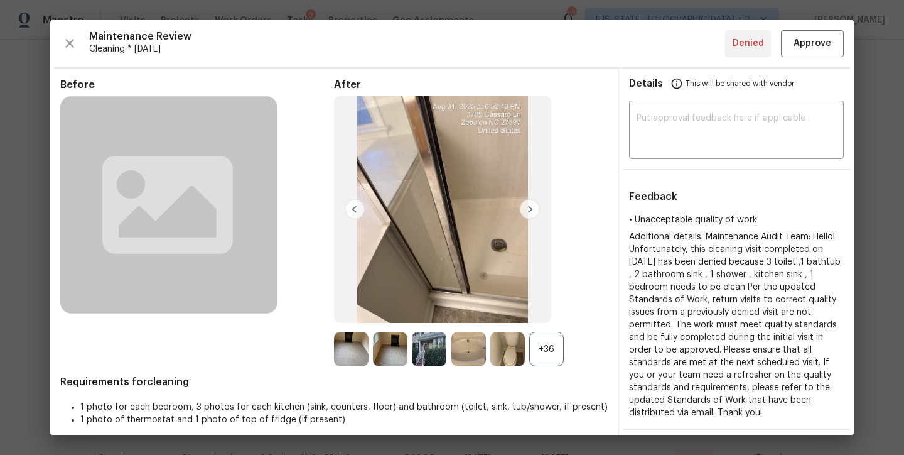
click at [526, 204] on img at bounding box center [530, 209] width 20 height 20
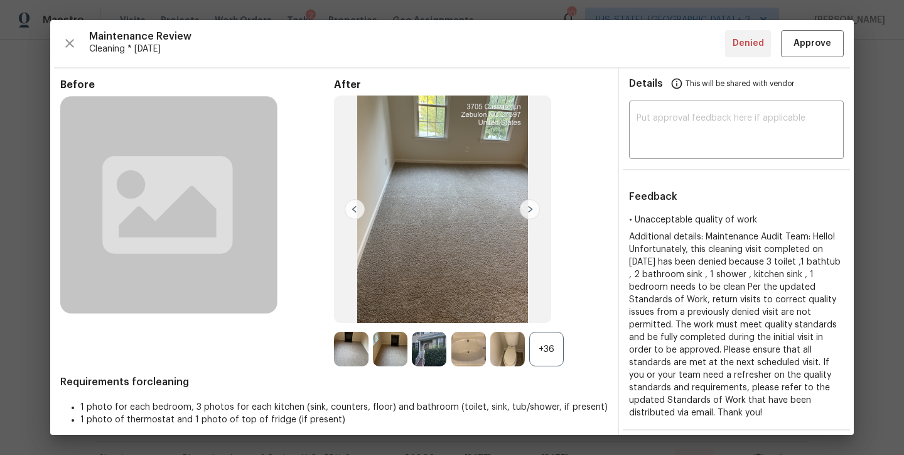
click at [526, 204] on img at bounding box center [530, 209] width 20 height 20
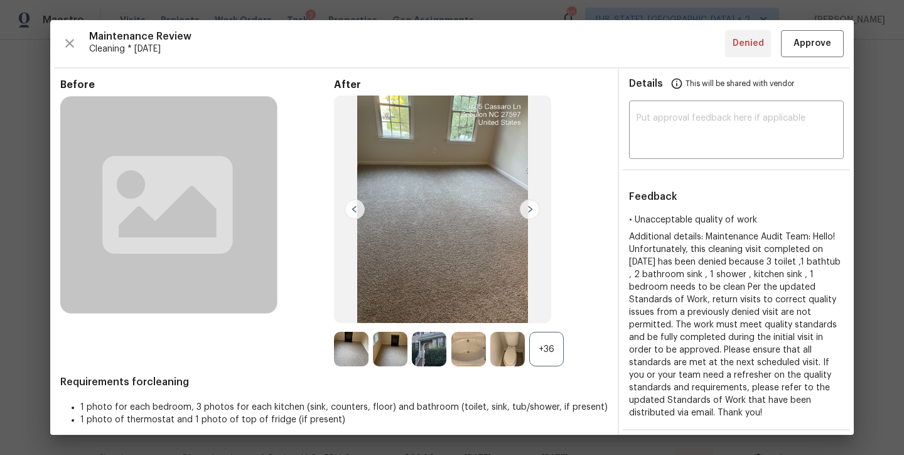
click at [526, 204] on img at bounding box center [530, 209] width 20 height 20
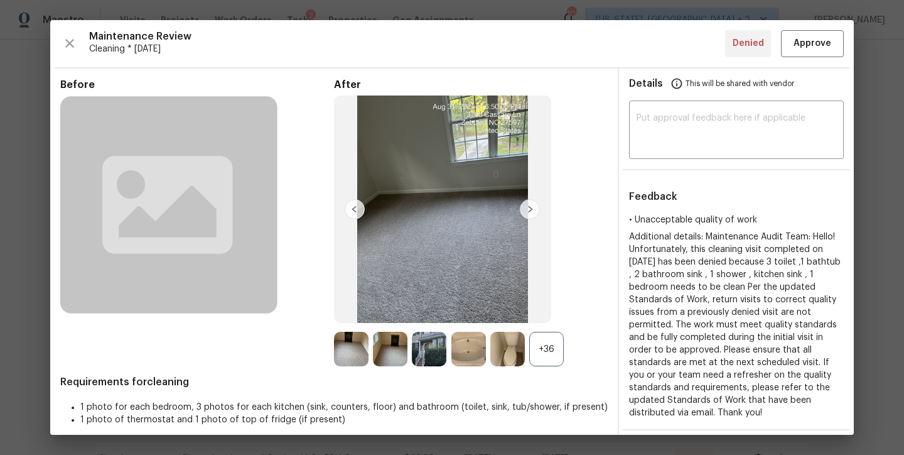
click at [526, 204] on img at bounding box center [530, 209] width 20 height 20
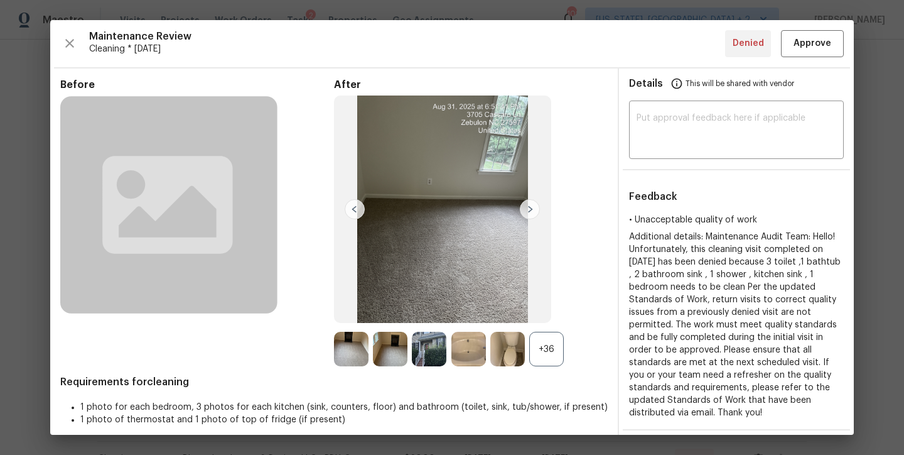
click at [526, 204] on img at bounding box center [530, 209] width 20 height 20
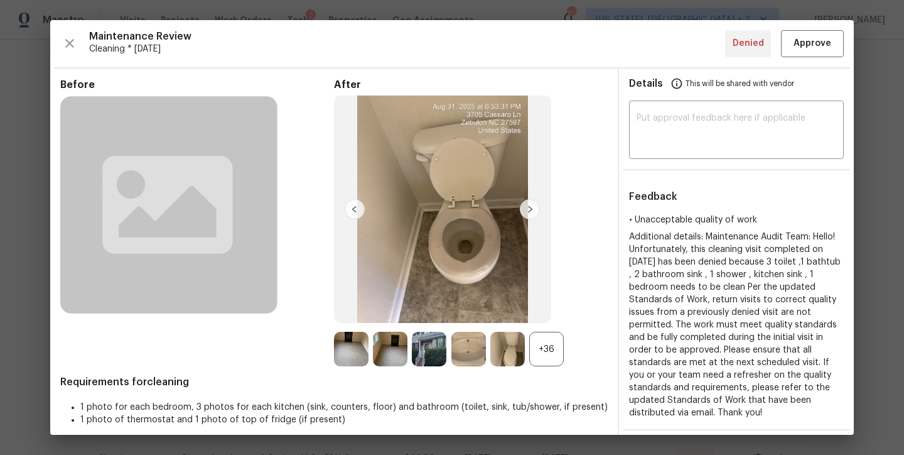
click at [526, 204] on img at bounding box center [530, 209] width 20 height 20
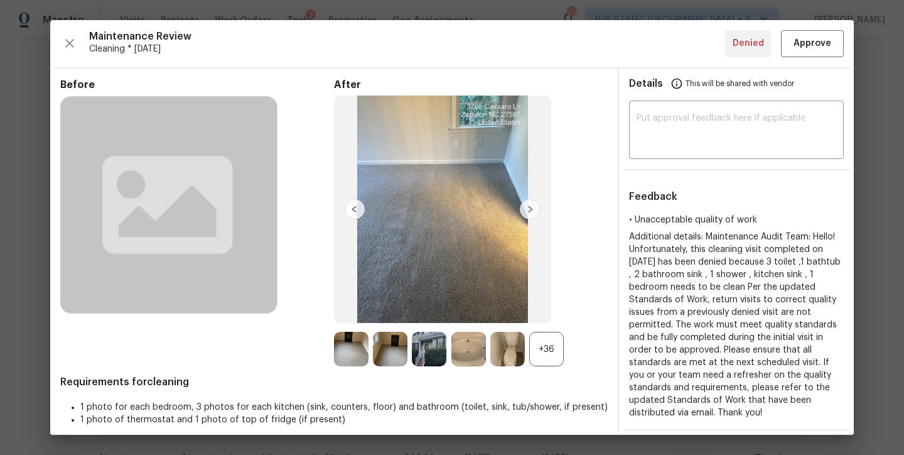
click at [526, 204] on img at bounding box center [530, 209] width 20 height 20
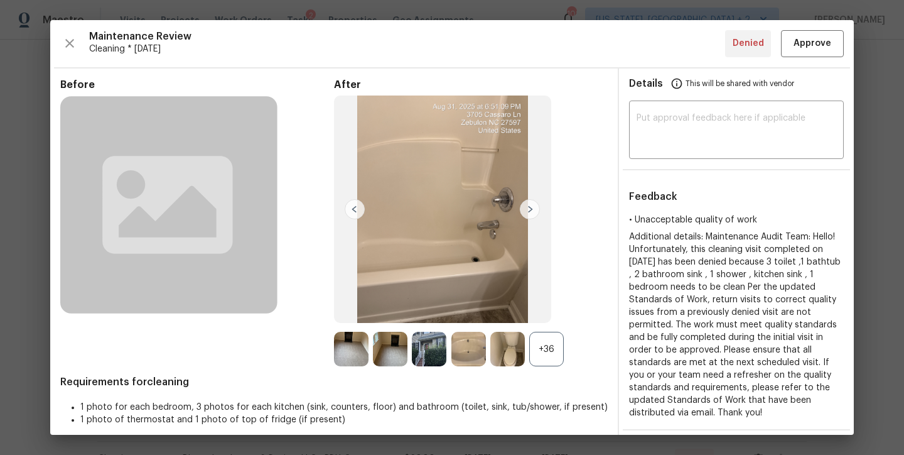
click at [526, 204] on img at bounding box center [530, 209] width 20 height 20
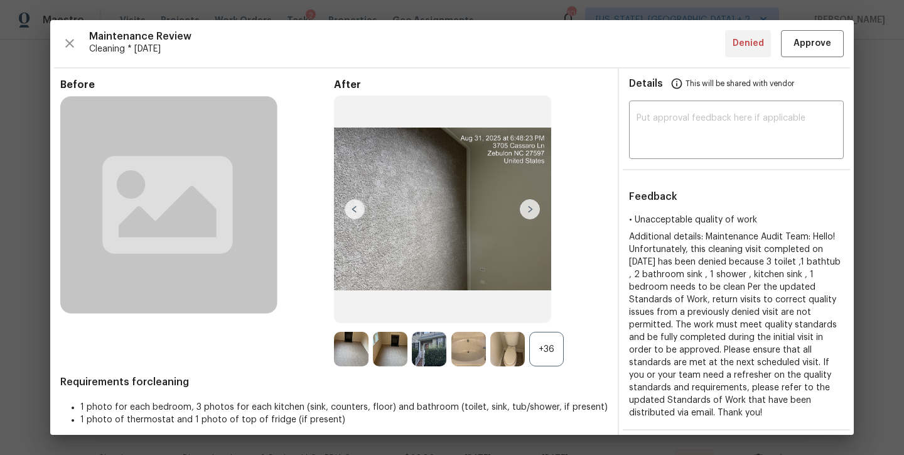
click at [526, 204] on img at bounding box center [530, 209] width 20 height 20
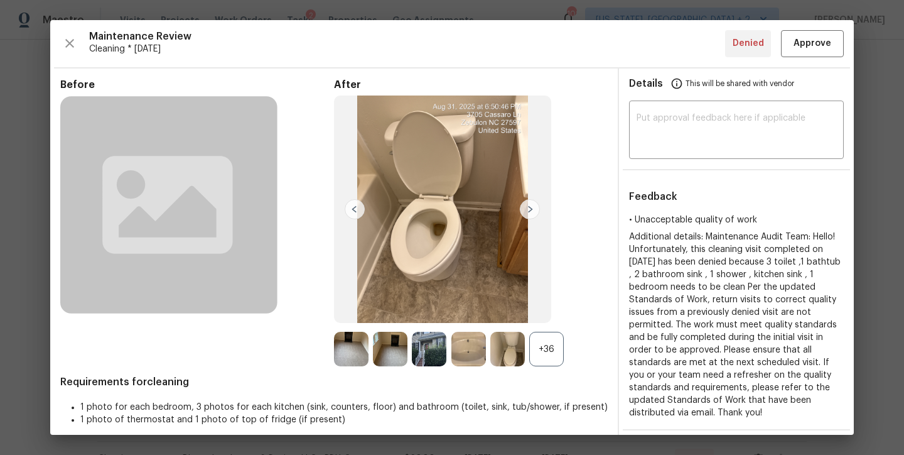
click at [526, 204] on img at bounding box center [530, 209] width 20 height 20
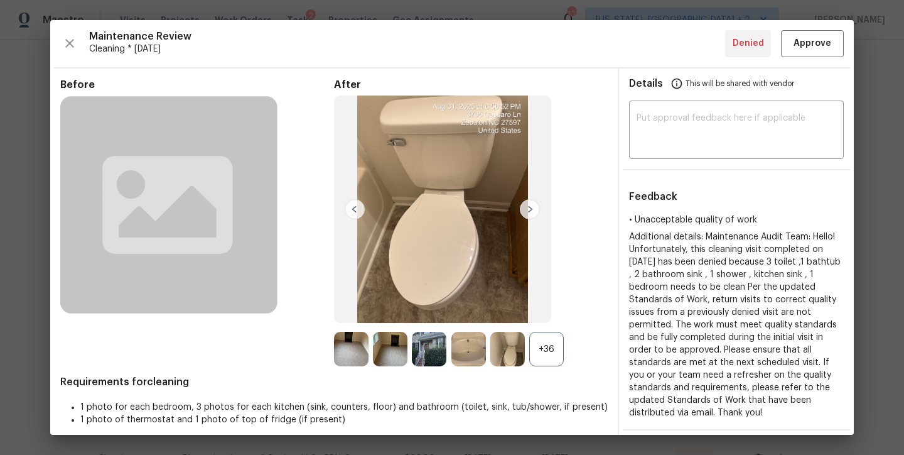
click at [526, 204] on img at bounding box center [530, 209] width 20 height 20
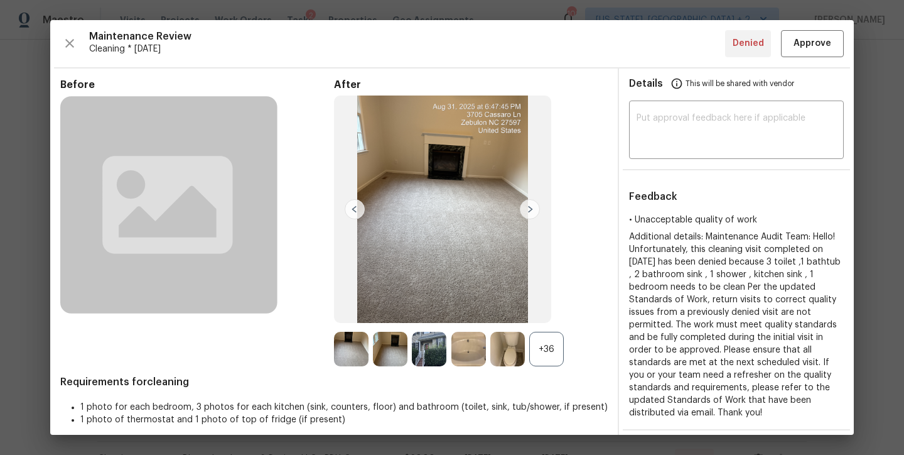
click at [526, 204] on img at bounding box center [530, 209] width 20 height 20
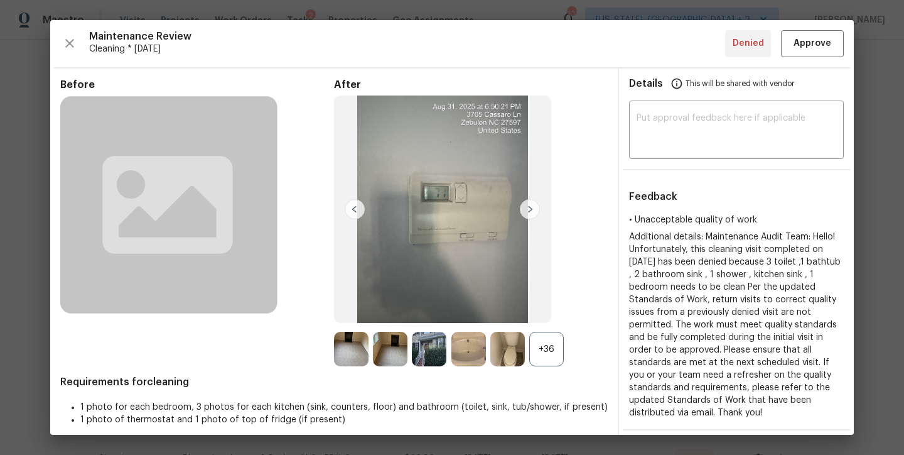
click at [526, 204] on img at bounding box center [530, 209] width 20 height 20
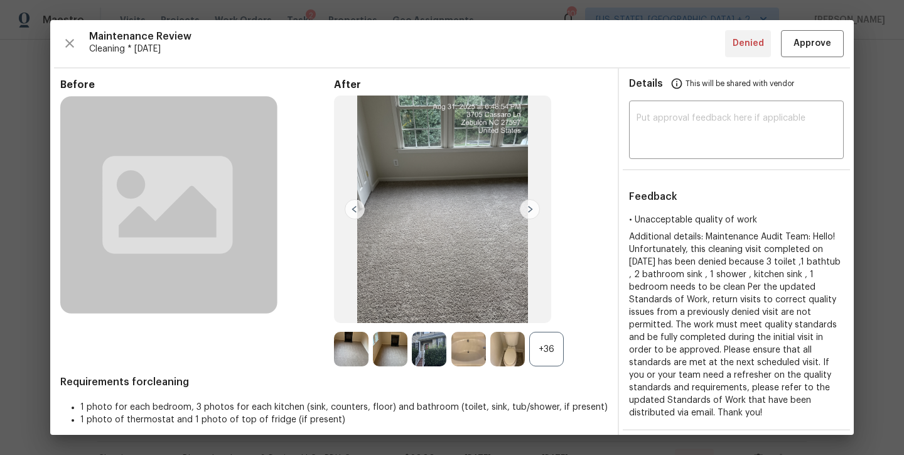
click at [526, 204] on img at bounding box center [530, 209] width 20 height 20
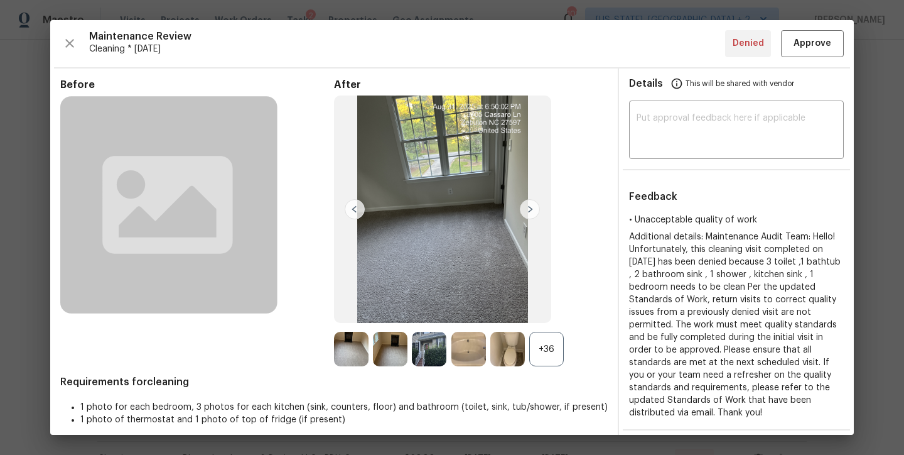
click at [525, 205] on img at bounding box center [530, 209] width 20 height 20
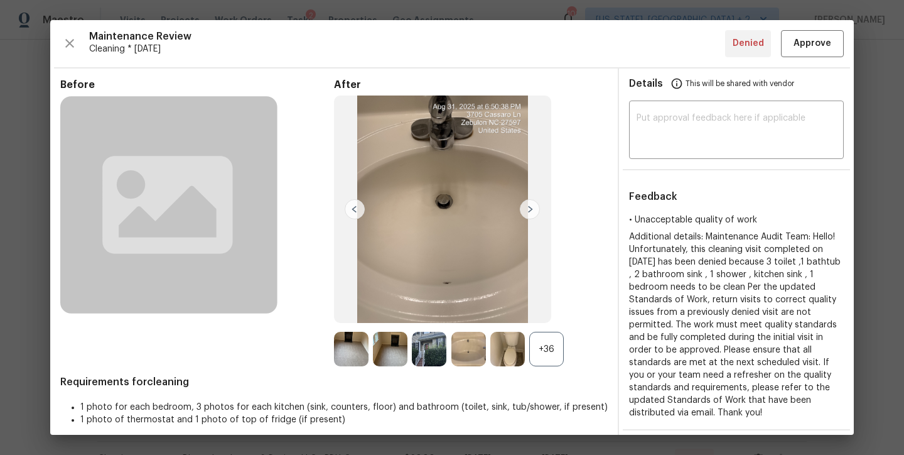
click at [527, 207] on img at bounding box center [530, 209] width 20 height 20
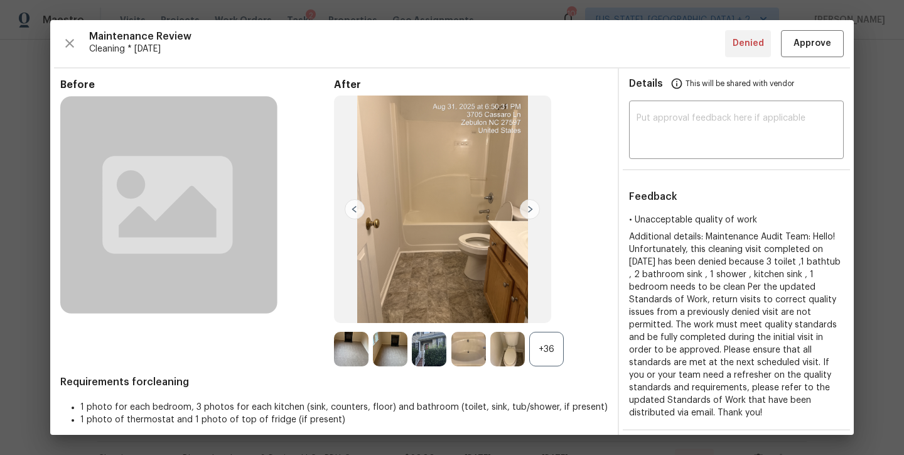
click at [527, 206] on img at bounding box center [530, 209] width 20 height 20
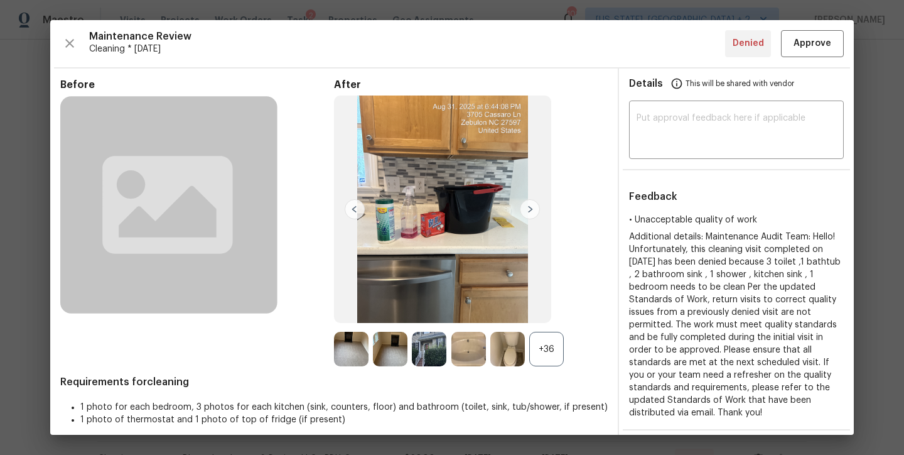
click at [527, 206] on img at bounding box center [530, 209] width 20 height 20
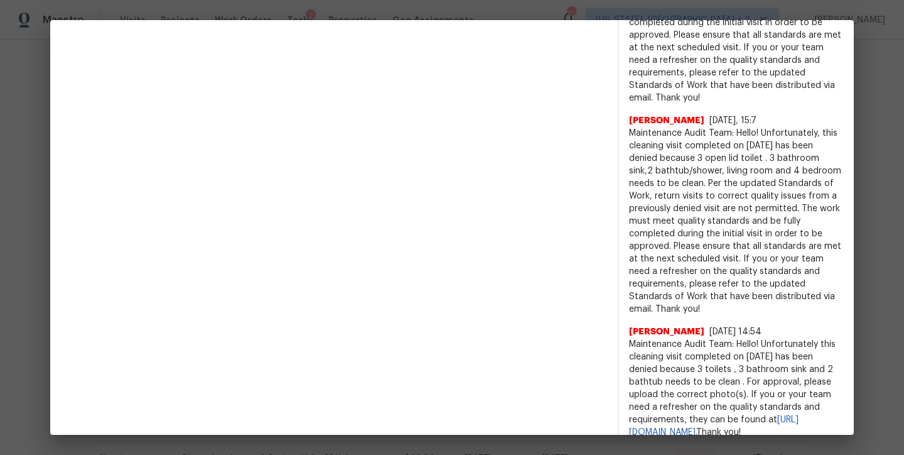
scroll to position [0, 0]
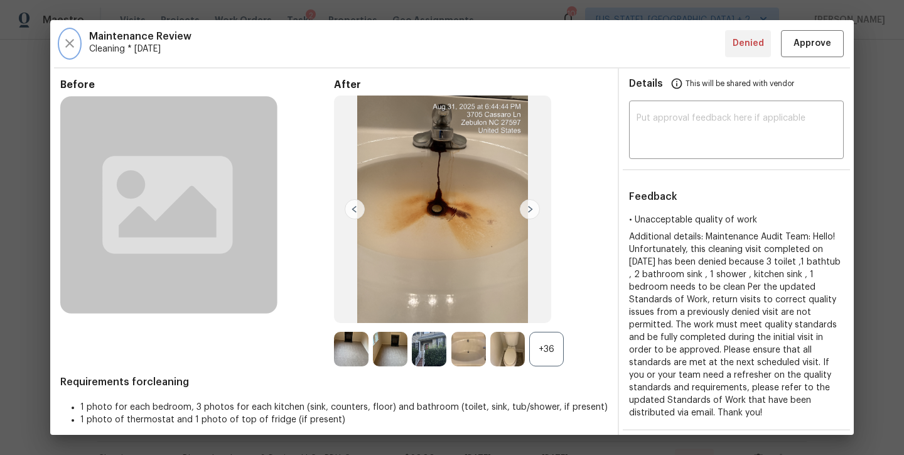
click at [62, 50] on icon "button" at bounding box center [69, 43] width 15 height 15
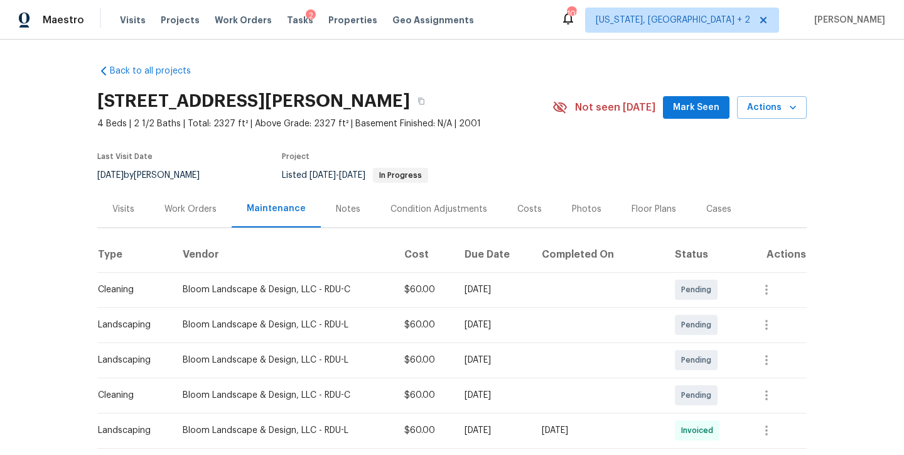
click at [858, 157] on div "Back to all projects [STREET_ADDRESS][PERSON_NAME] 4 Beds | 2 1/2 Baths | Total…" at bounding box center [452, 247] width 904 height 415
click at [513, 1] on div "Maestro Visits Projects Work Orders Tasks 2 Properties Geo Assignments 100 [US_…" at bounding box center [452, 20] width 904 height 40
click at [509, 31] on div "Maestro Visits Projects Work Orders Tasks 2 Properties Geo Assignments 100 [US_…" at bounding box center [452, 20] width 904 height 40
click at [523, 13] on div "Maestro Visits Projects Work Orders Tasks 2 Properties Geo Assignments 100 [US_…" at bounding box center [452, 20] width 904 height 40
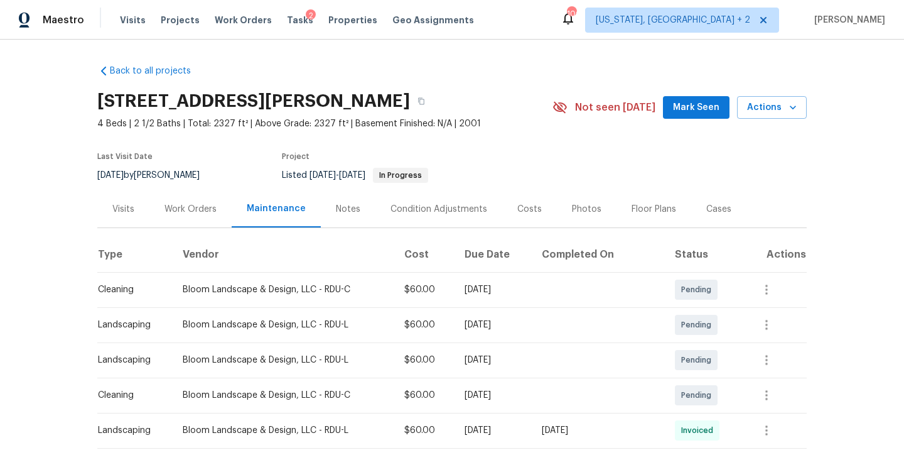
click at [524, 28] on div "Maestro Visits Projects Work Orders Tasks 2 Properties Geo Assignments 100 [US_…" at bounding box center [452, 20] width 904 height 40
click at [19, 154] on div "Back to all projects [STREET_ADDRESS][PERSON_NAME] 4 Beds | 2 1/2 Baths | Total…" at bounding box center [452, 247] width 904 height 415
click at [551, 22] on div "Maestro Visits Projects Work Orders Tasks 2 Properties Geo Assignments 100 [US_…" at bounding box center [452, 20] width 904 height 40
click at [511, 4] on div "Maestro Visits Projects Work Orders Tasks 2 Properties Geo Assignments 100 [US_…" at bounding box center [452, 20] width 904 height 40
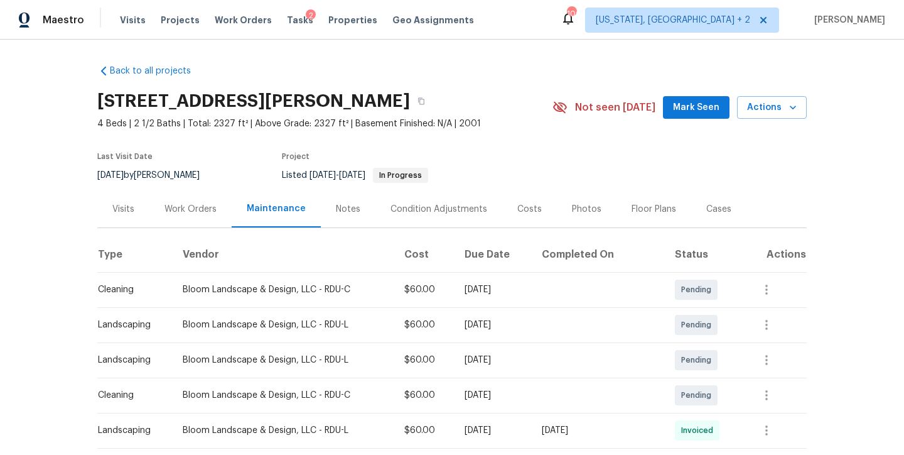
click at [511, 13] on div "Maestro Visits Projects Work Orders Tasks 2 Properties Geo Assignments 100 [US_…" at bounding box center [452, 20] width 904 height 40
click at [46, 105] on div "Back to all projects [STREET_ADDRESS][PERSON_NAME] 4 Beds | 2 1/2 Baths | Total…" at bounding box center [452, 247] width 904 height 415
click at [547, 41] on div "Back to all projects [STREET_ADDRESS][PERSON_NAME] 4 Beds | 2 1/2 Baths | Total…" at bounding box center [452, 247] width 904 height 415
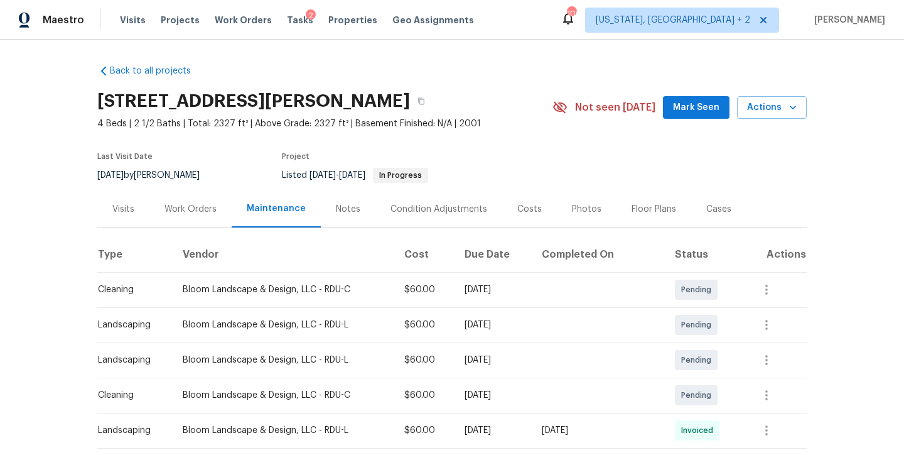
click at [507, 29] on div "Maestro Visits Projects Work Orders Tasks 2 Properties Geo Assignments 100 [US_…" at bounding box center [452, 20] width 904 height 40
click at [526, 151] on section "[STREET_ADDRESS][PERSON_NAME] 4 Beds | 2 1/2 Baths | Total: 2327 ft² | Above Gr…" at bounding box center [452, 137] width 710 height 105
click at [488, 103] on div "[STREET_ADDRESS][PERSON_NAME]" at bounding box center [324, 101] width 455 height 33
click at [522, 26] on div "Maestro Visits Projects Work Orders Tasks 2 Properties Geo Assignments 100 [US_…" at bounding box center [452, 20] width 904 height 40
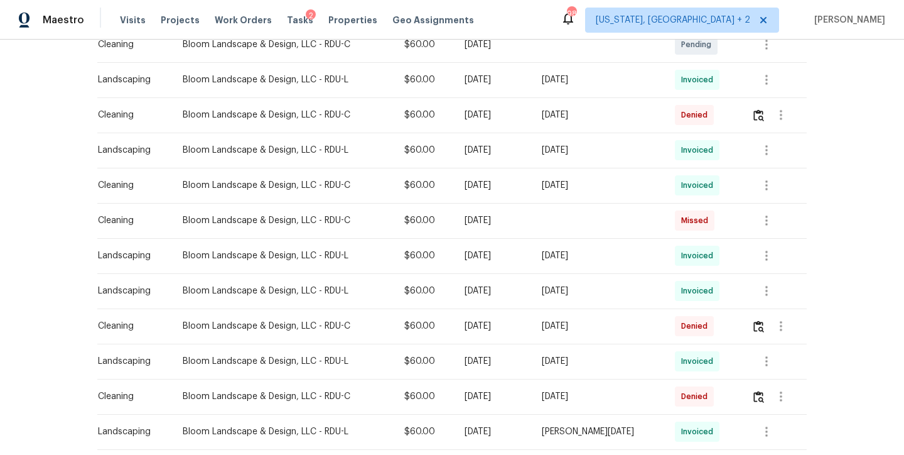
scroll to position [387, 0]
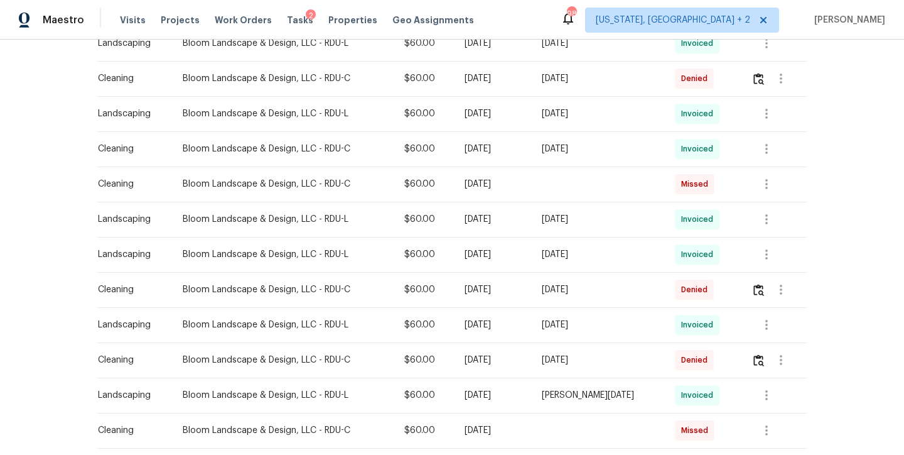
click at [499, 30] on div "Maestro Visits Projects Work Orders Tasks 2 Properties Geo Assignments 98 [US_S…" at bounding box center [452, 20] width 904 height 40
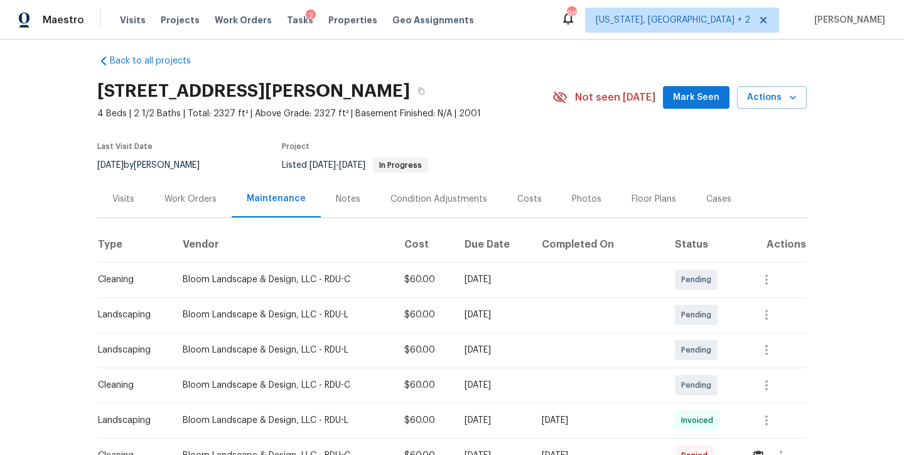
scroll to position [0, 0]
